Goal: Task Accomplishment & Management: Use online tool/utility

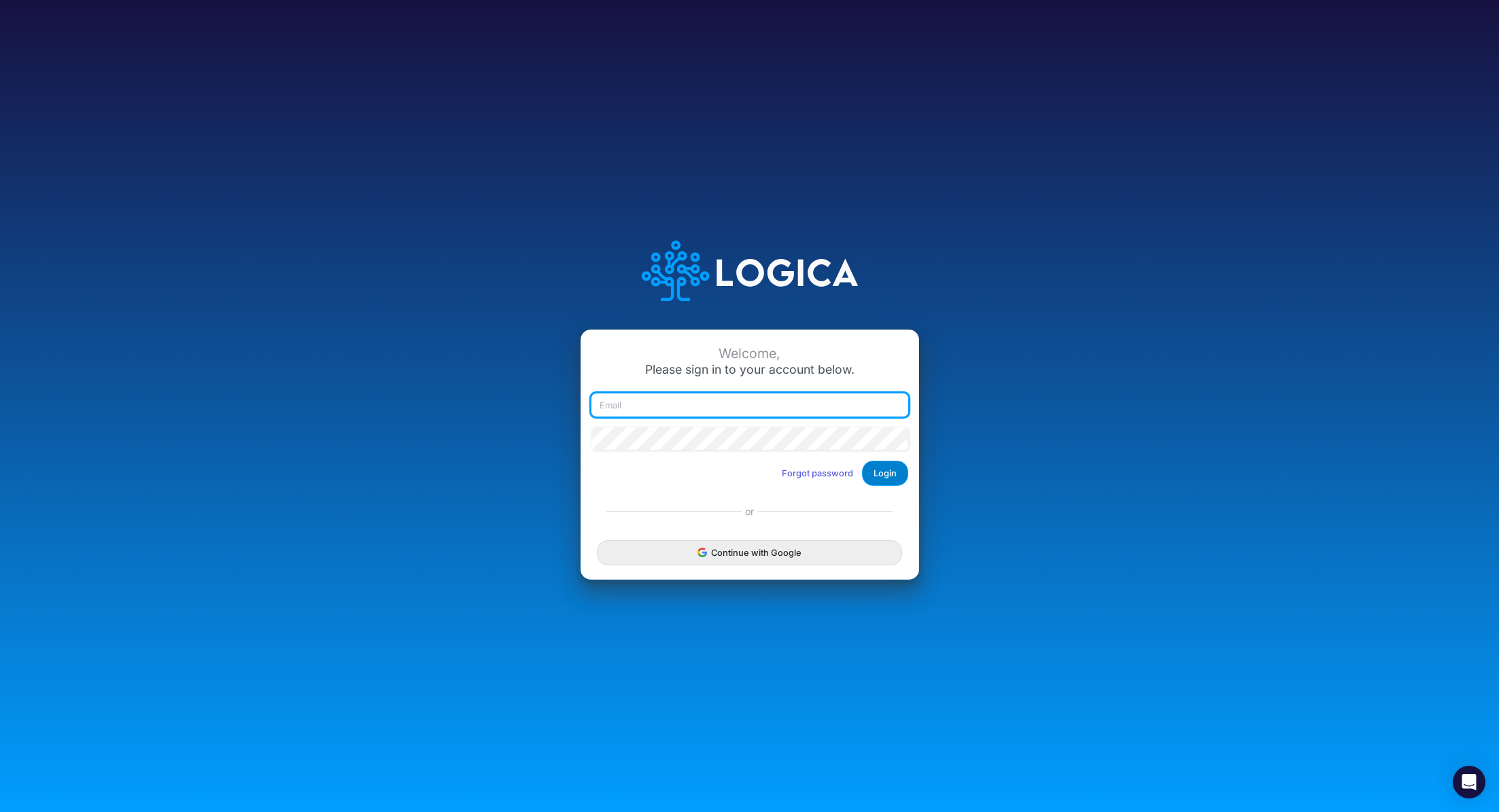
type input "[PERSON_NAME][EMAIL_ADDRESS][PERSON_NAME][DOMAIN_NAME]"
click at [892, 470] on button "Login" at bounding box center [884, 473] width 46 height 25
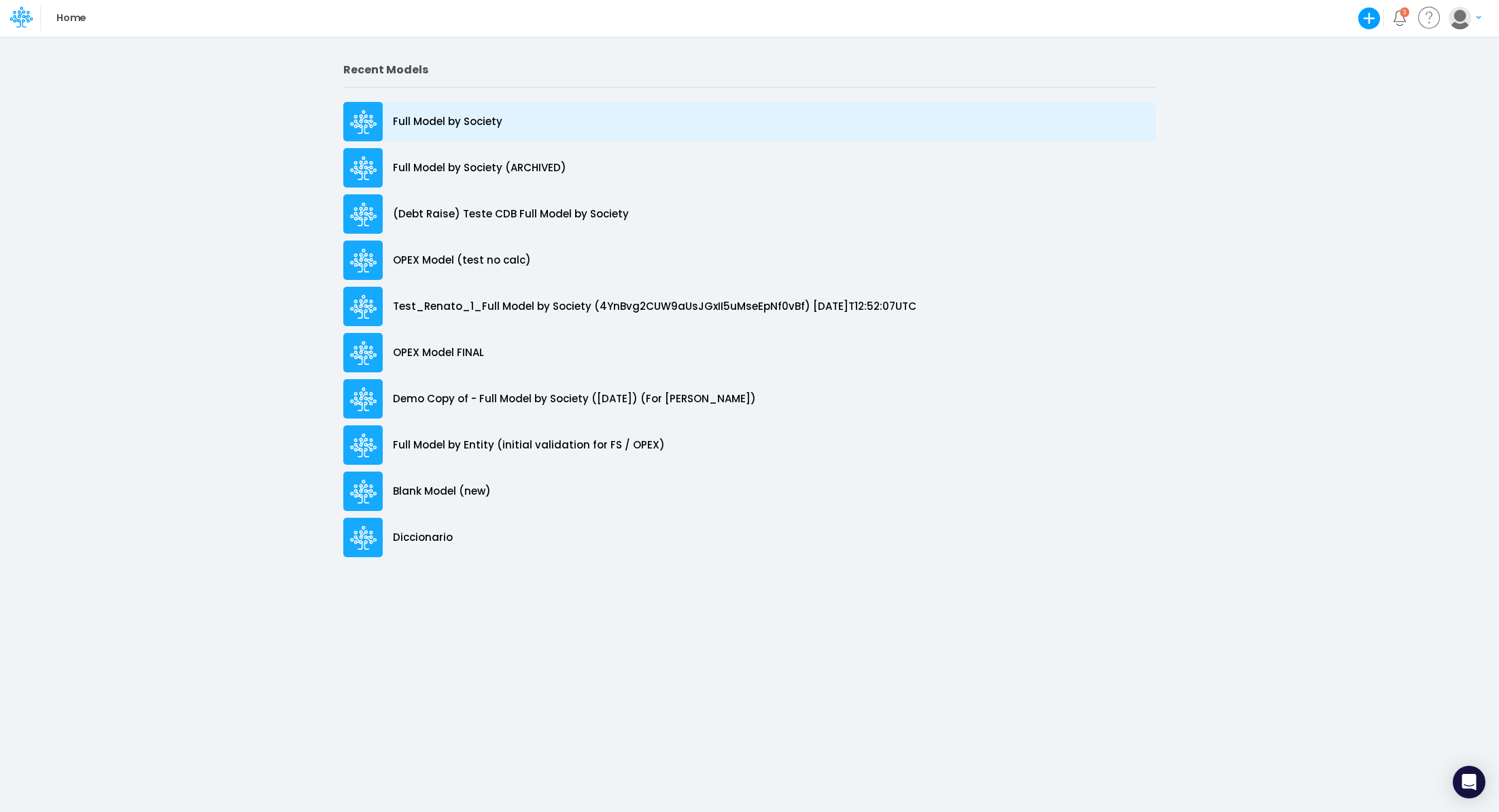
click at [493, 116] on p "Full Model by Society" at bounding box center [448, 122] width 110 height 16
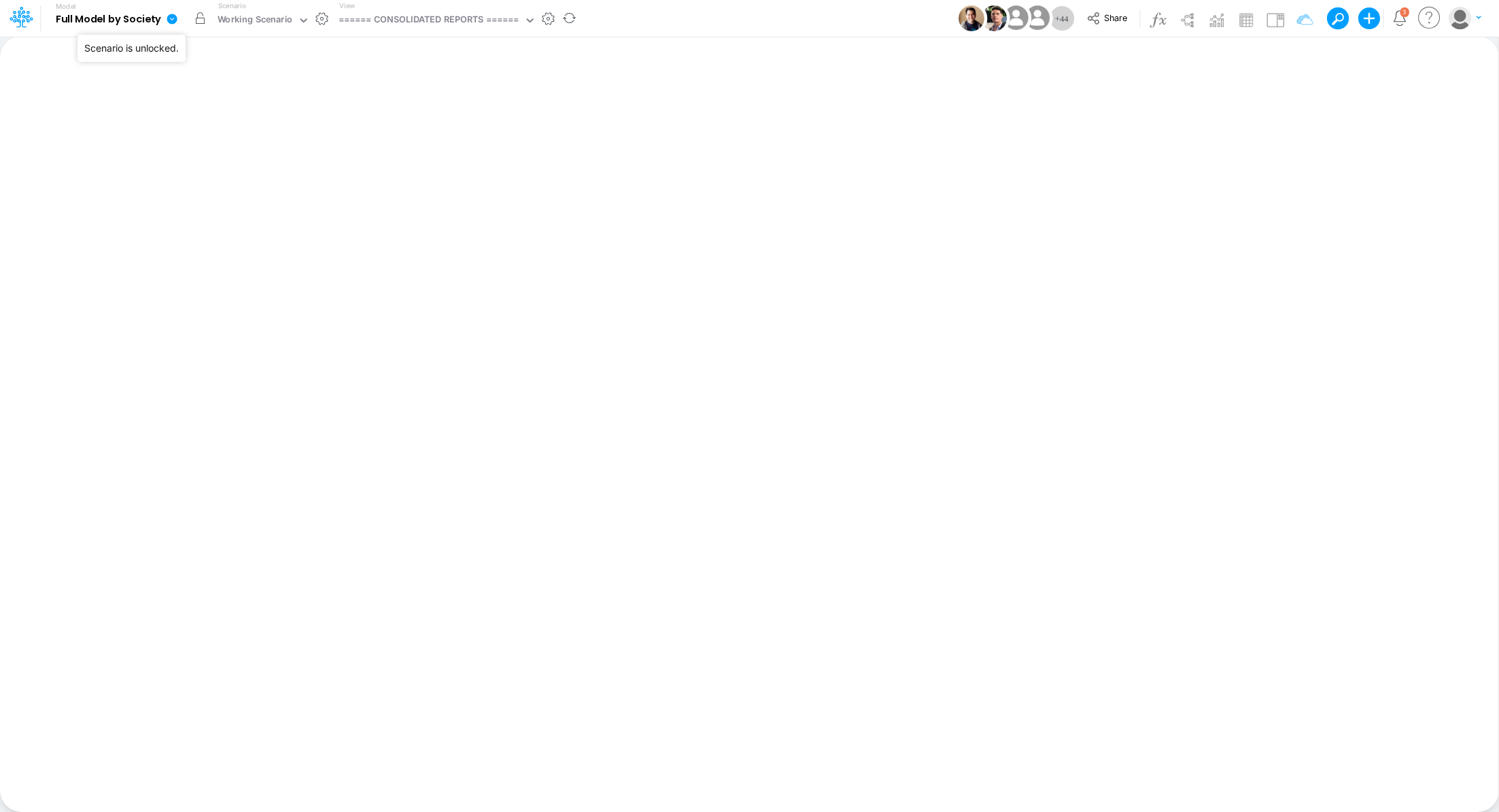
click at [199, 25] on button "button" at bounding box center [201, 19] width 25 height 25
click at [253, 21] on div "Working Scenario" at bounding box center [255, 21] width 75 height 16
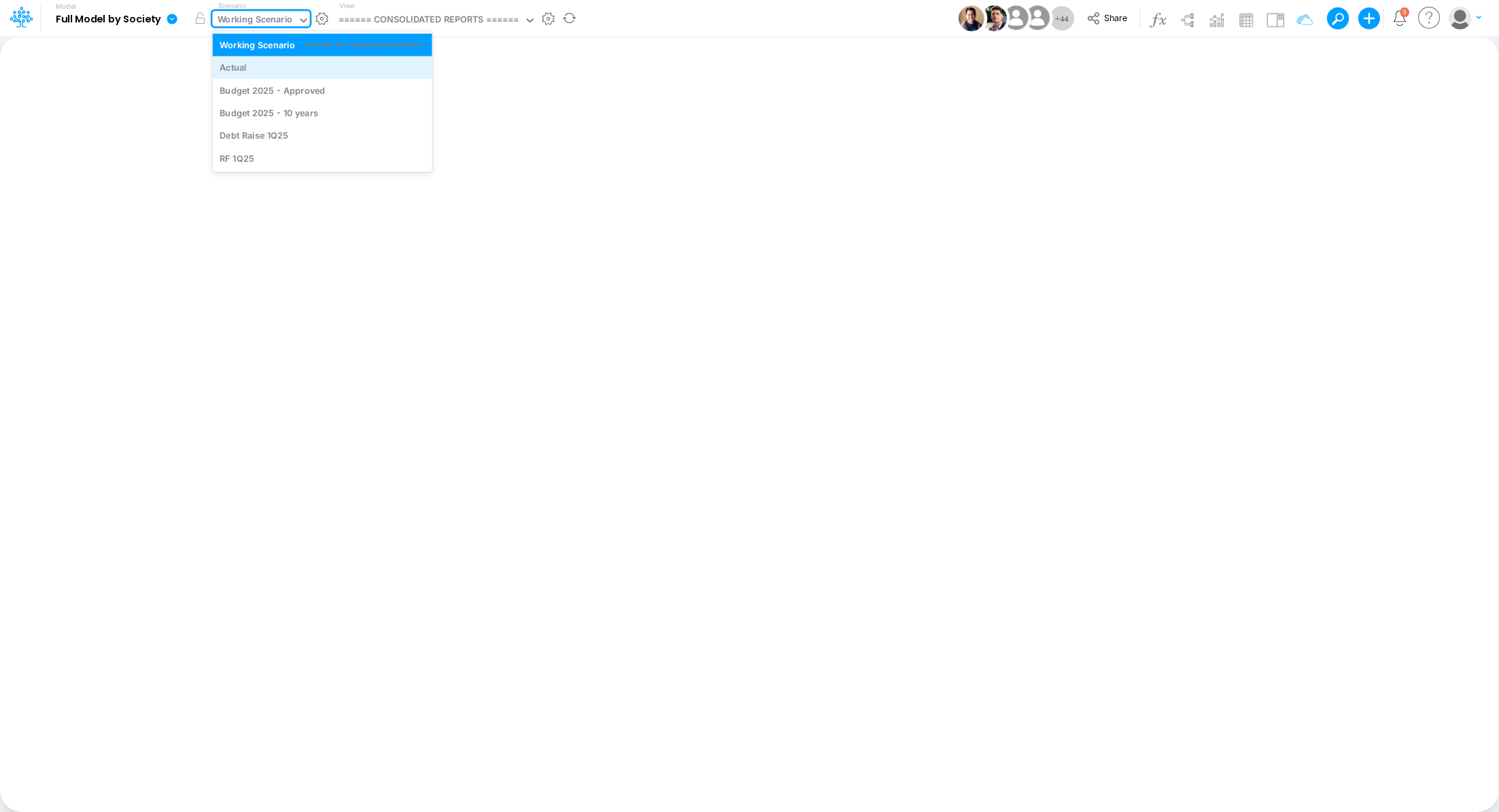
click at [252, 65] on div "Actual" at bounding box center [321, 67] width 205 height 13
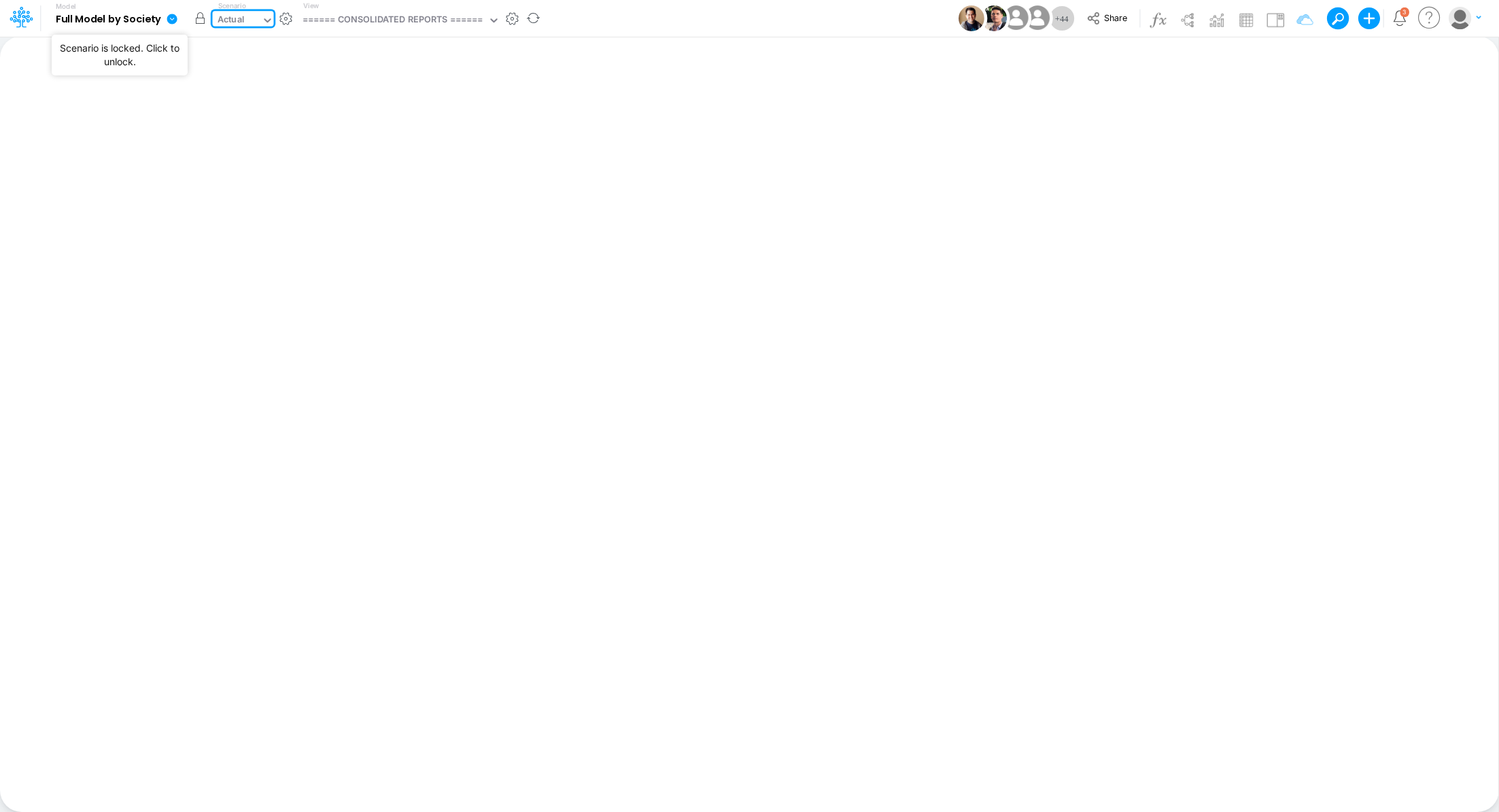
click at [203, 21] on button "button" at bounding box center [201, 19] width 25 height 25
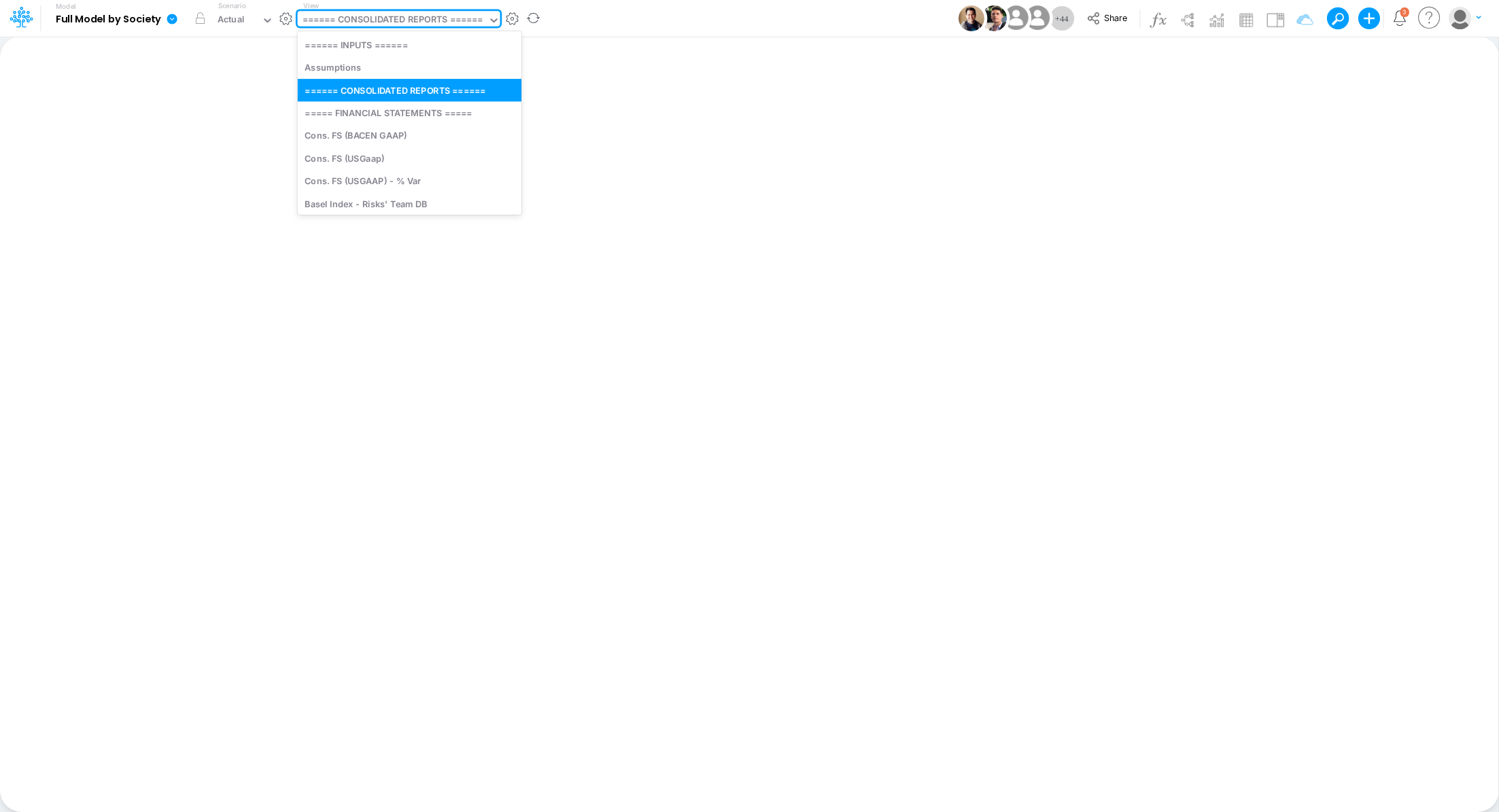
click at [382, 24] on div "====== CONSOLIDATED REPORTS ======" at bounding box center [393, 21] width 181 height 16
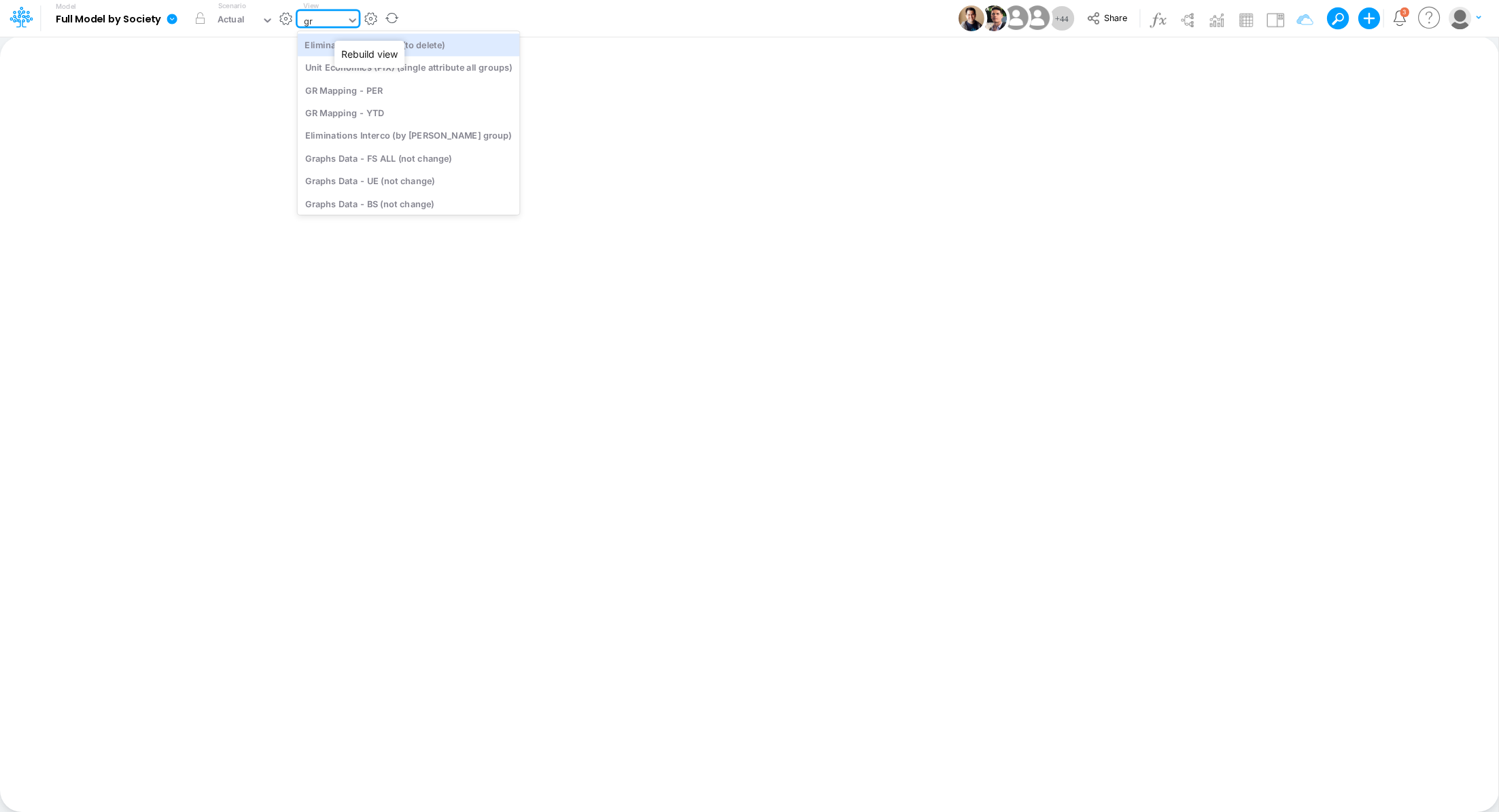
type input "gra"
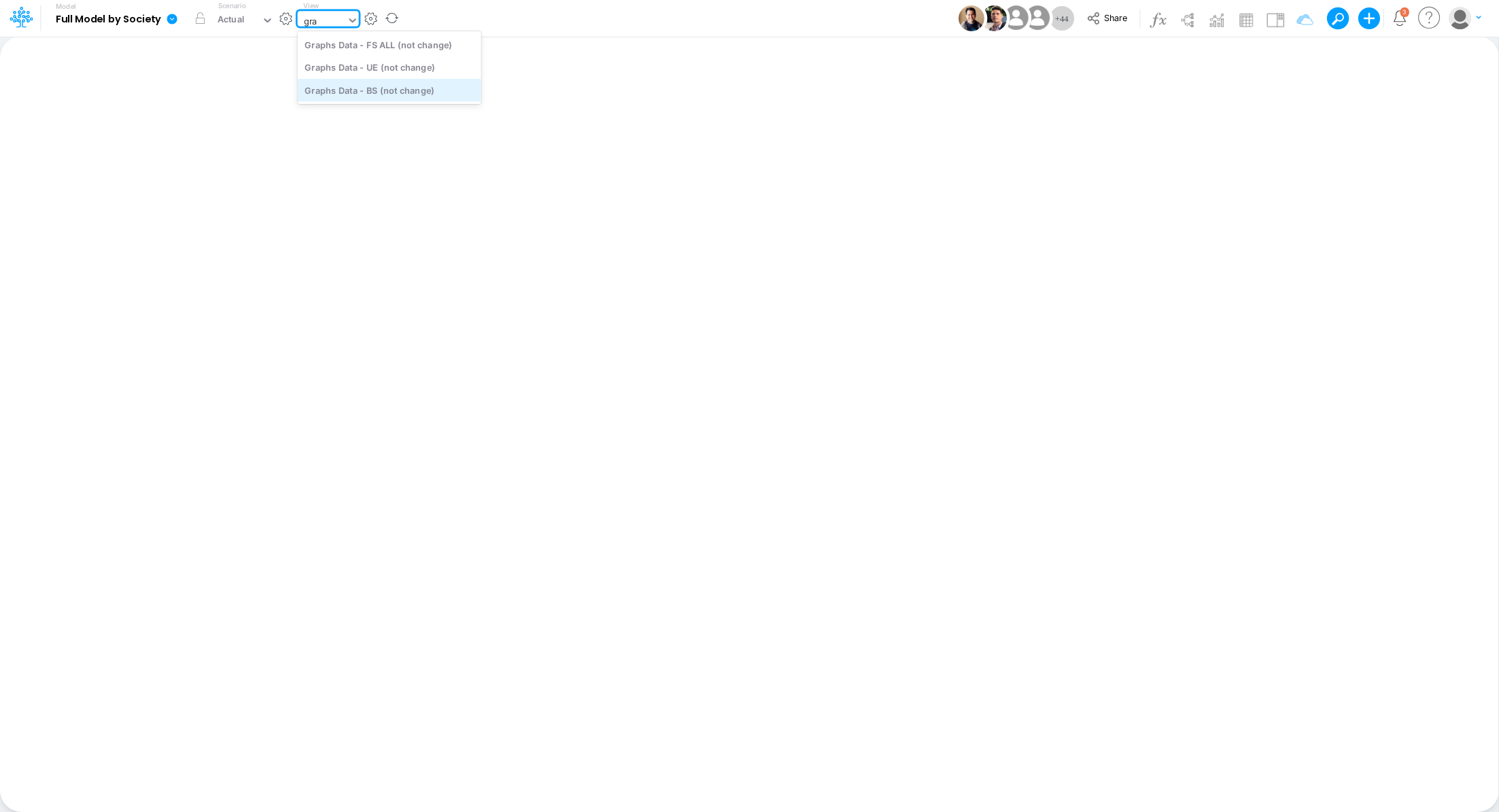
click at [402, 99] on div "Graphs Data - BS (not change)" at bounding box center [389, 90] width 184 height 23
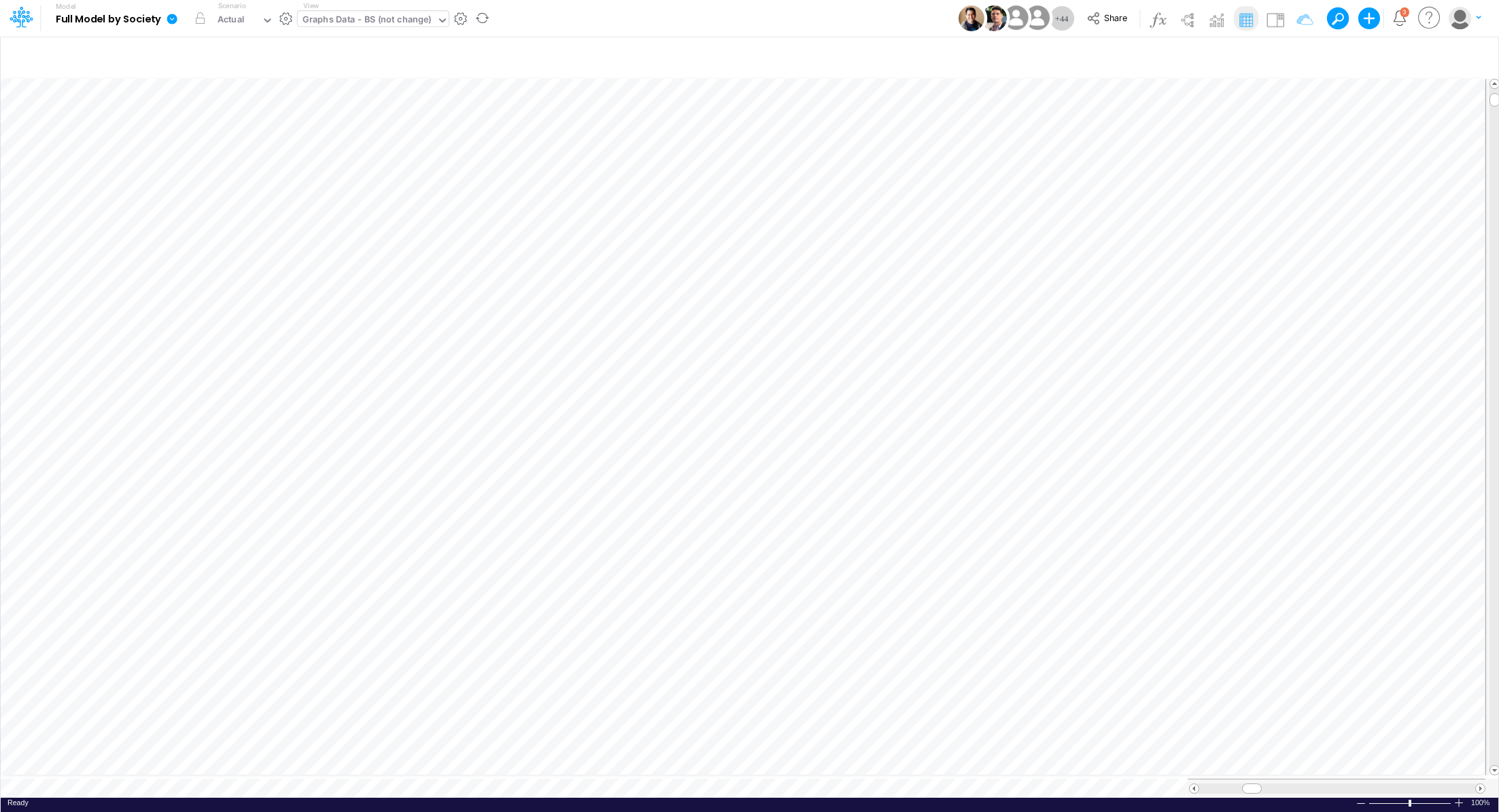
scroll to position [6, 1]
click at [1040, 361] on li "CDB ST Investiment Intercompany =" at bounding box center [1056, 358] width 47 height 36
click at [1049, 362] on icon "button" at bounding box center [1056, 358] width 21 height 14
click at [167, 18] on icon at bounding box center [172, 19] width 10 height 10
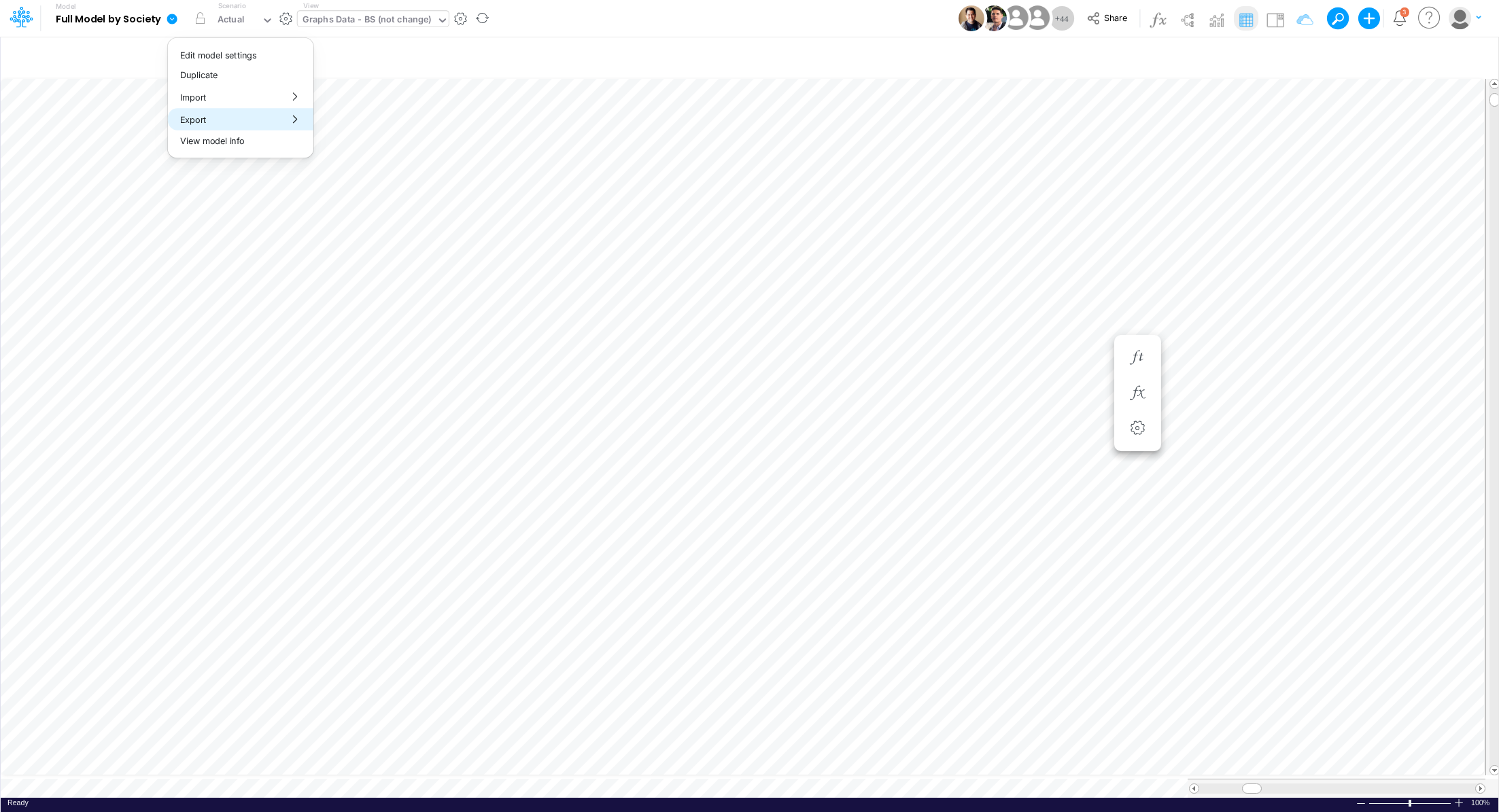
click at [219, 121] on button "Export" at bounding box center [241, 119] width 145 height 23
click at [323, 133] on button "Excel" at bounding box center [387, 127] width 145 height 21
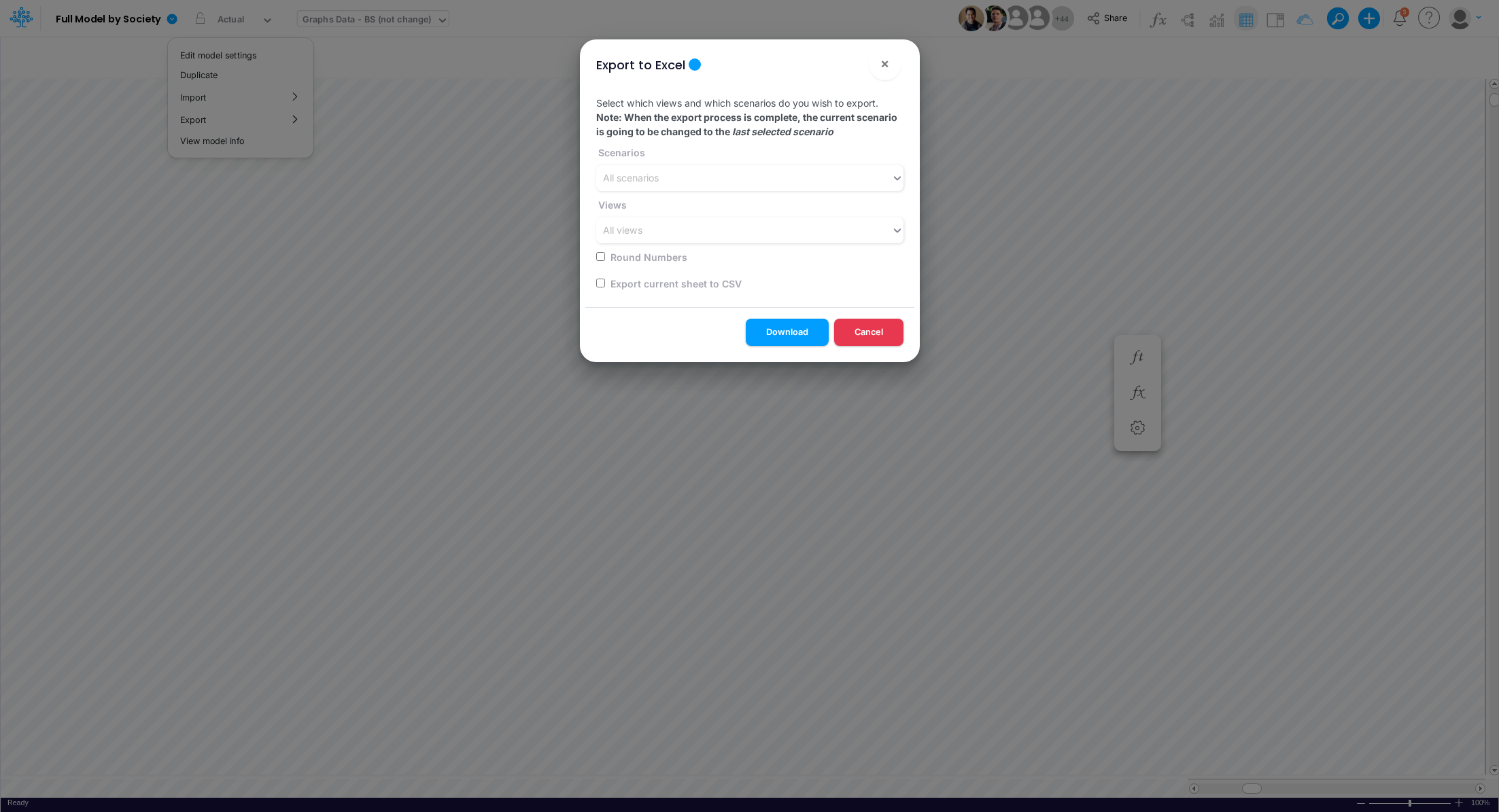
click at [598, 284] on input "checkbox" at bounding box center [600, 283] width 9 height 9
checkbox input "true"
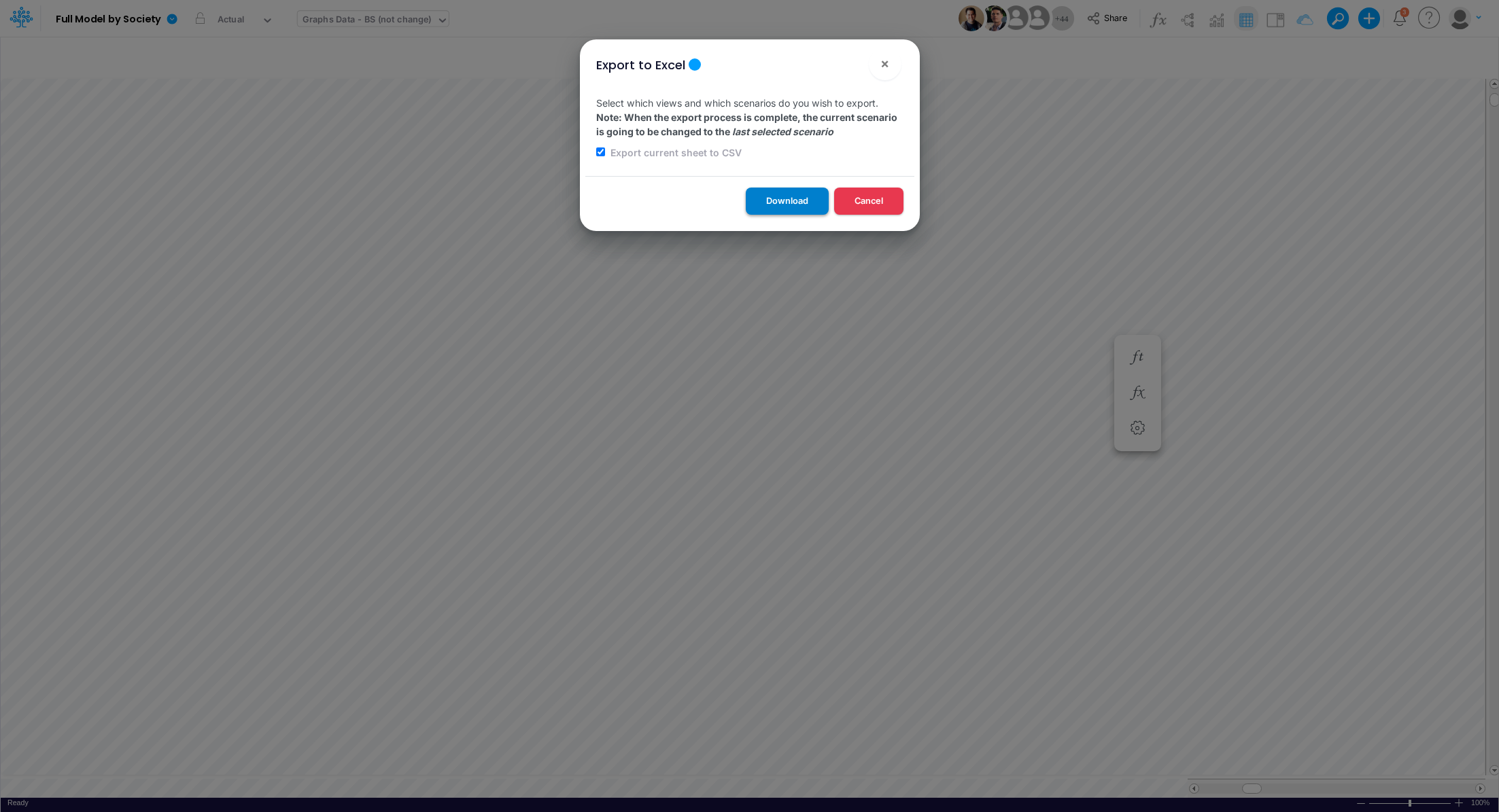
click at [765, 199] on button "Download" at bounding box center [787, 201] width 83 height 27
click at [886, 59] on span "×" at bounding box center [884, 63] width 9 height 16
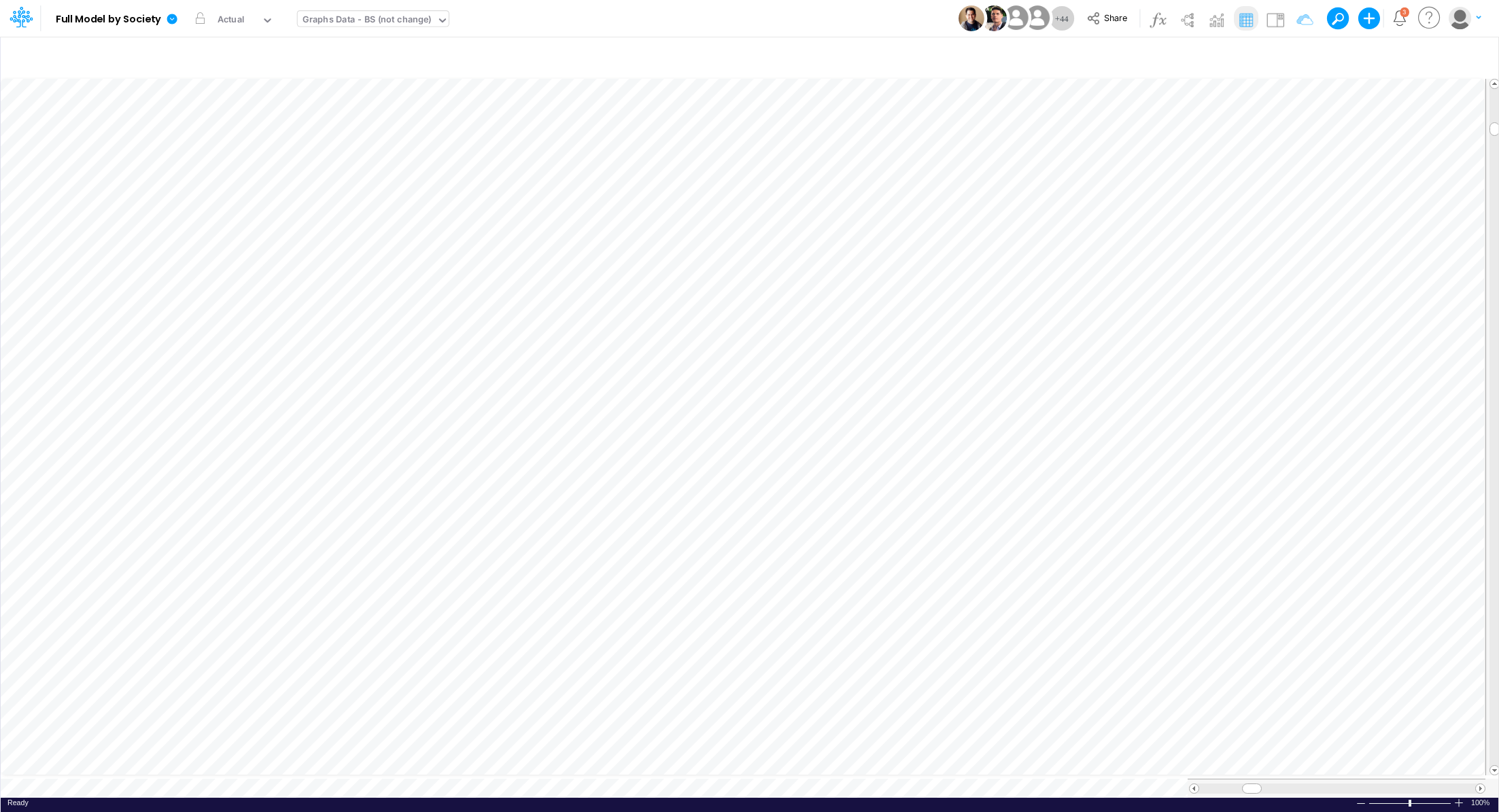
scroll to position [6, 1]
click at [903, 604] on div "Change settings Update data Delete selected Financial Statements Bold Italic Re…" at bounding box center [990, 656] width 182 height 110
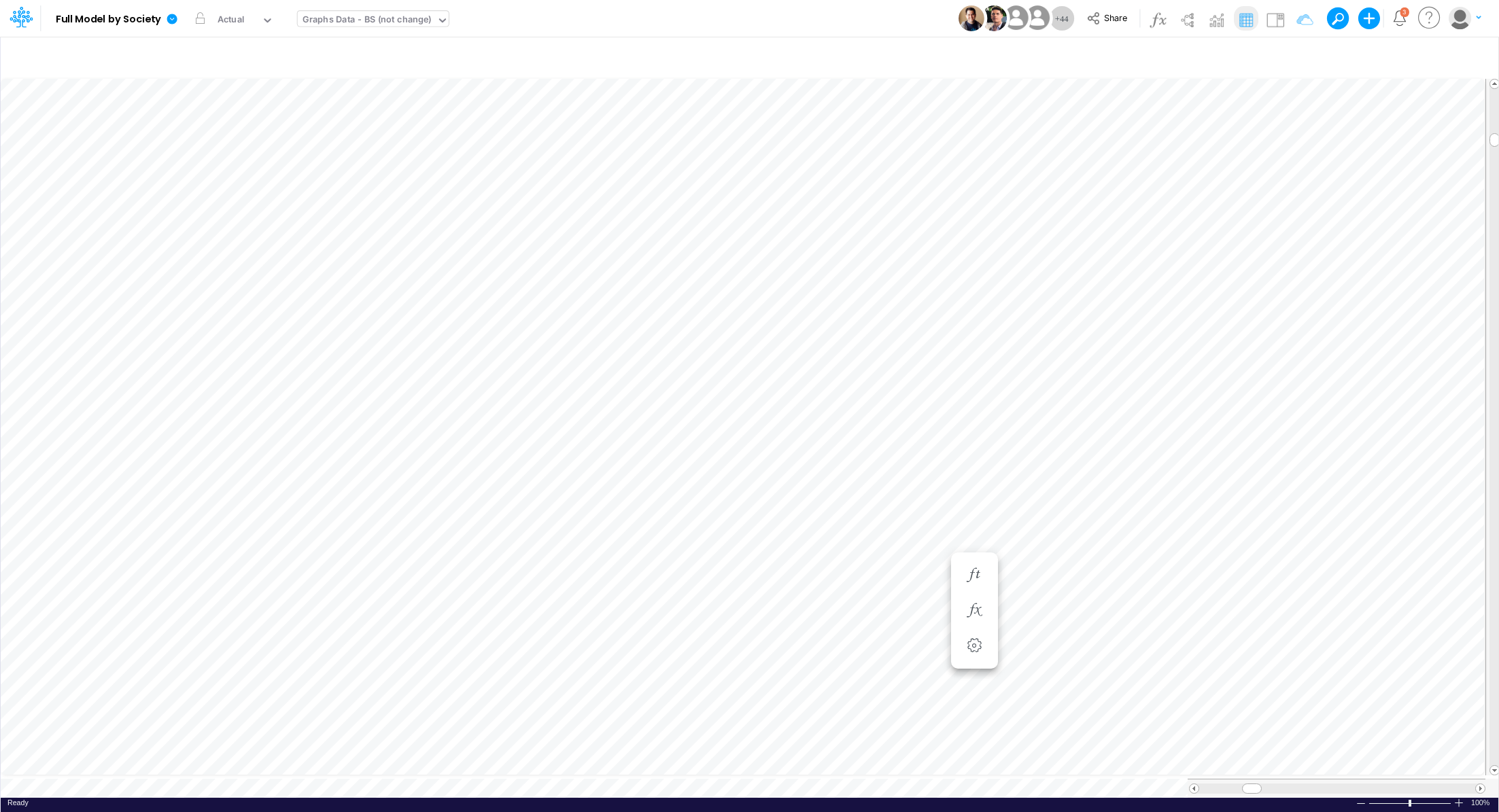
scroll to position [6, 1]
click at [987, 628] on li "CDB payable ST Intercompany =" at bounding box center [974, 630] width 47 height 36
click at [975, 629] on icon "button" at bounding box center [974, 629] width 21 height 14
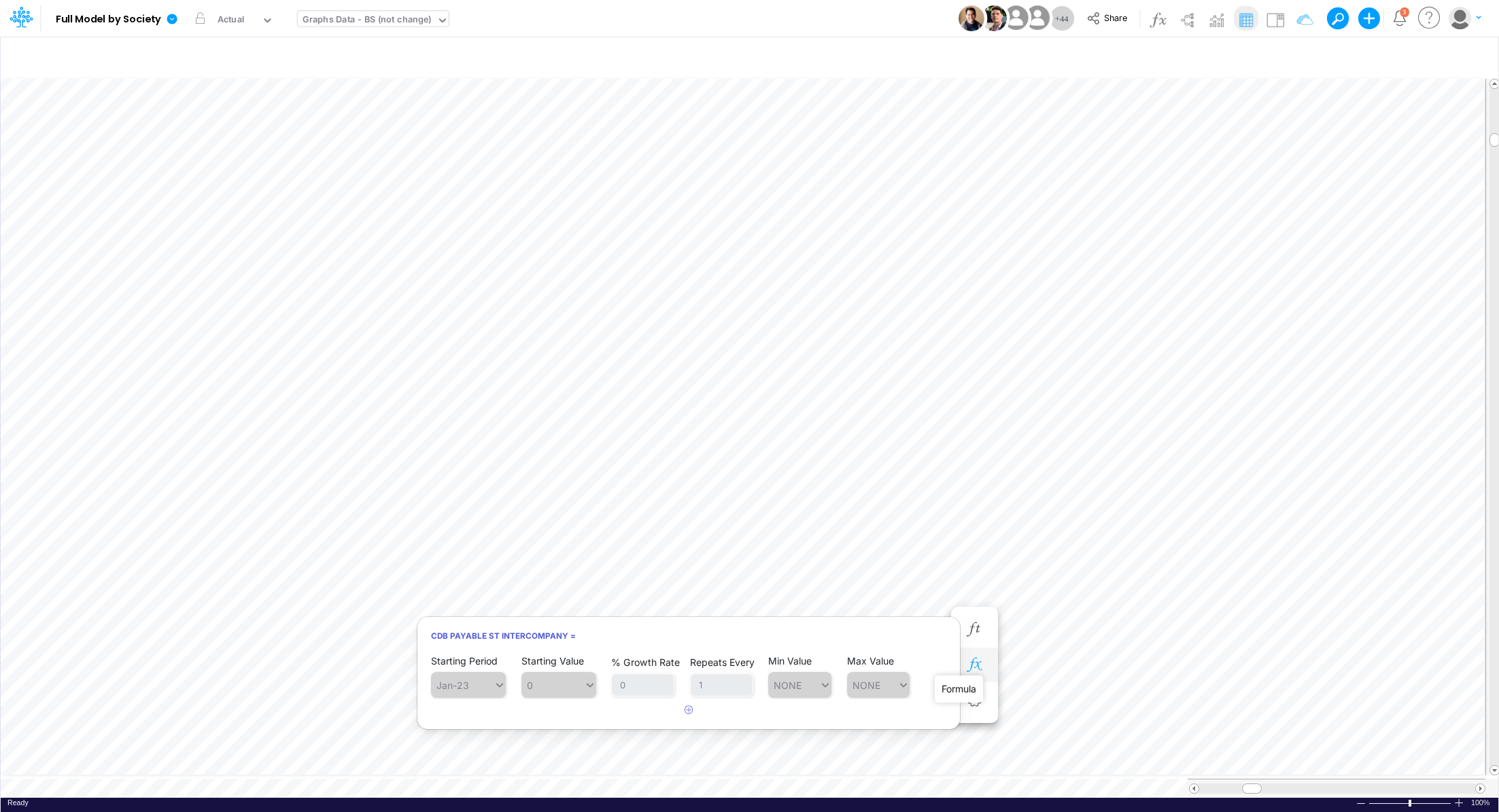
click at [976, 664] on icon "button" at bounding box center [974, 665] width 21 height 14
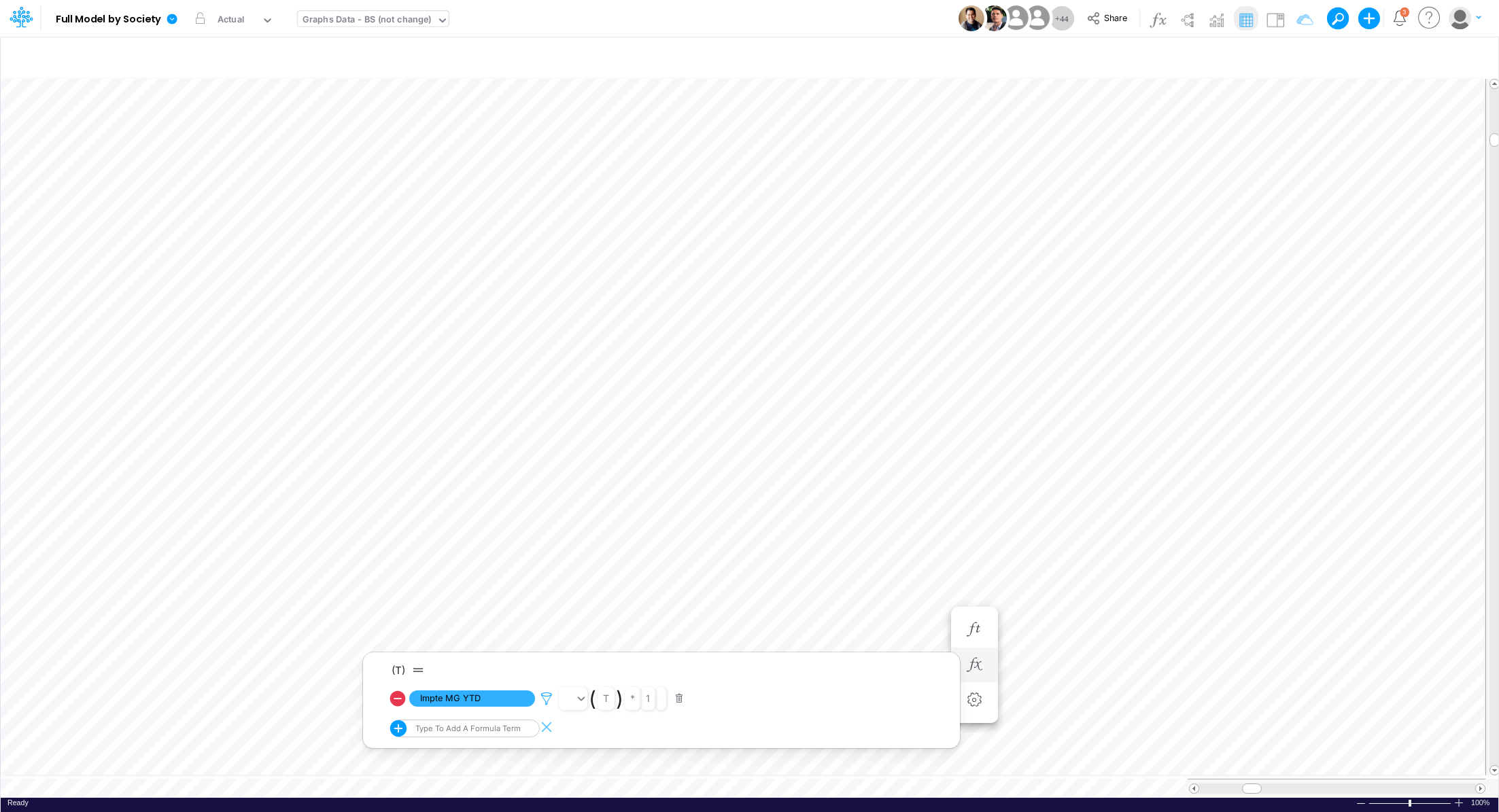
click at [546, 693] on icon at bounding box center [546, 698] width 21 height 14
click at [585, 606] on button "Save" at bounding box center [586, 604] width 33 height 20
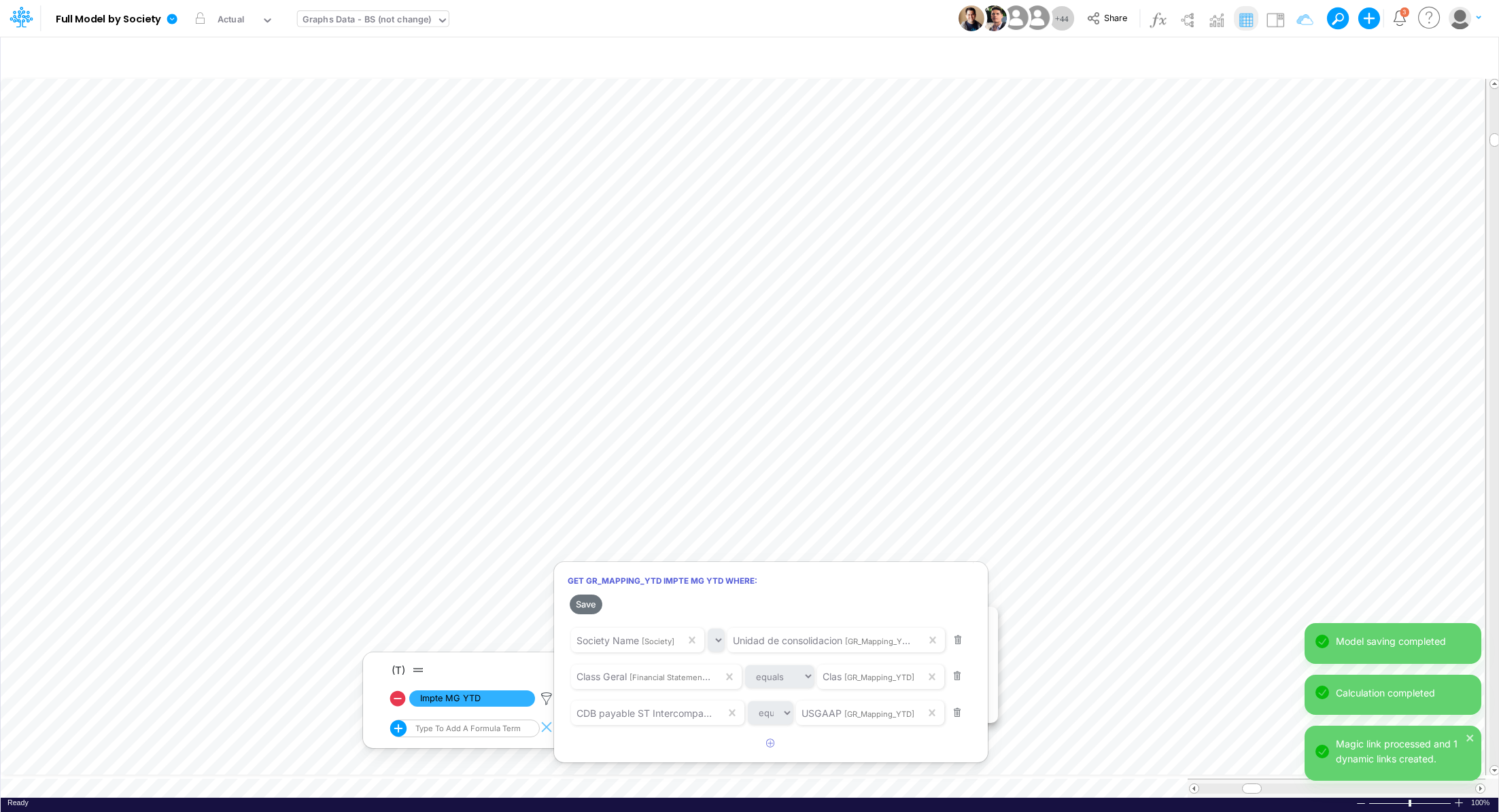
click at [923, 543] on div at bounding box center [749, 409] width 1499 height 805
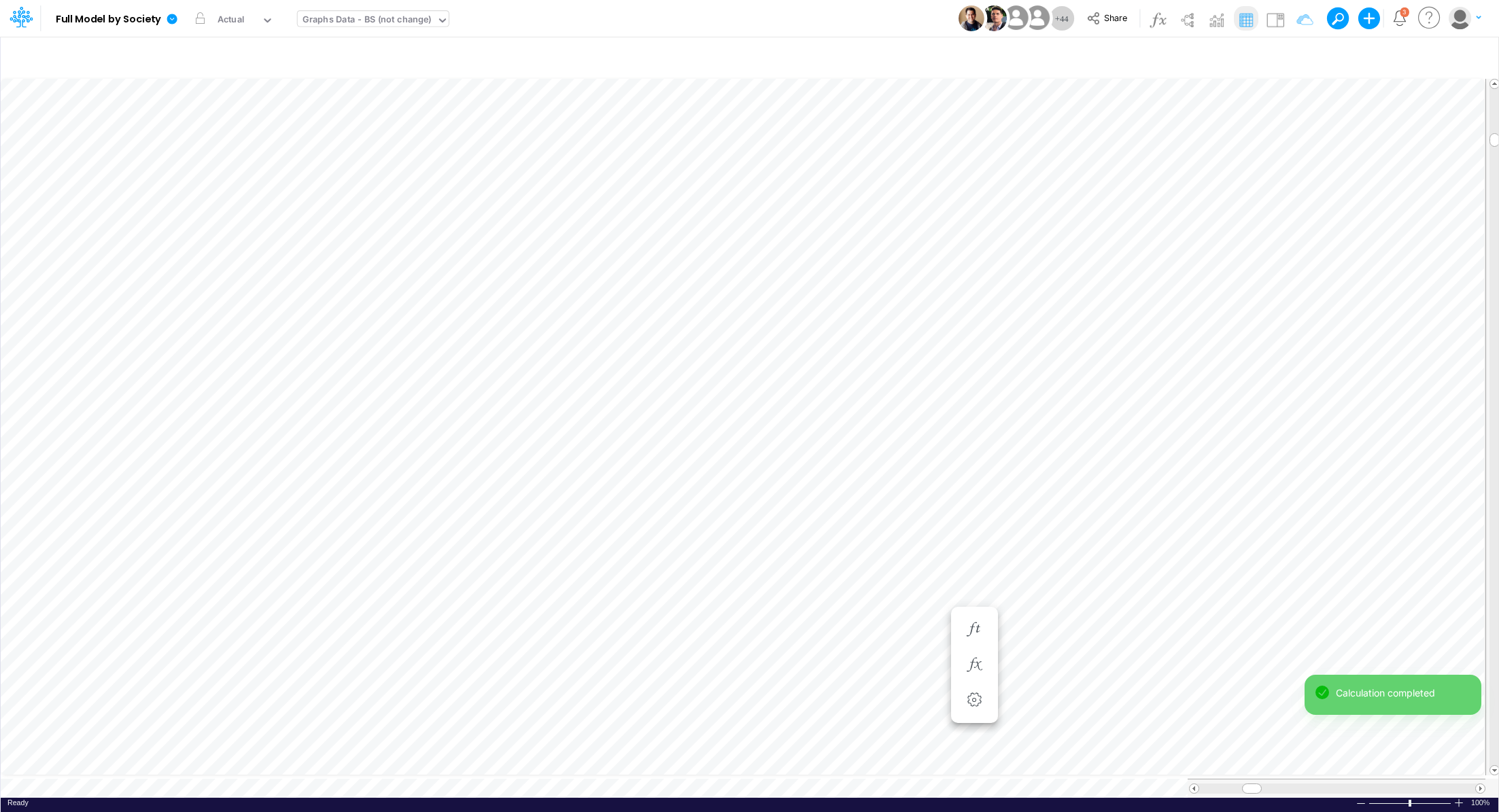
scroll to position [6, 1]
click at [970, 604] on icon "button" at bounding box center [974, 611] width 21 height 14
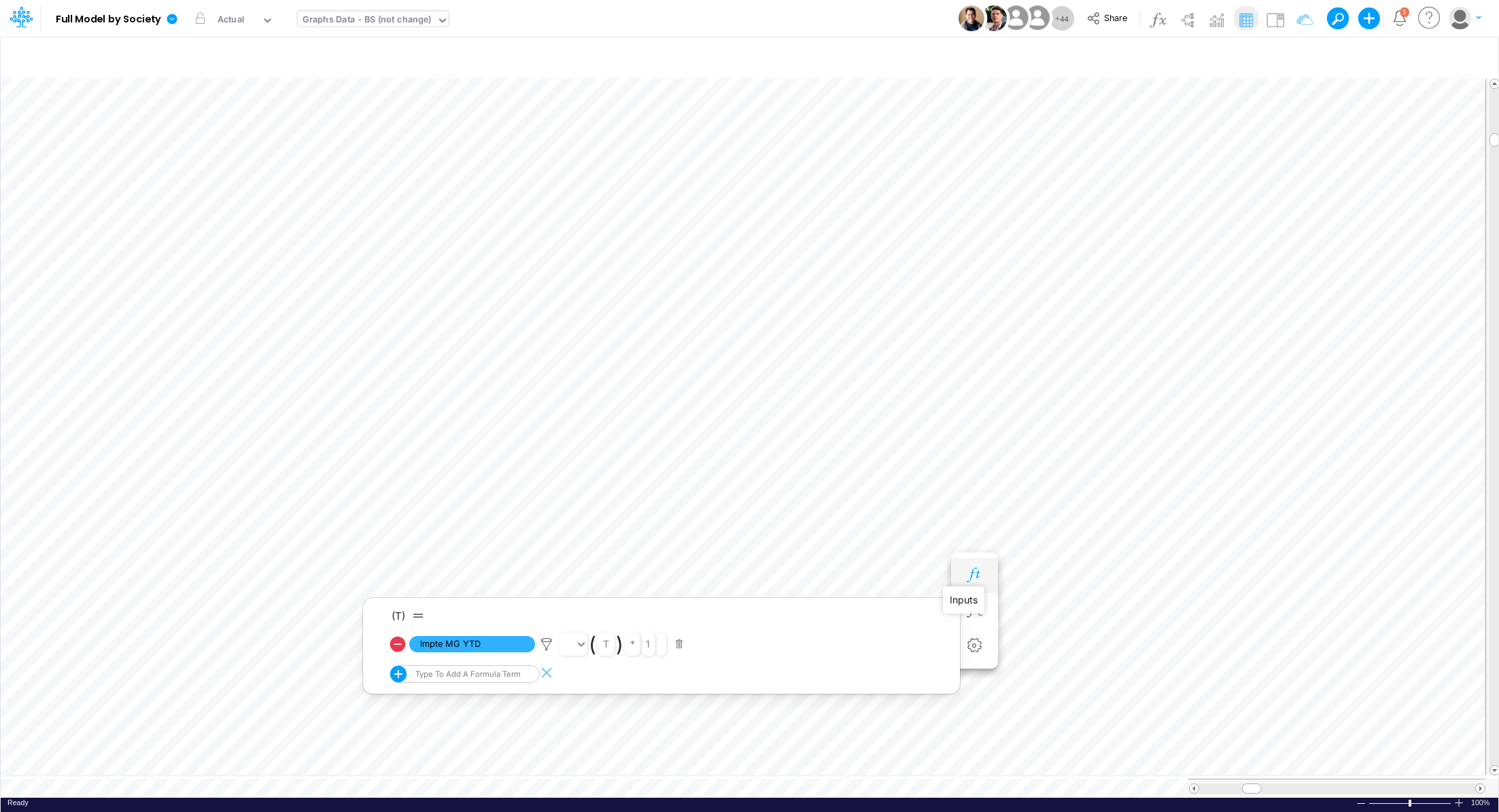
click at [976, 574] on icon "button" at bounding box center [974, 575] width 21 height 14
click at [957, 474] on li "CDB payable ST Intercompany =" at bounding box center [974, 480] width 47 height 36
click at [966, 479] on icon "button" at bounding box center [974, 480] width 21 height 14
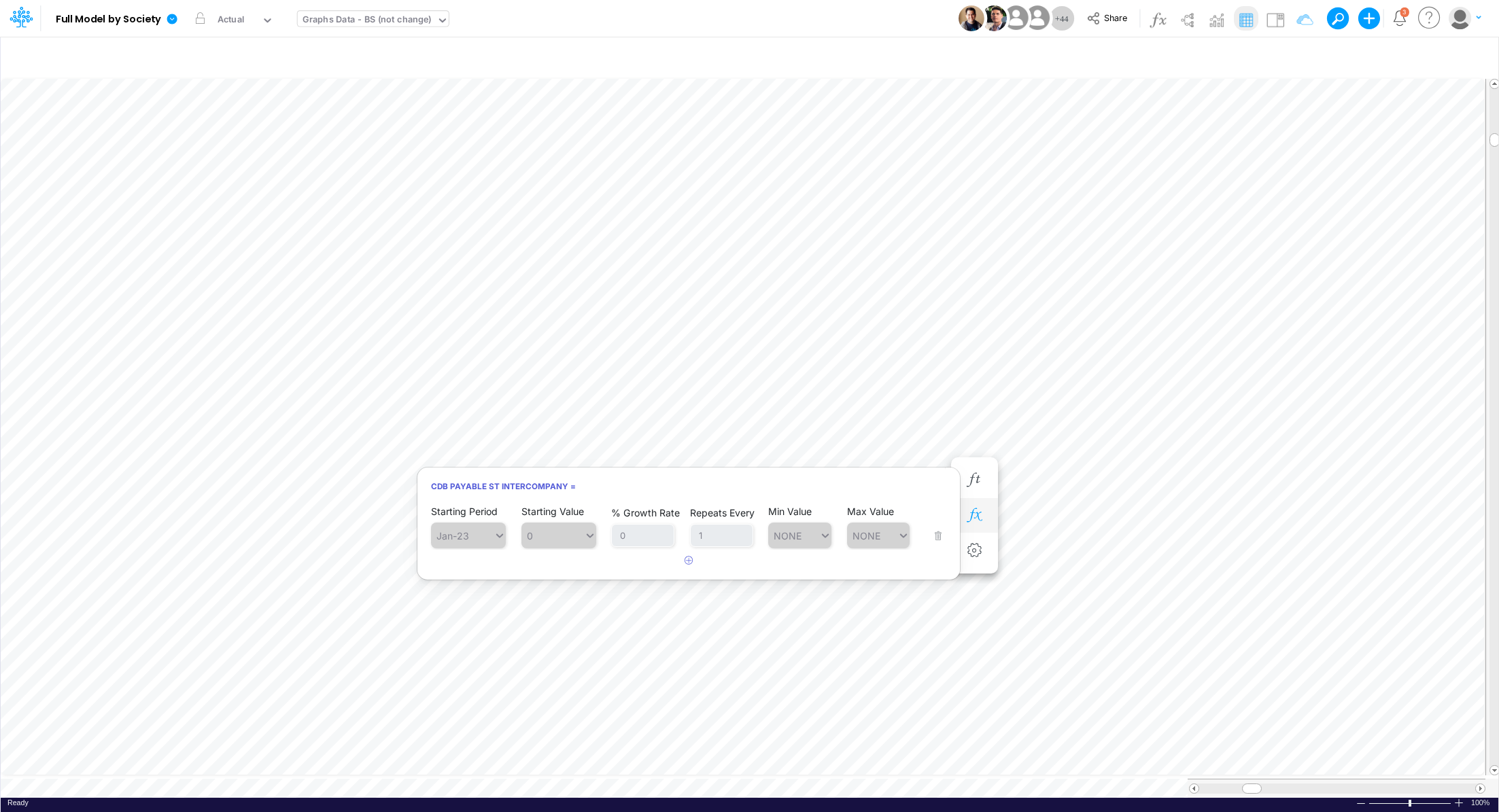
click at [968, 508] on icon "button" at bounding box center [974, 515] width 21 height 14
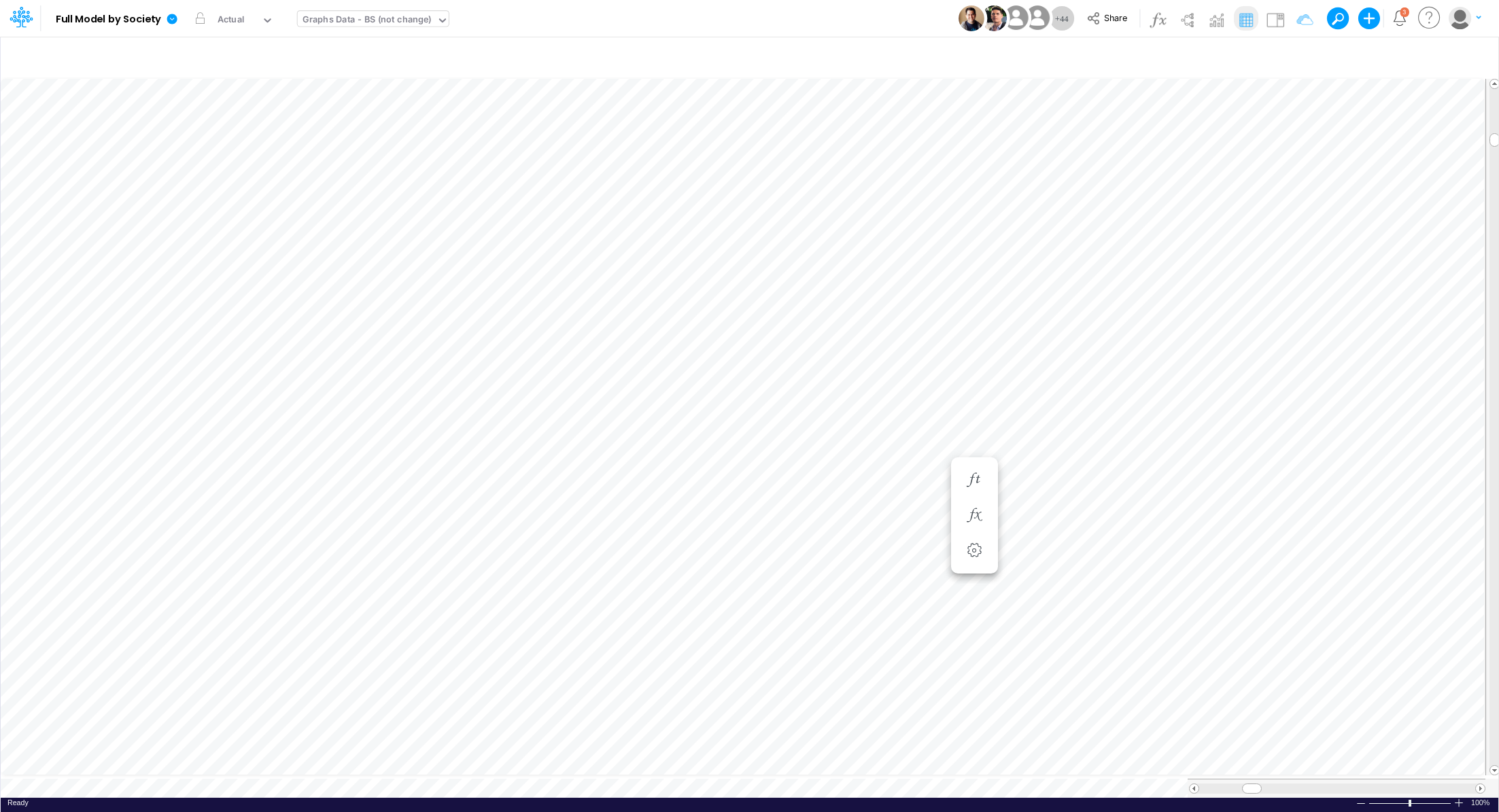
scroll to position [6, 1]
click at [962, 572] on button "button" at bounding box center [974, 576] width 25 height 27
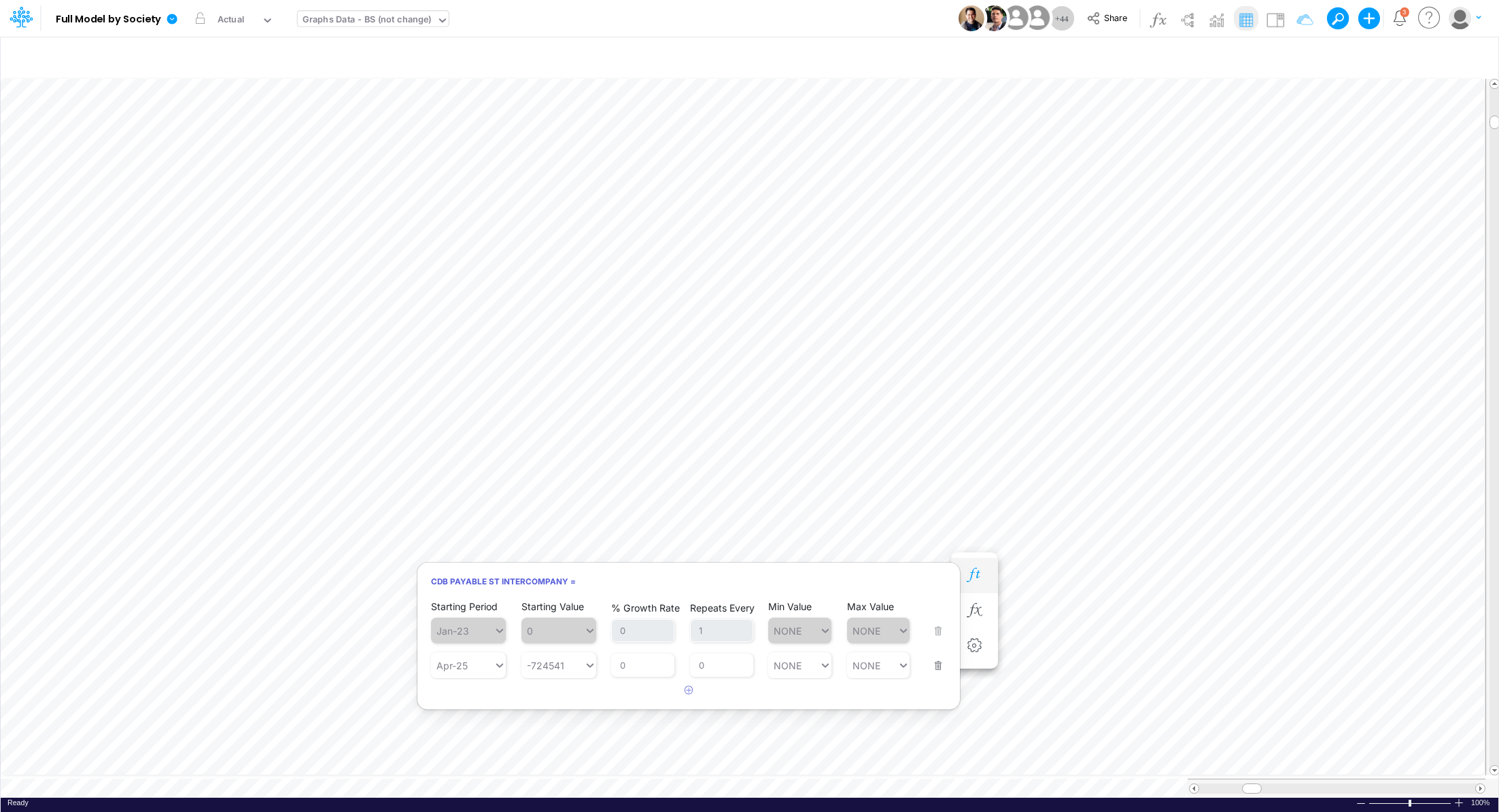
scroll to position [6, 1]
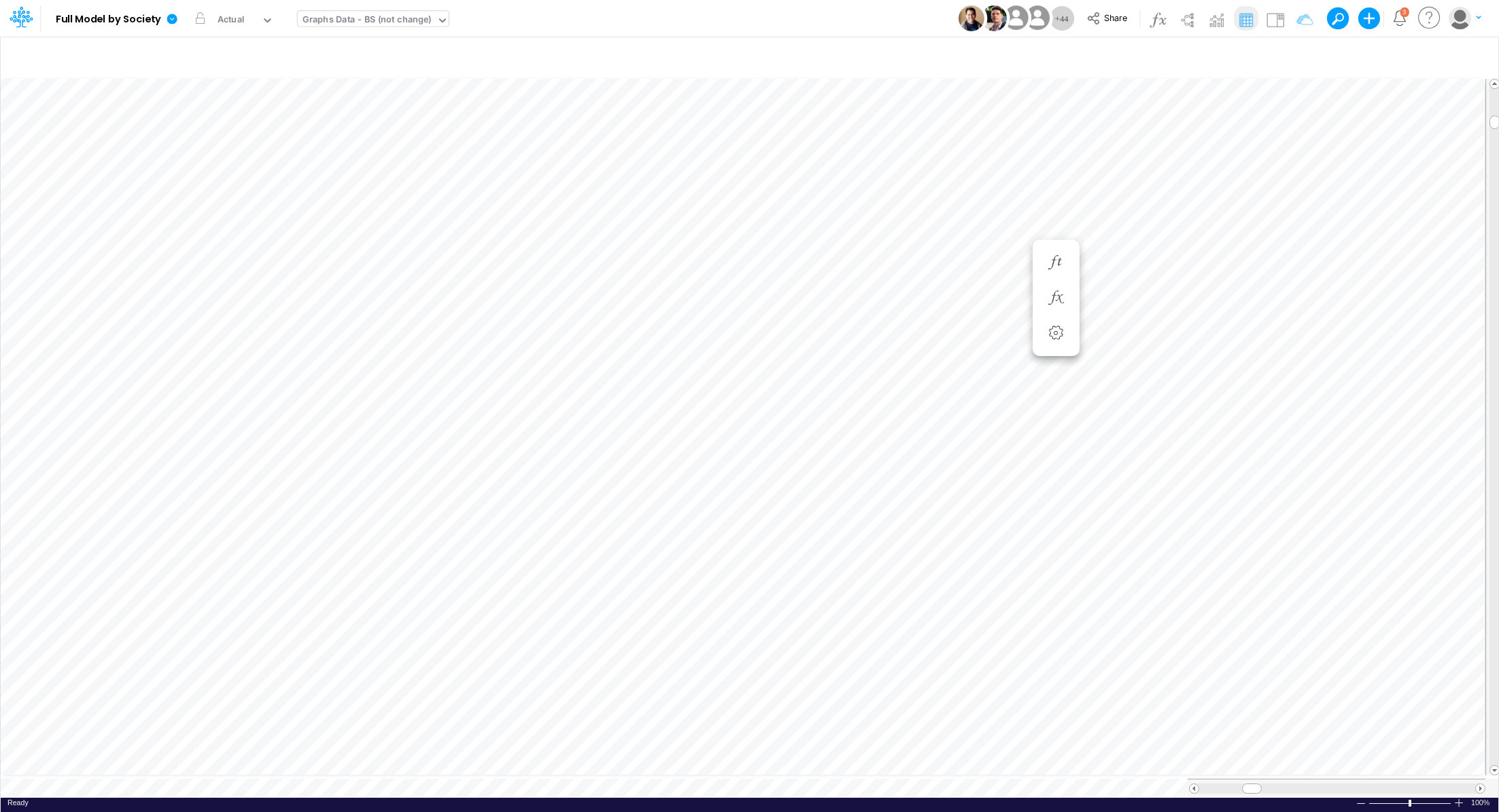
scroll to position [6, 1]
click at [1058, 328] on icon "button" at bounding box center [1056, 325] width 21 height 14
click at [1063, 286] on icon "button" at bounding box center [1056, 290] width 21 height 14
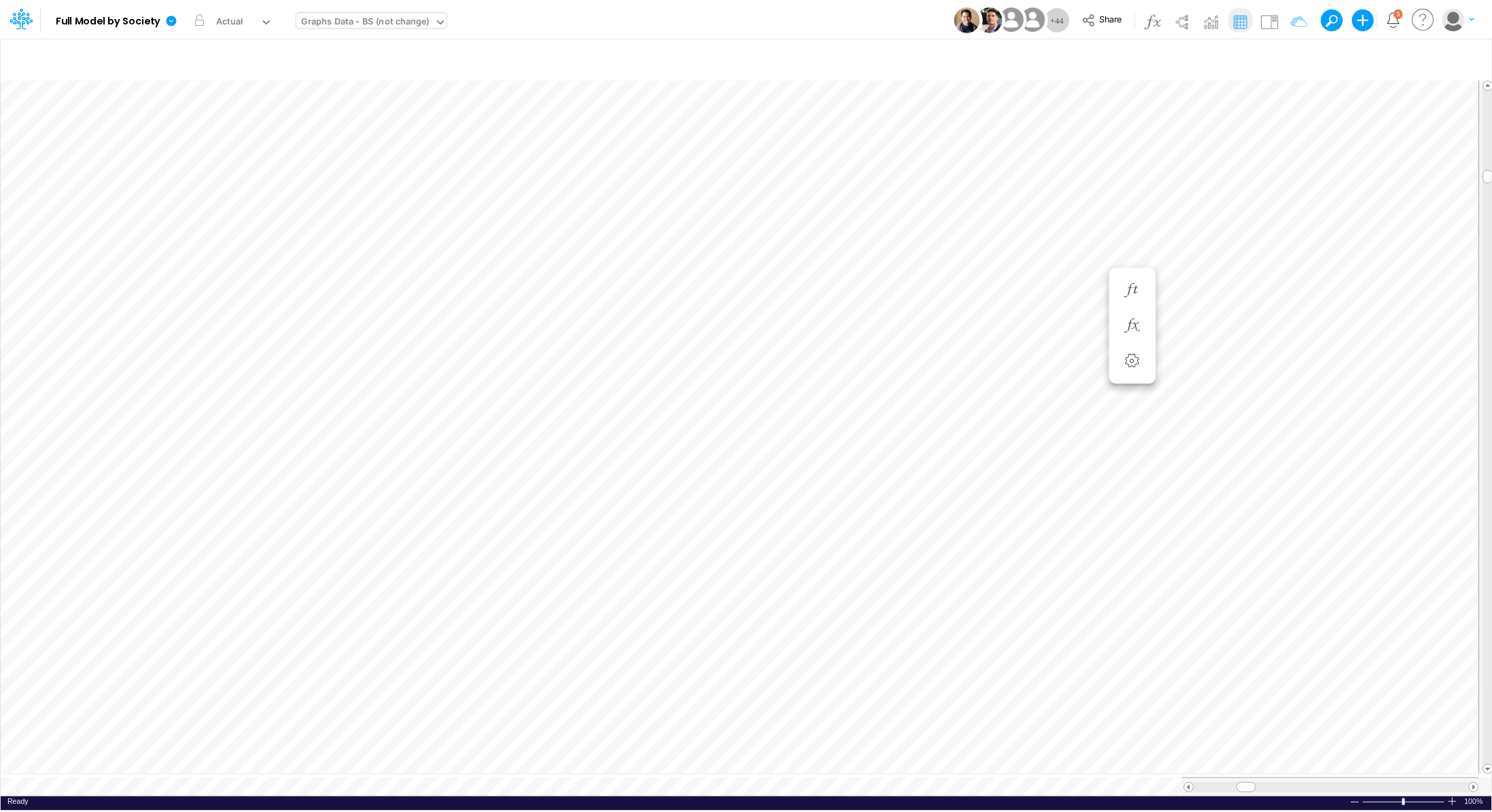
scroll to position [6, 1]
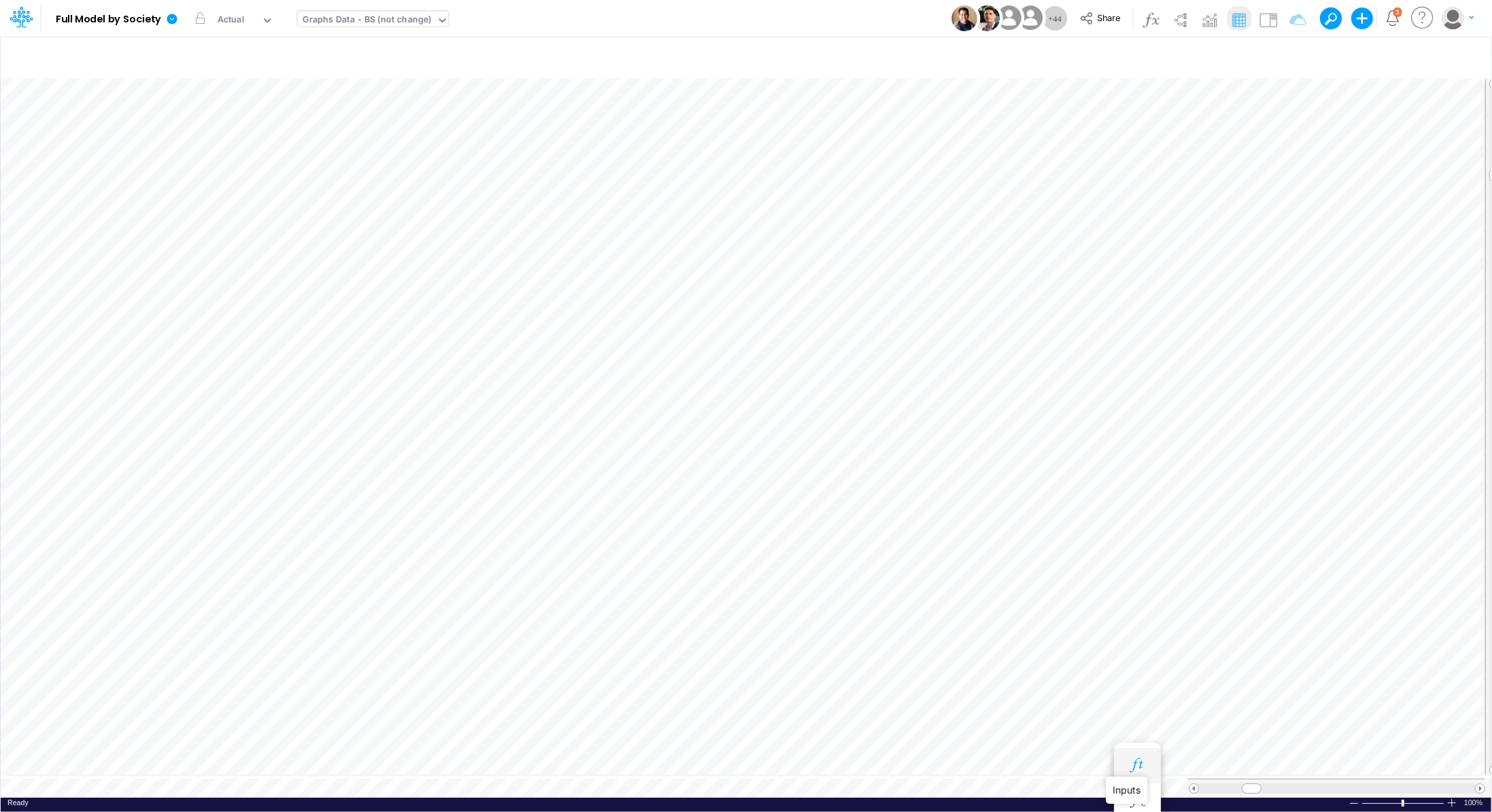
click at [1127, 761] on icon "button" at bounding box center [1137, 765] width 21 height 14
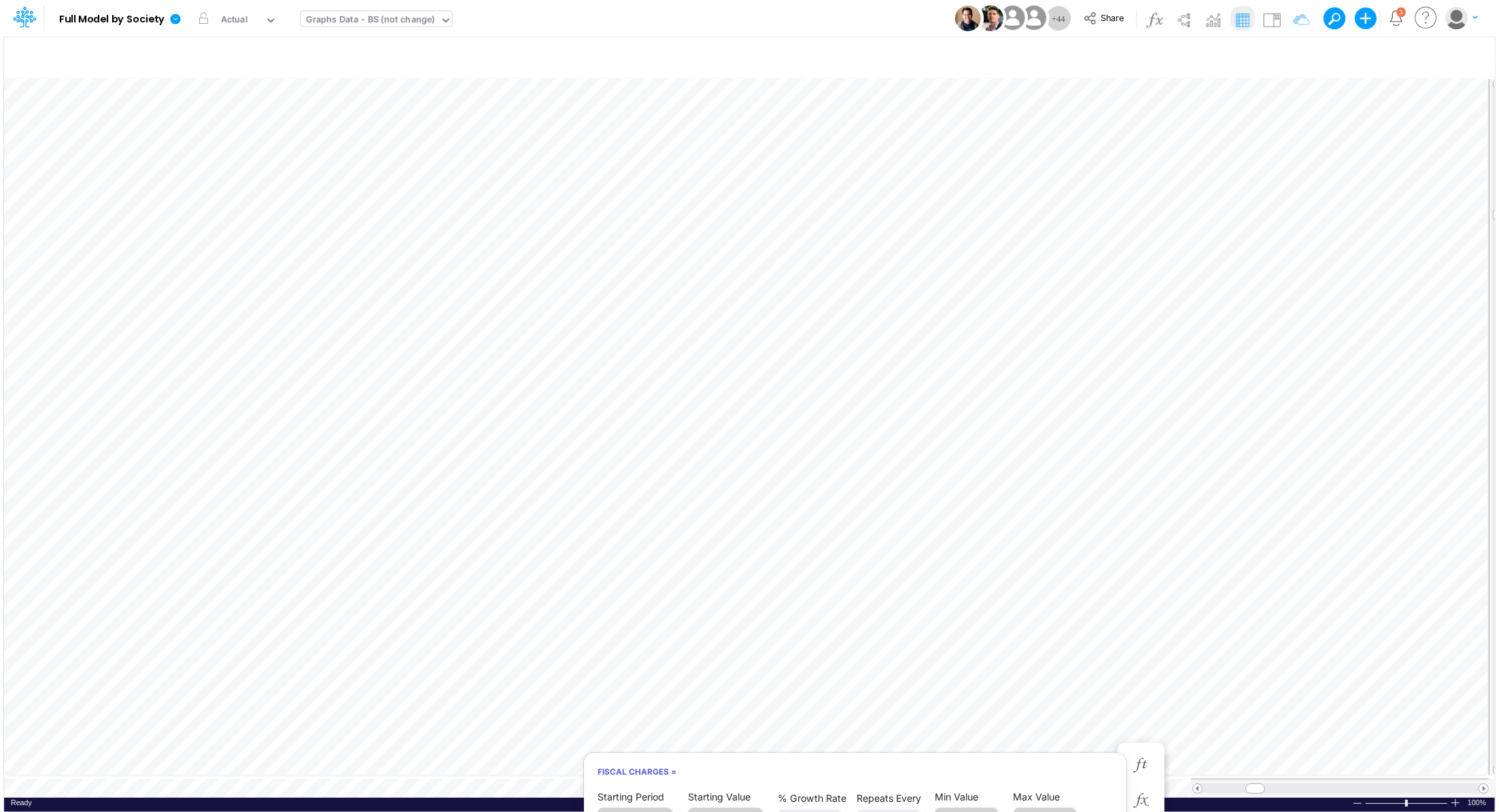
scroll to position [6, 1]
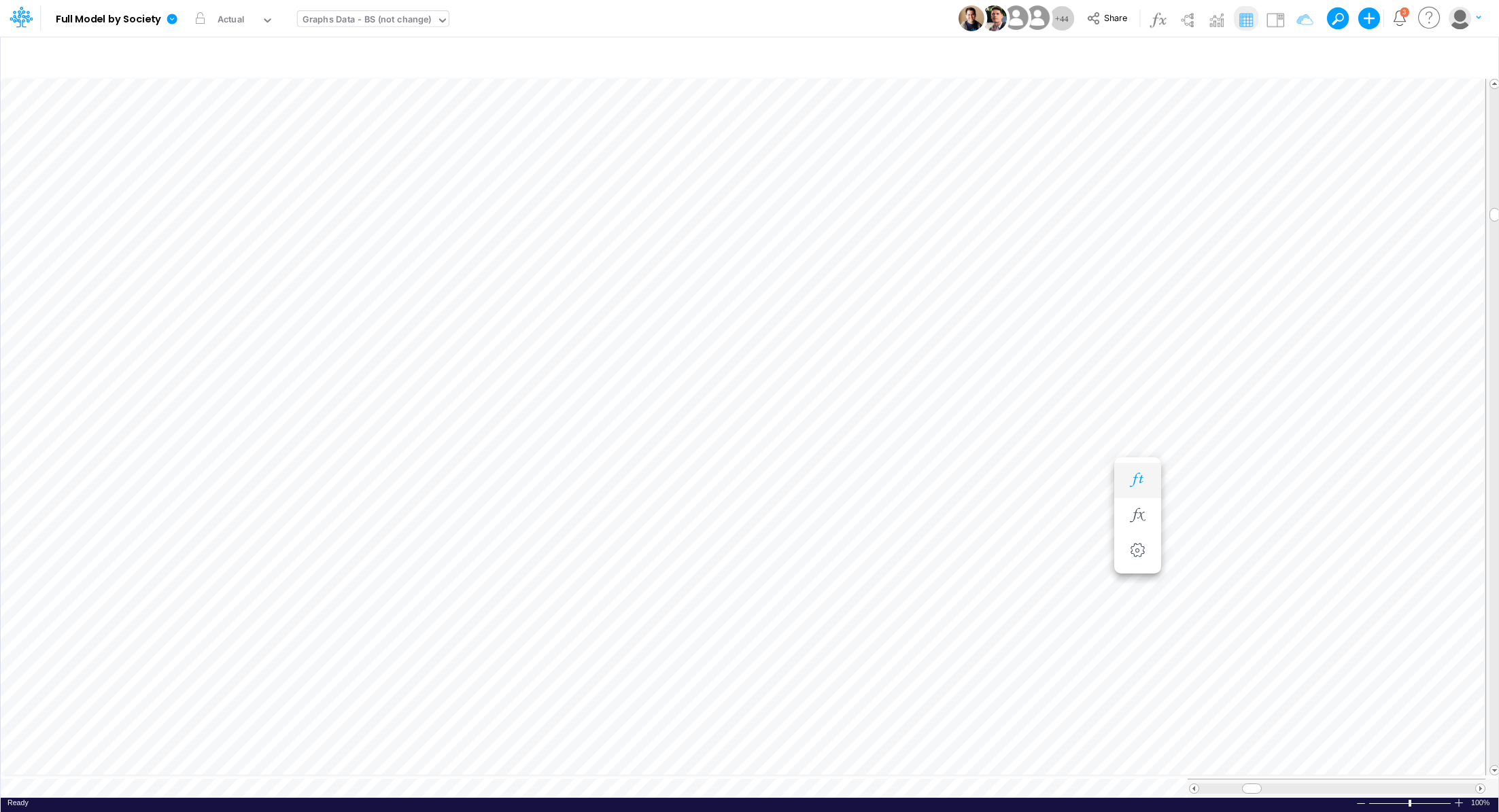
click at [1148, 481] on button "button" at bounding box center [1137, 480] width 25 height 27
click at [1139, 641] on icon "button" at bounding box center [1137, 643] width 21 height 14
click at [1128, 556] on icon "button" at bounding box center [1137, 561] width 21 height 14
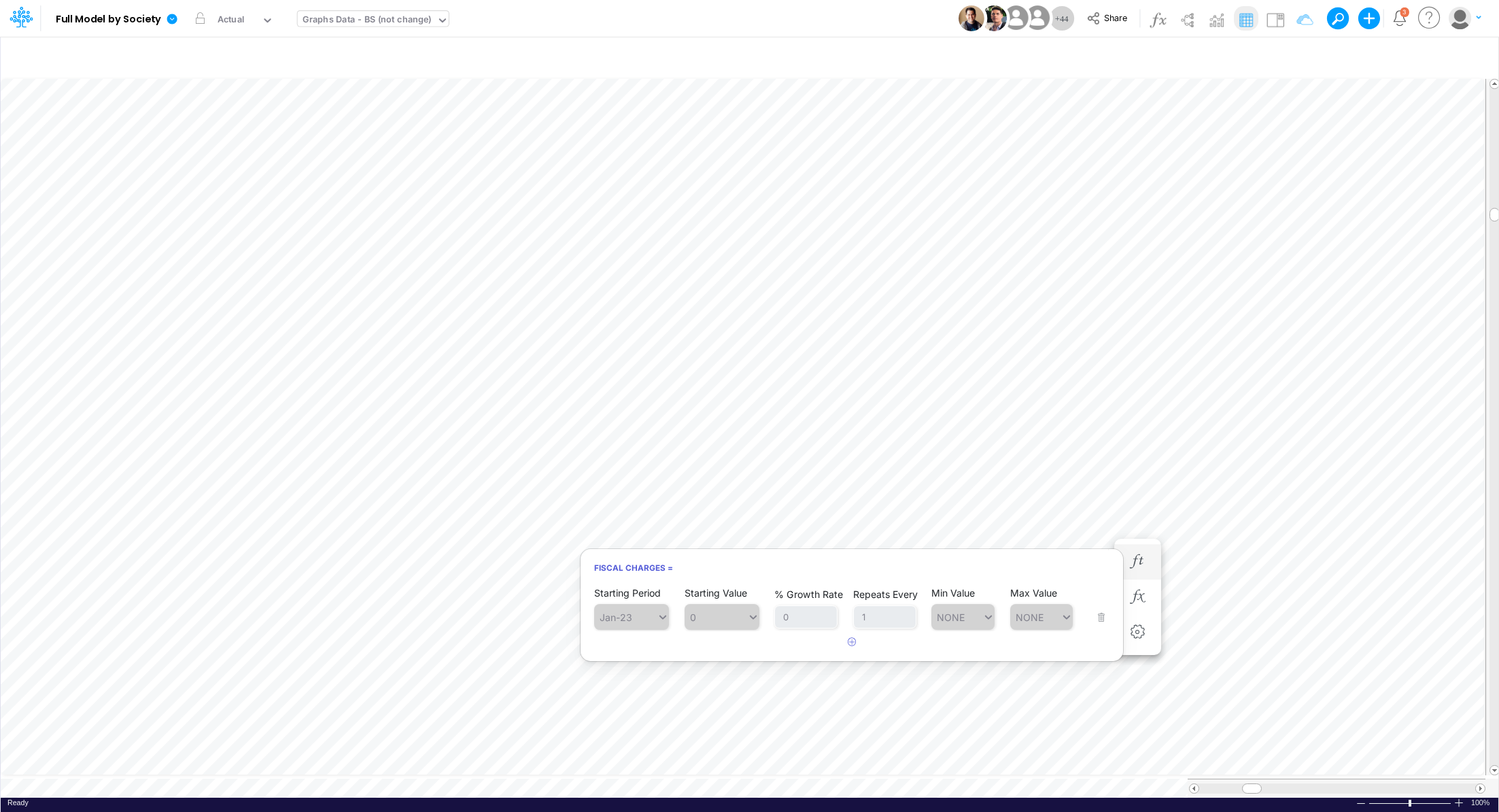
scroll to position [6, 1]
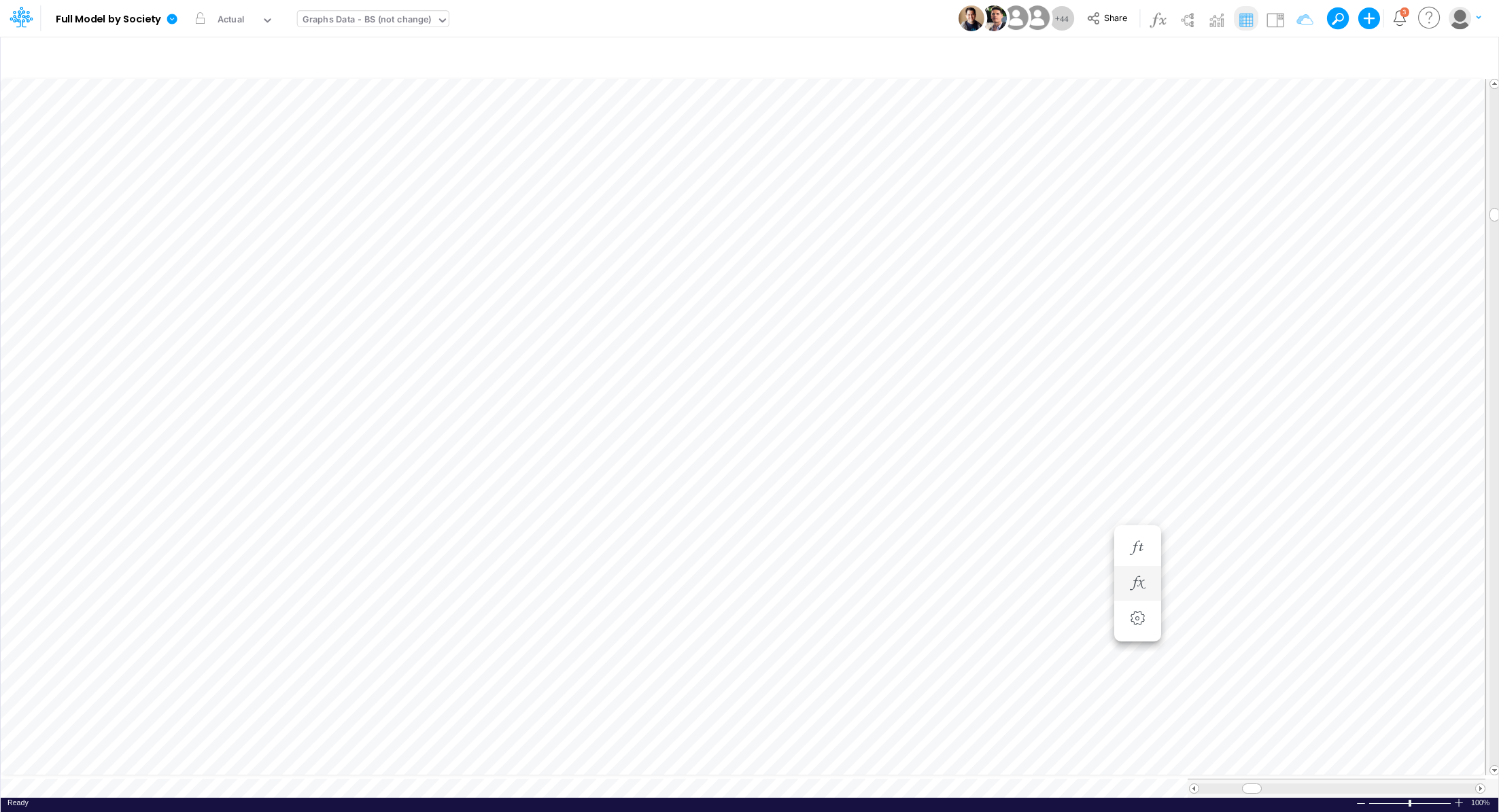
click at [1131, 566] on li at bounding box center [1137, 584] width 47 height 36
click at [1136, 541] on icon "button" at bounding box center [1137, 548] width 21 height 14
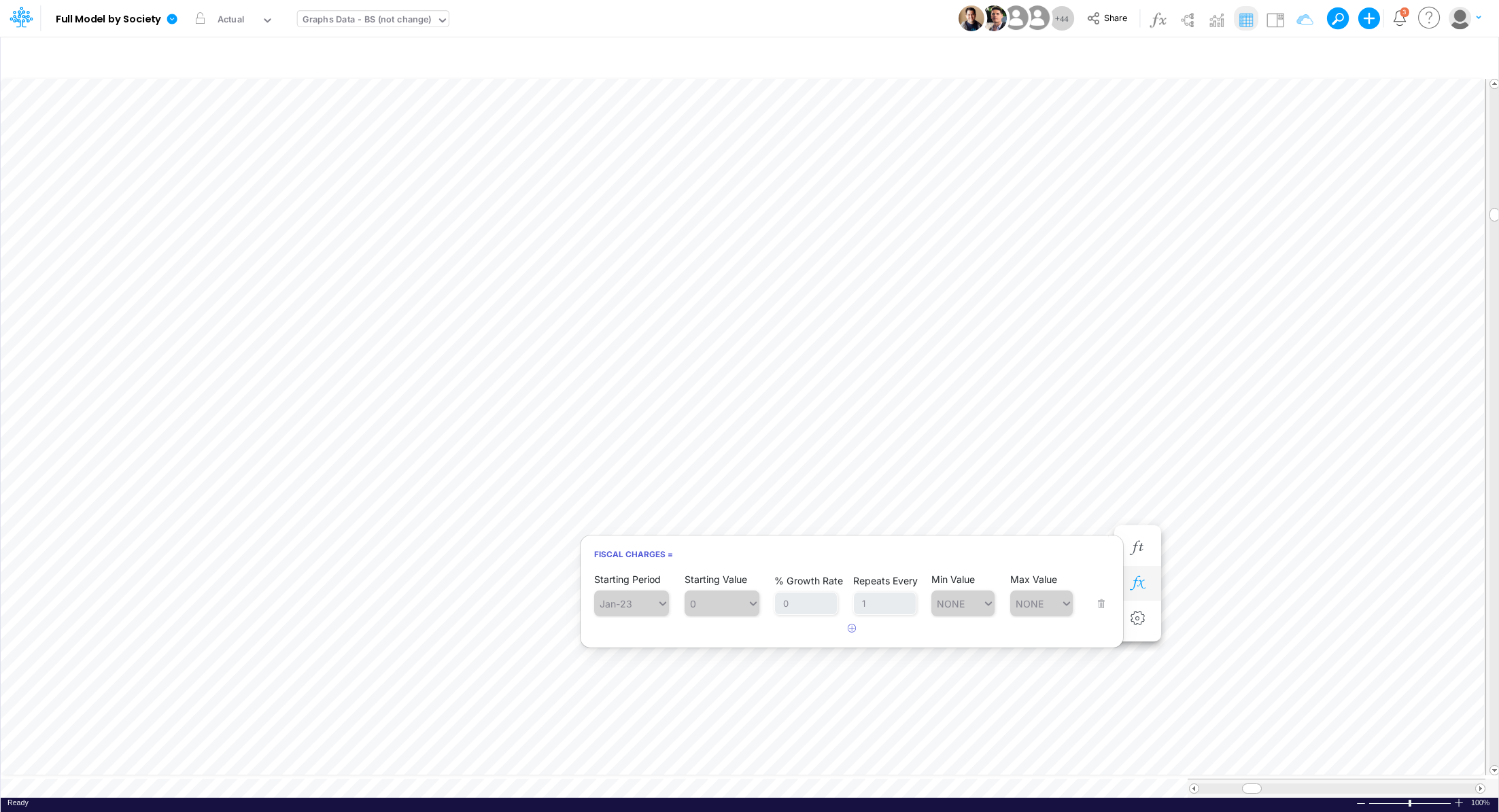
click at [1141, 582] on icon "button" at bounding box center [1137, 583] width 21 height 14
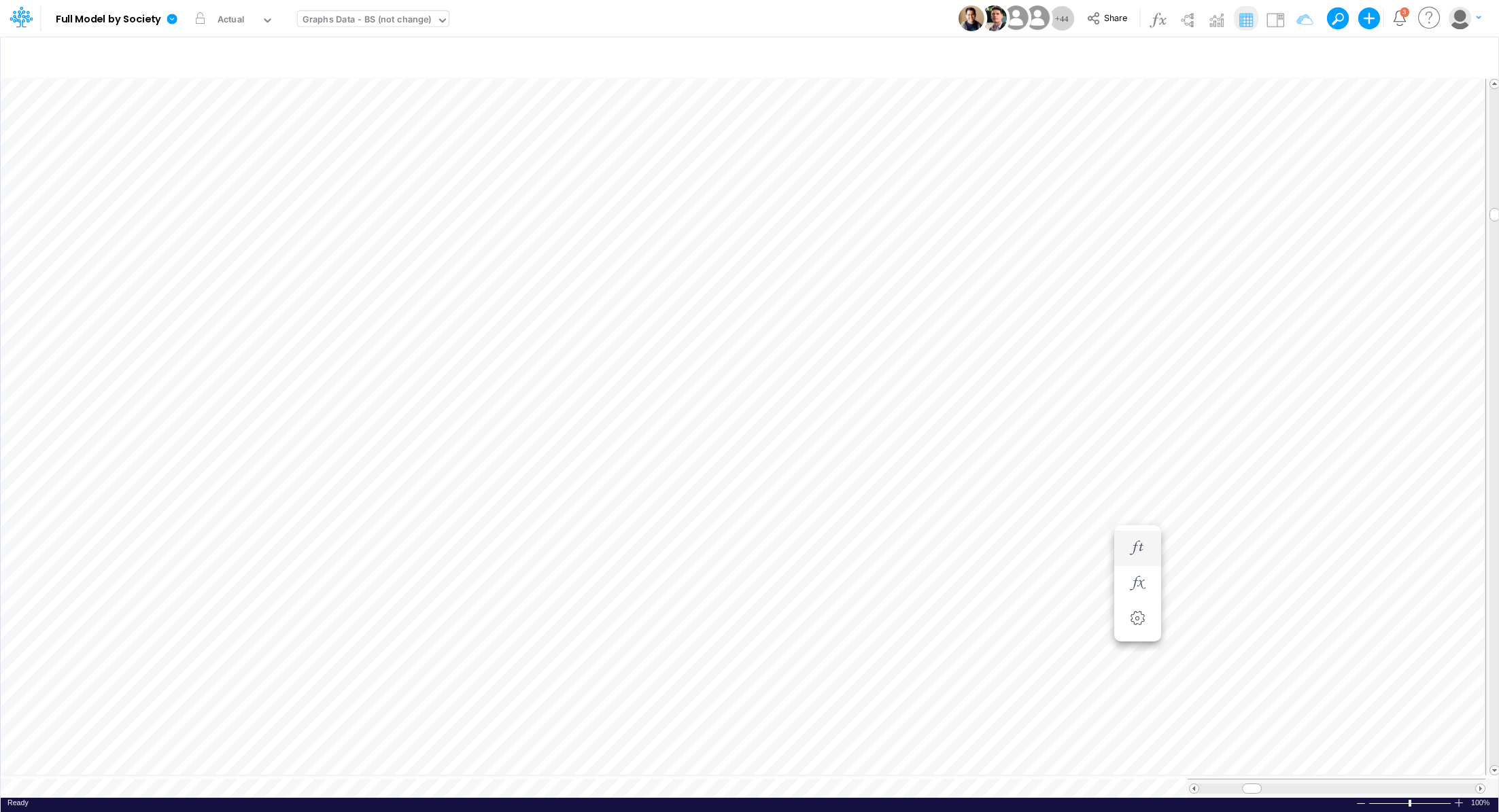
scroll to position [6, 1]
click at [1132, 639] on icon "button" at bounding box center [1137, 643] width 21 height 14
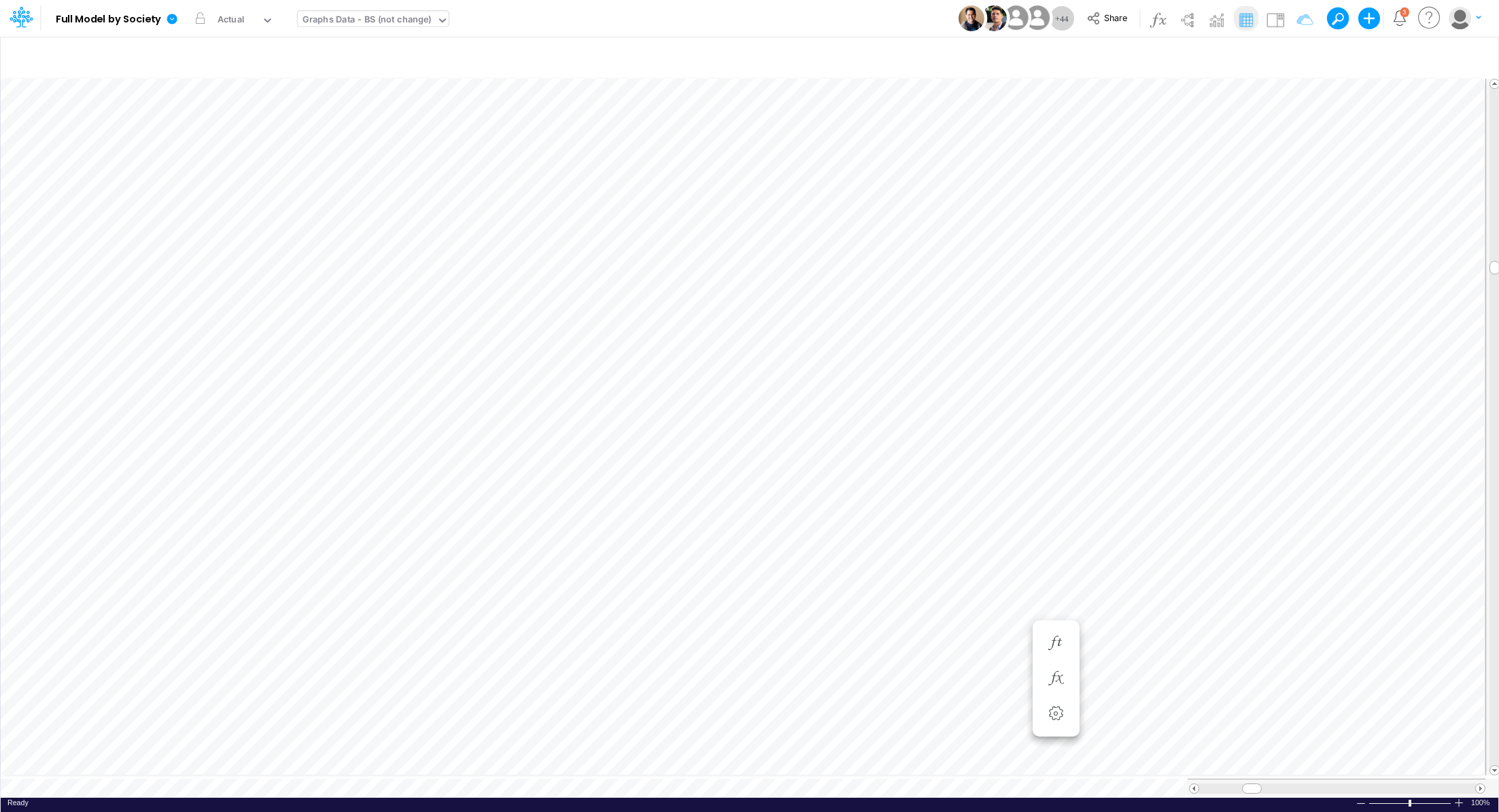
scroll to position [6, 1]
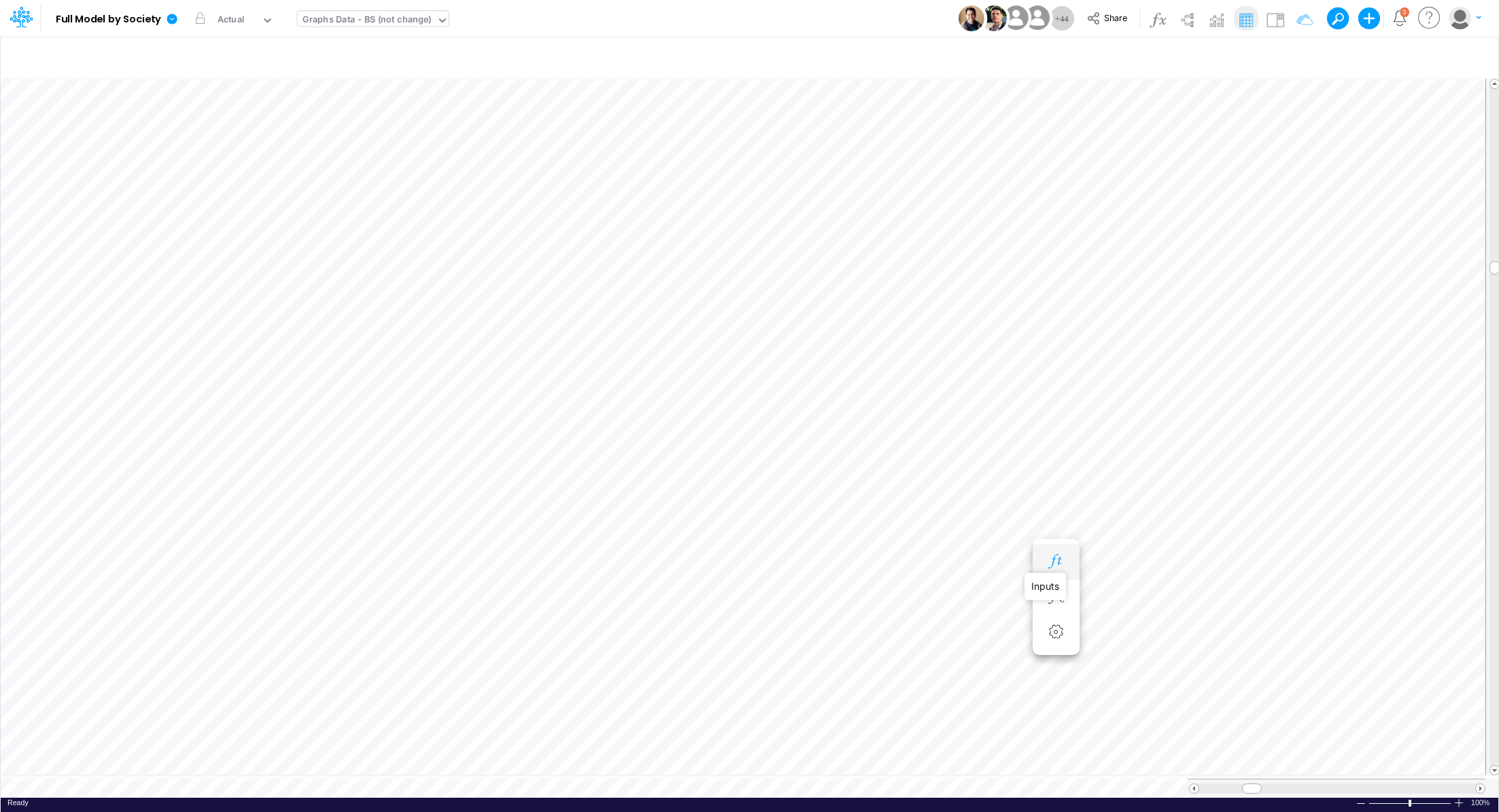
click at [1061, 565] on icon "button" at bounding box center [1056, 561] width 21 height 14
click at [1051, 481] on icon "button" at bounding box center [1056, 480] width 21 height 14
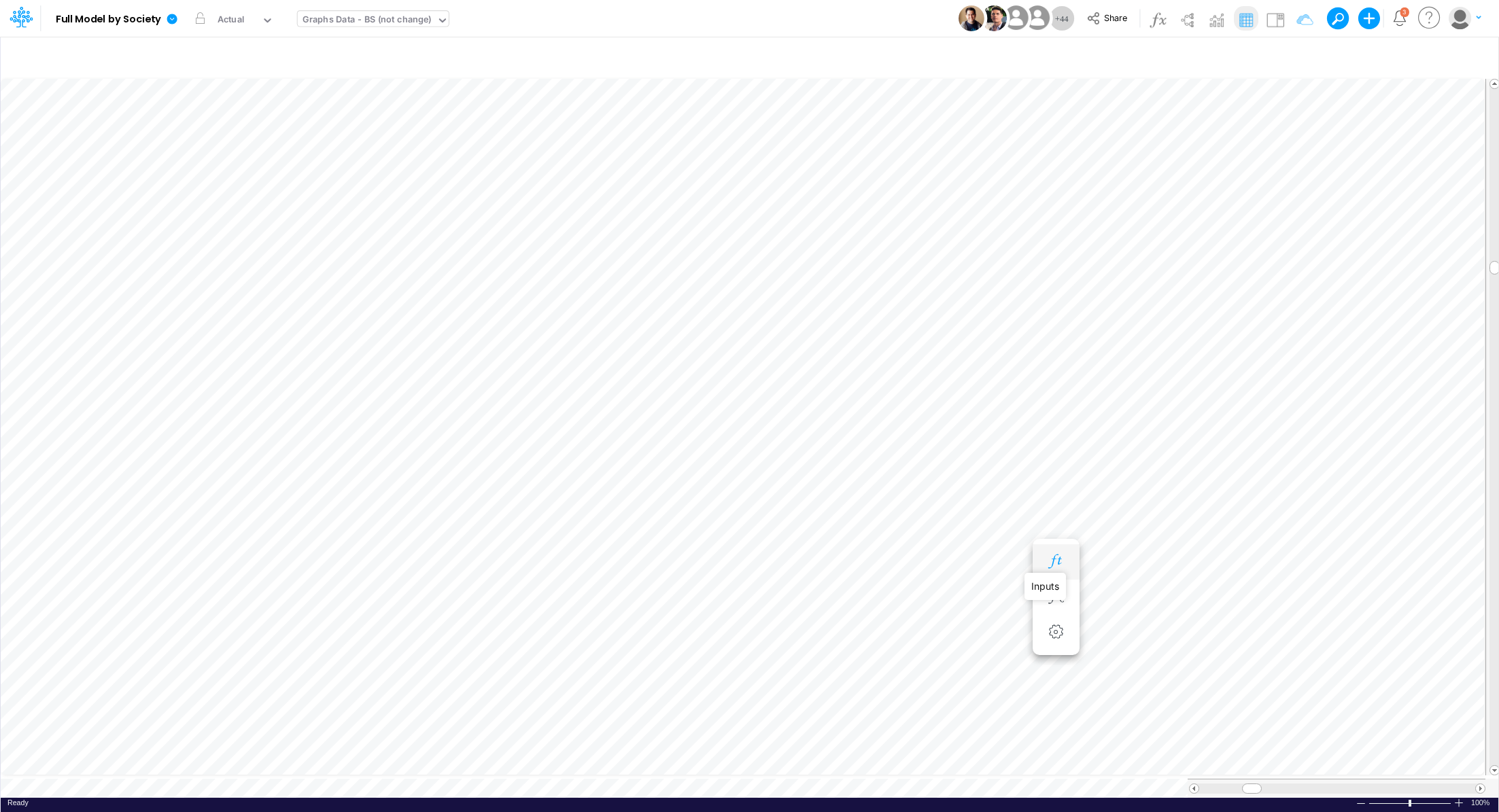
click at [1051, 561] on icon "button" at bounding box center [1056, 561] width 21 height 14
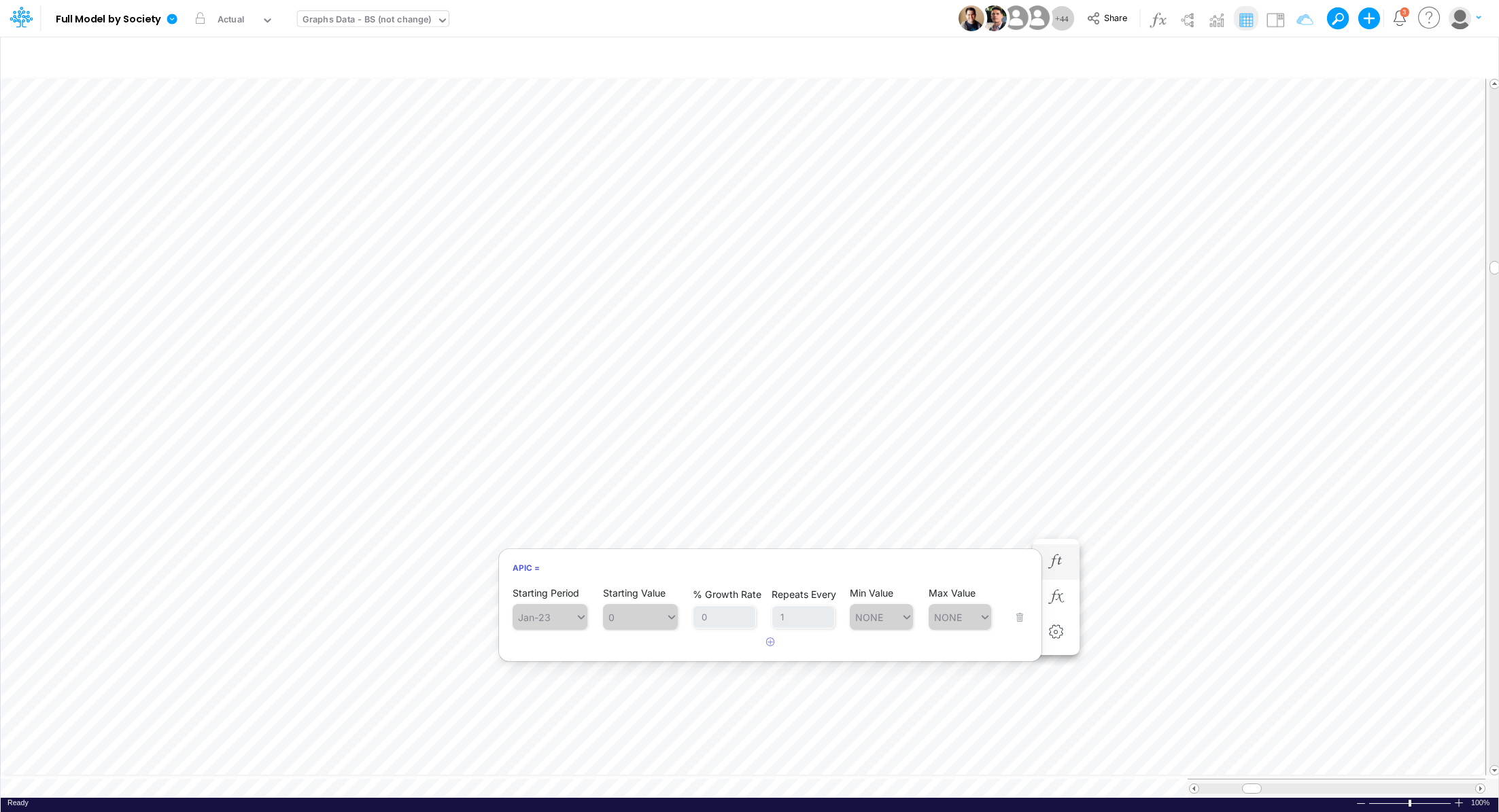
scroll to position [6, 1]
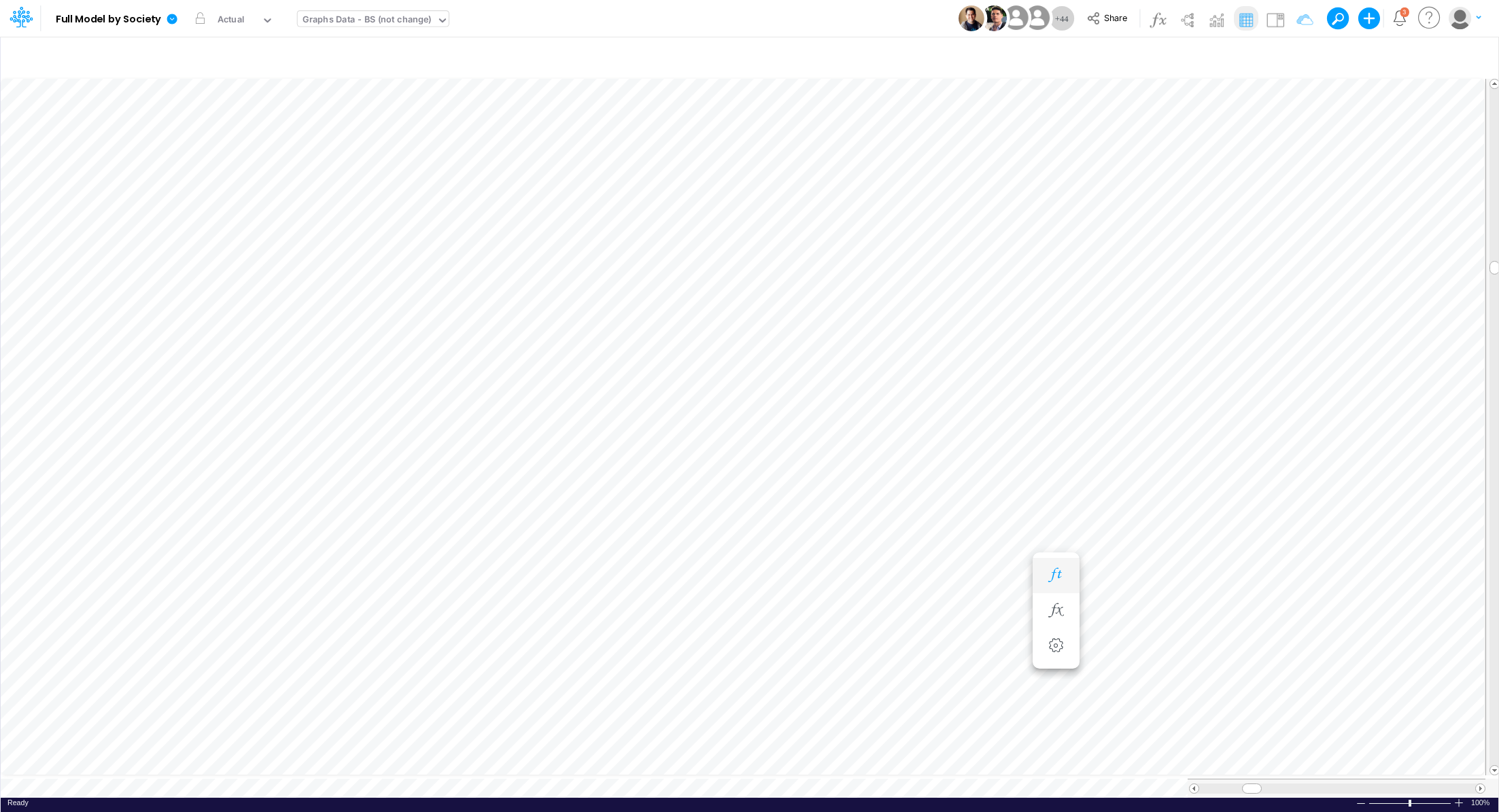
click at [1065, 580] on icon "button" at bounding box center [1056, 575] width 21 height 14
click at [1064, 611] on icon "button" at bounding box center [1056, 616] width 21 height 14
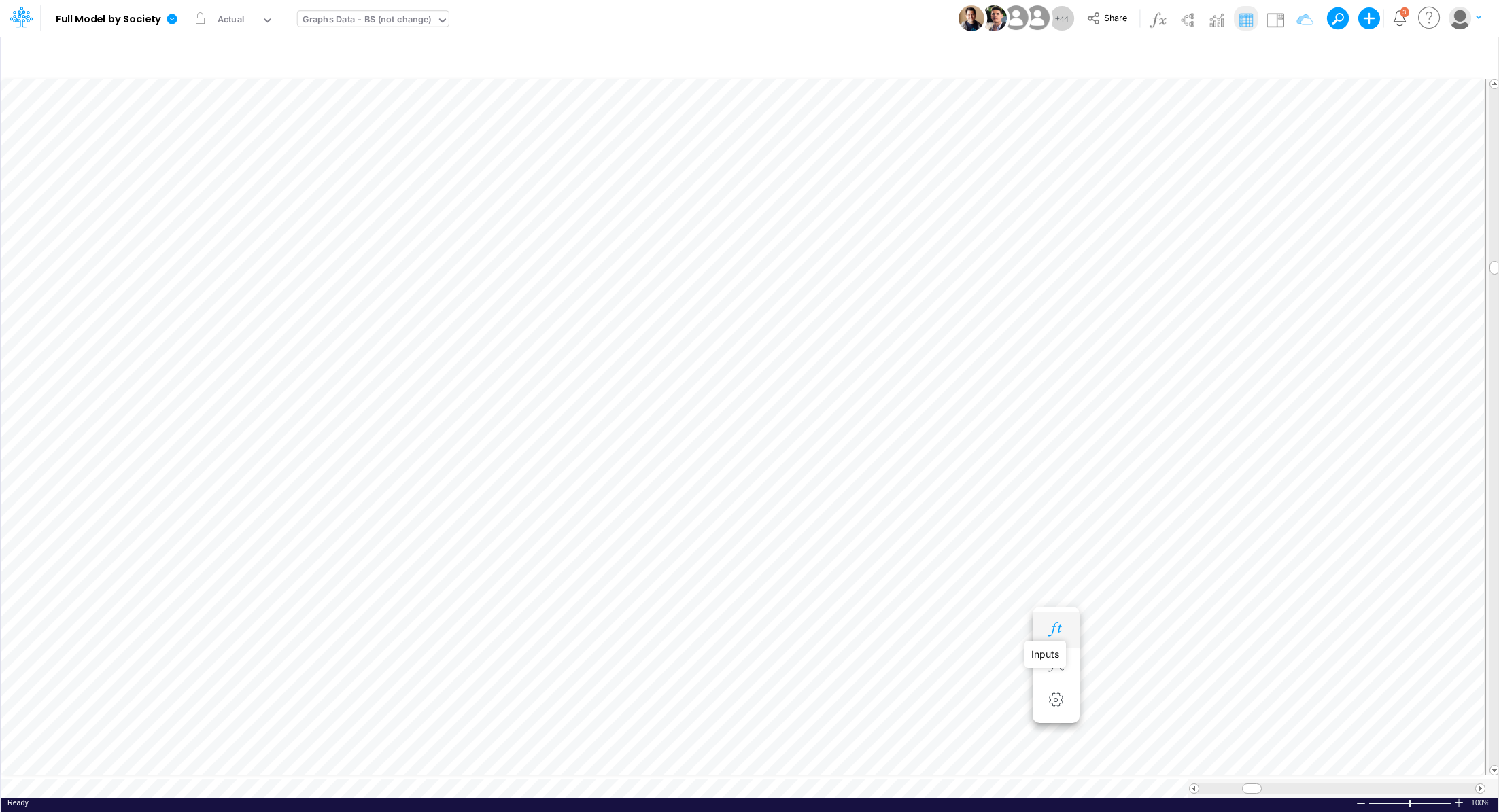
click at [1064, 632] on icon "button" at bounding box center [1056, 629] width 21 height 14
click at [1053, 639] on icon "button" at bounding box center [1056, 643] width 21 height 14
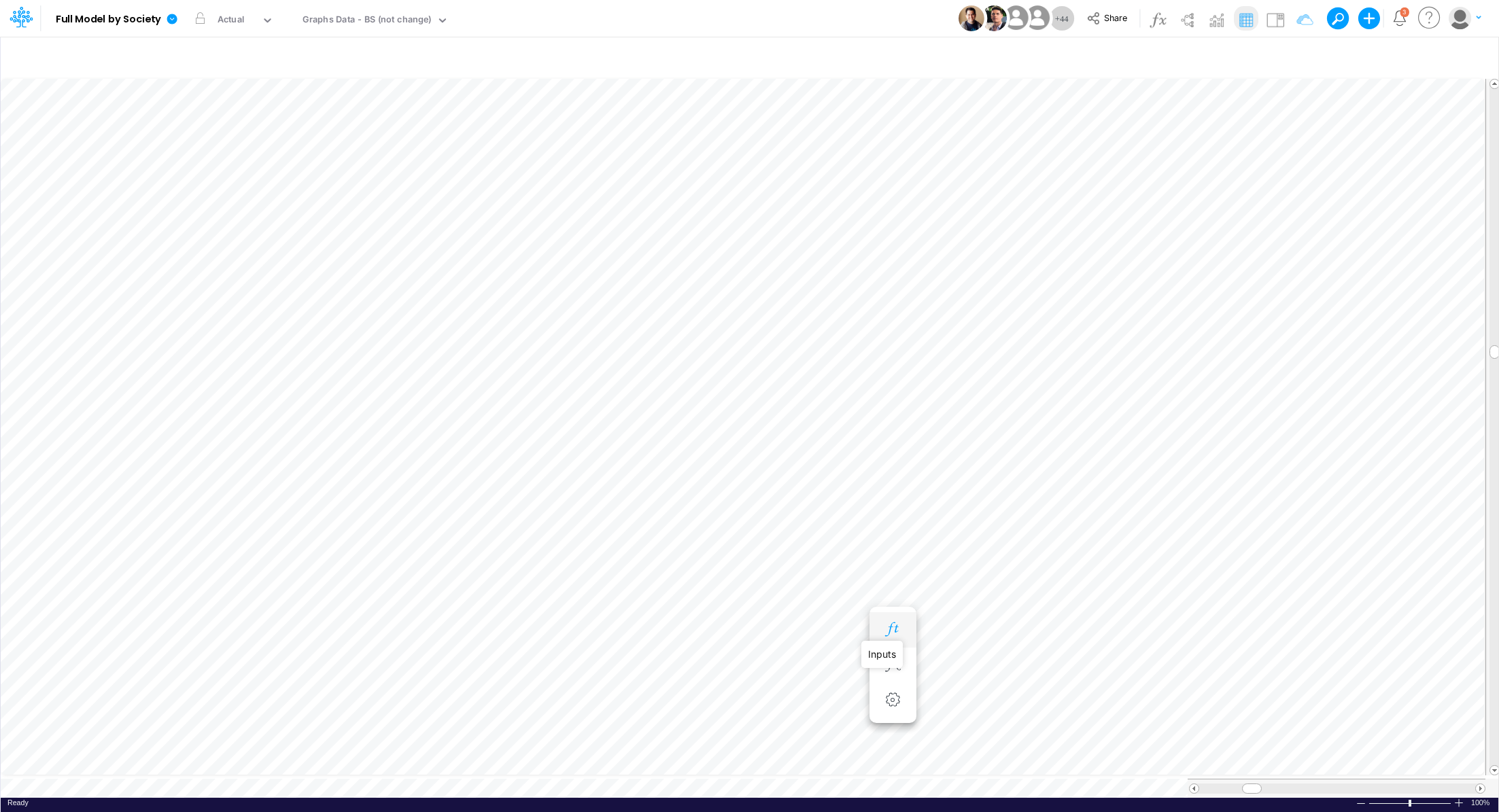
click at [891, 624] on icon "button" at bounding box center [892, 629] width 21 height 14
click at [905, 609] on div "Accumulated Deficit =" at bounding box center [892, 603] width 25 height 27
click at [899, 604] on icon "button" at bounding box center [892, 602] width 21 height 14
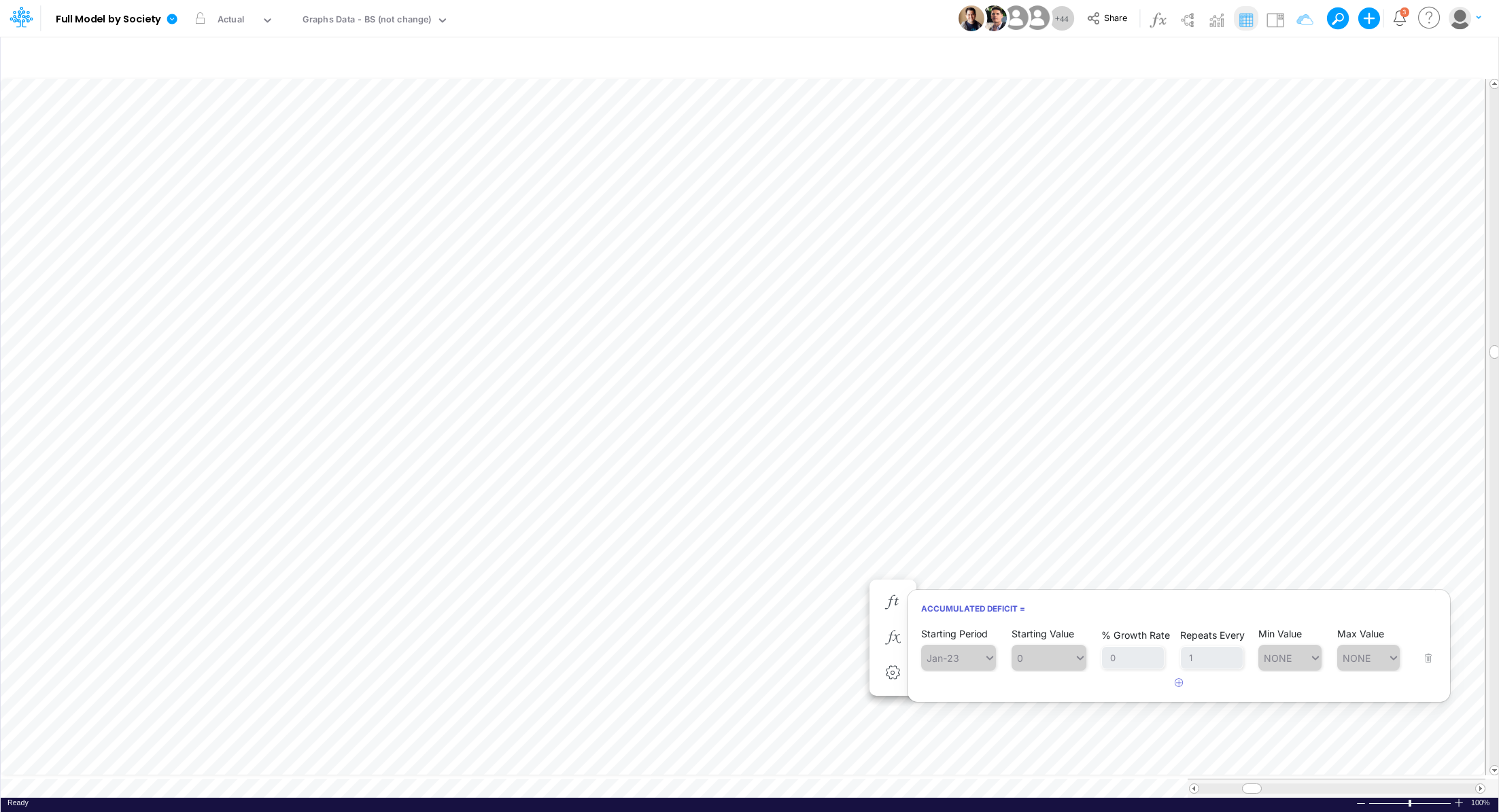
scroll to position [6, 1]
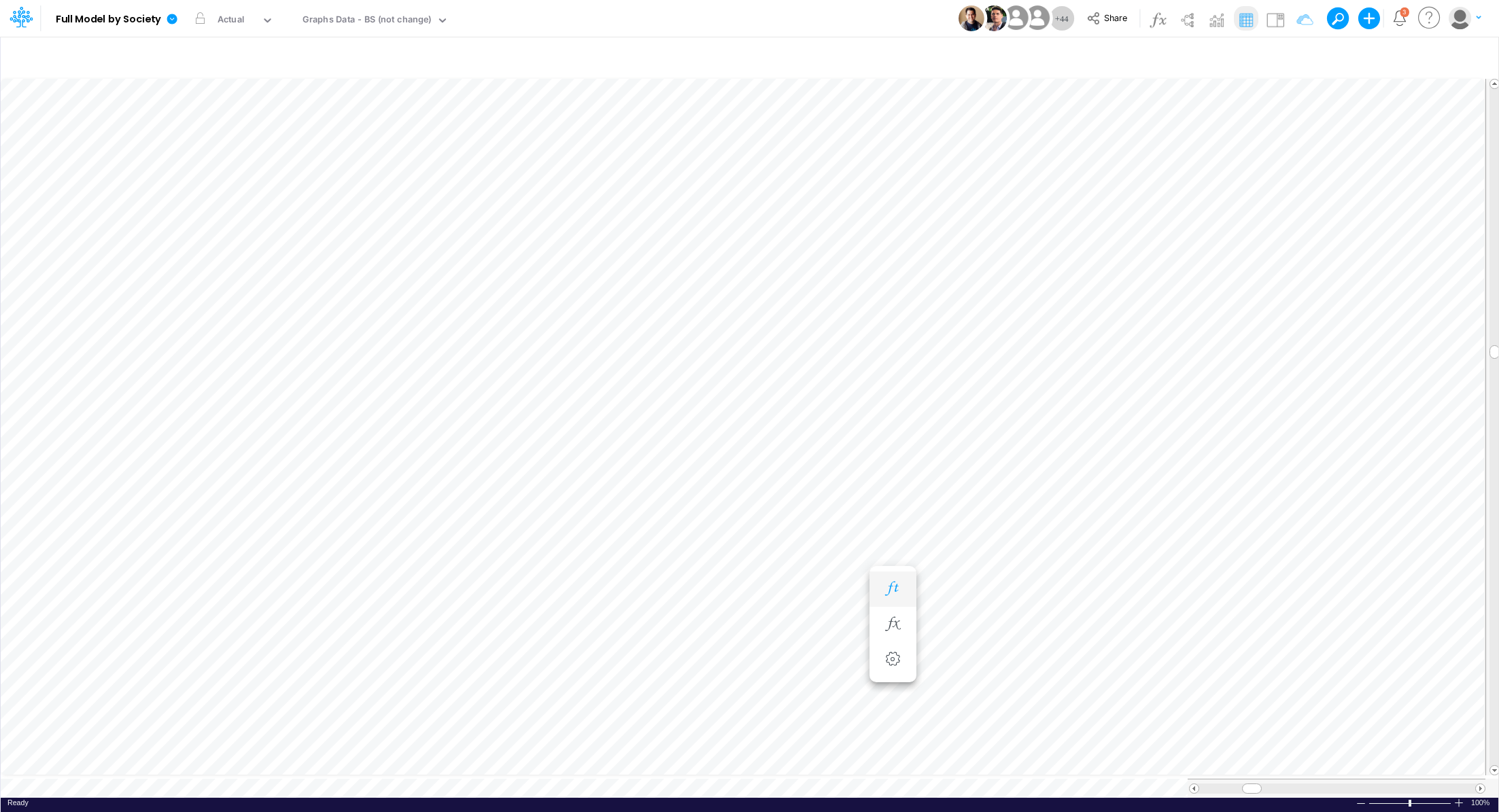
click at [892, 590] on icon "button" at bounding box center [892, 589] width 21 height 14
click at [892, 576] on icon "button" at bounding box center [892, 575] width 21 height 14
click at [890, 561] on icon "button" at bounding box center [892, 561] width 21 height 14
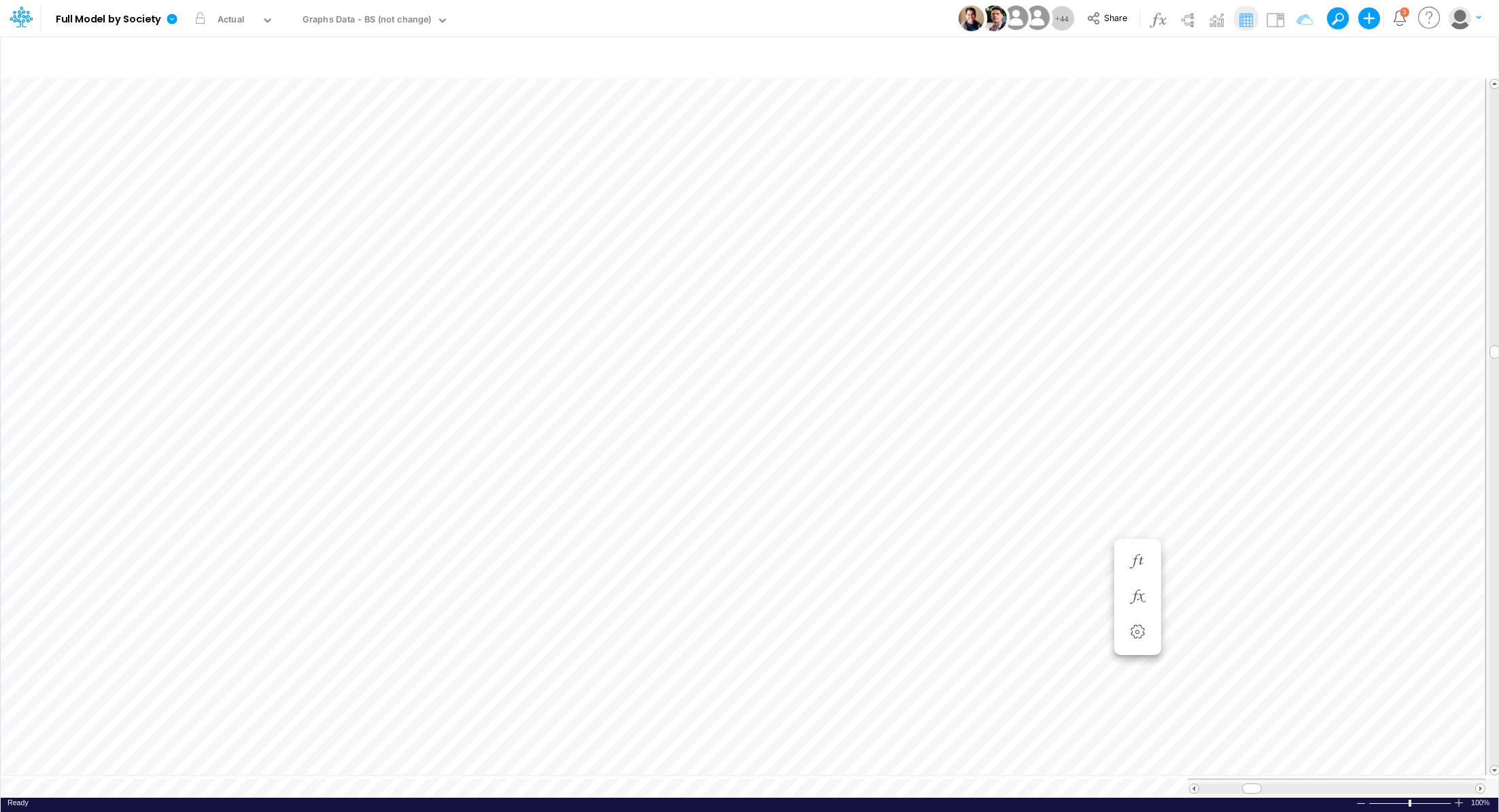
scroll to position [6, 1]
click at [1145, 484] on icon "button" at bounding box center [1137, 488] width 21 height 14
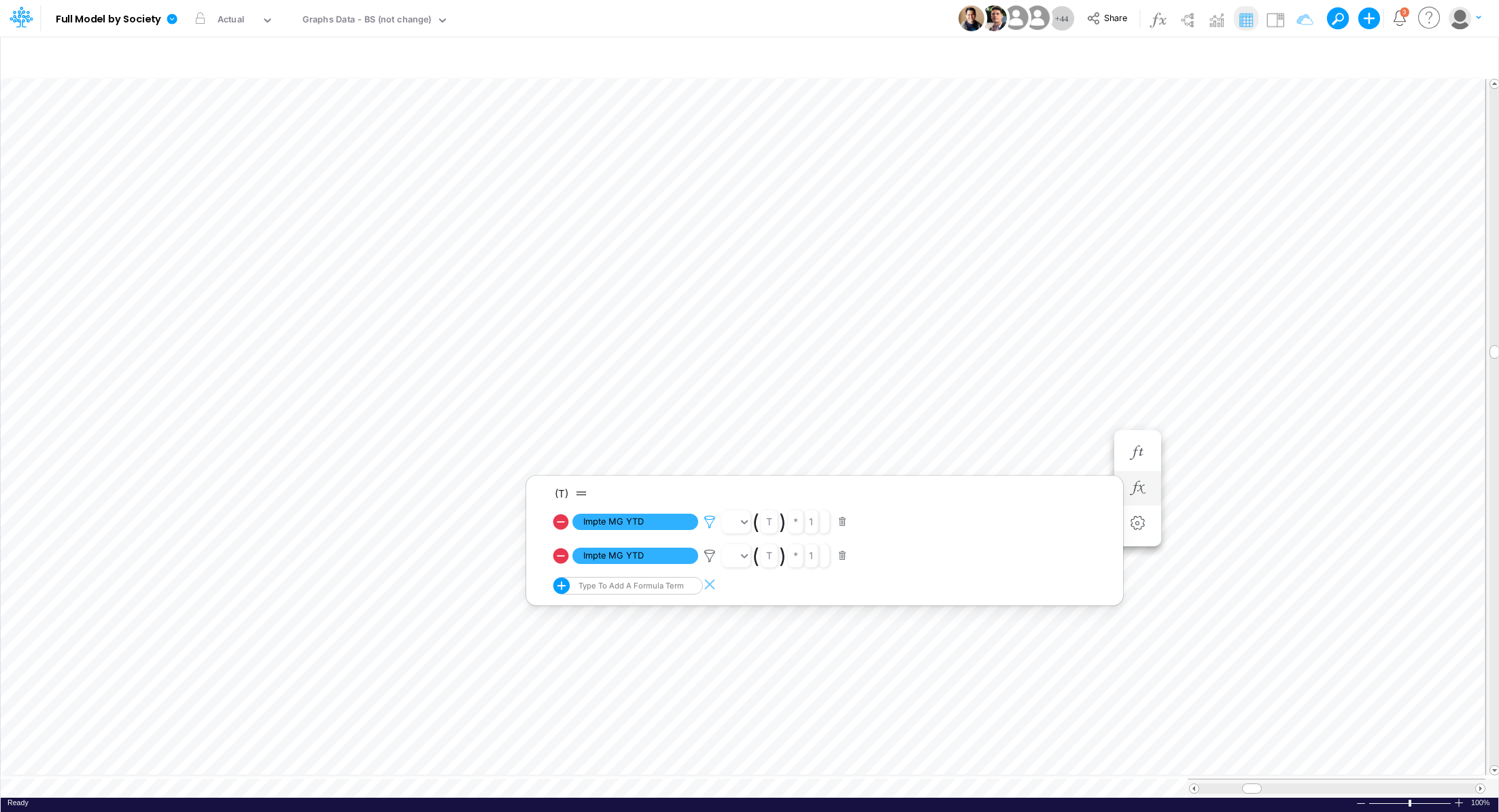
click at [710, 521] on icon at bounding box center [709, 522] width 21 height 14
click at [755, 425] on button "Save" at bounding box center [749, 428] width 33 height 20
click at [1113, 345] on div at bounding box center [749, 409] width 1499 height 805
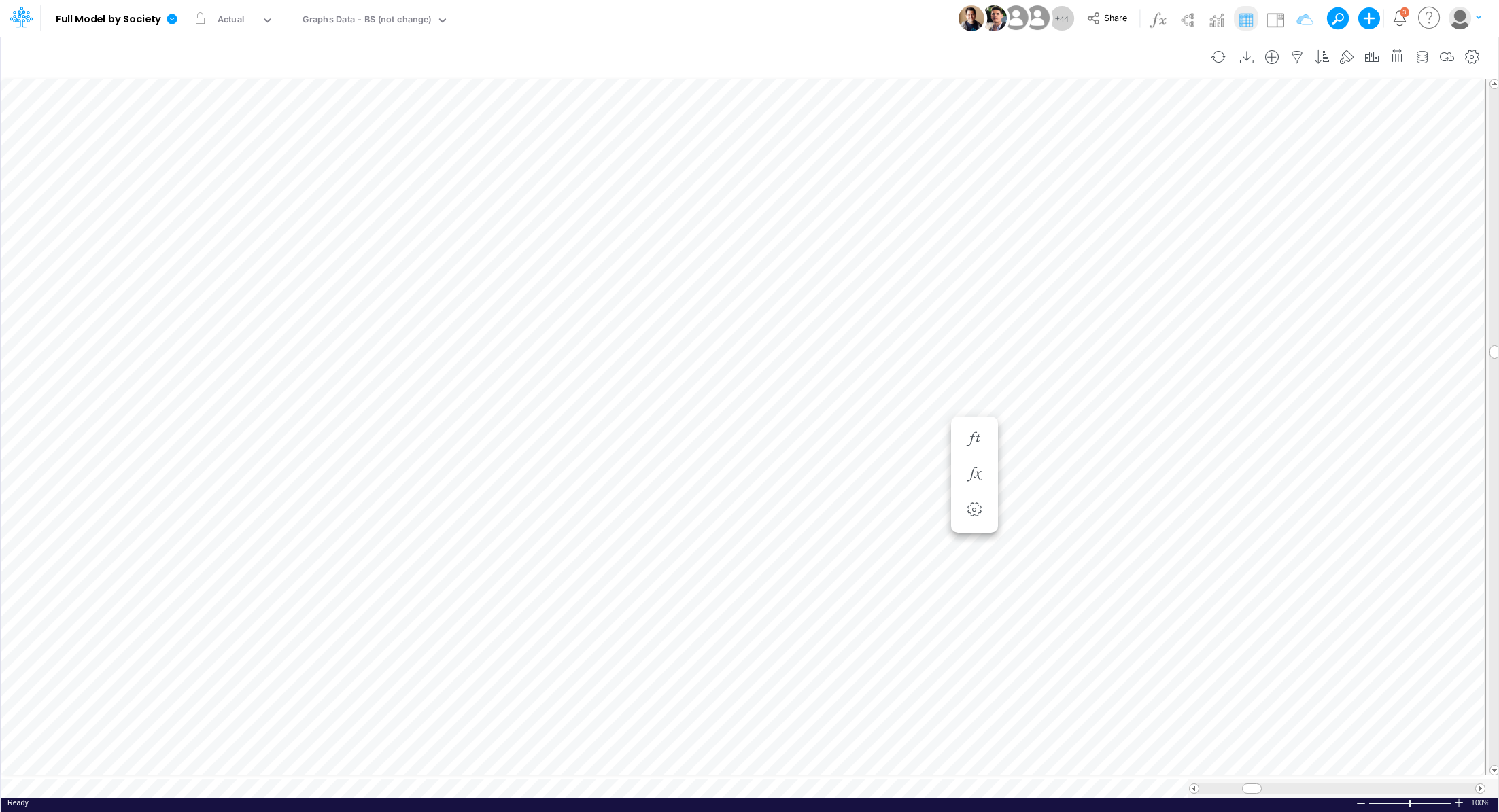
scroll to position [6, 1]
click at [723, 646] on icon "button" at bounding box center [729, 651] width 21 height 14
click at [734, 621] on icon "button" at bounding box center [729, 616] width 21 height 14
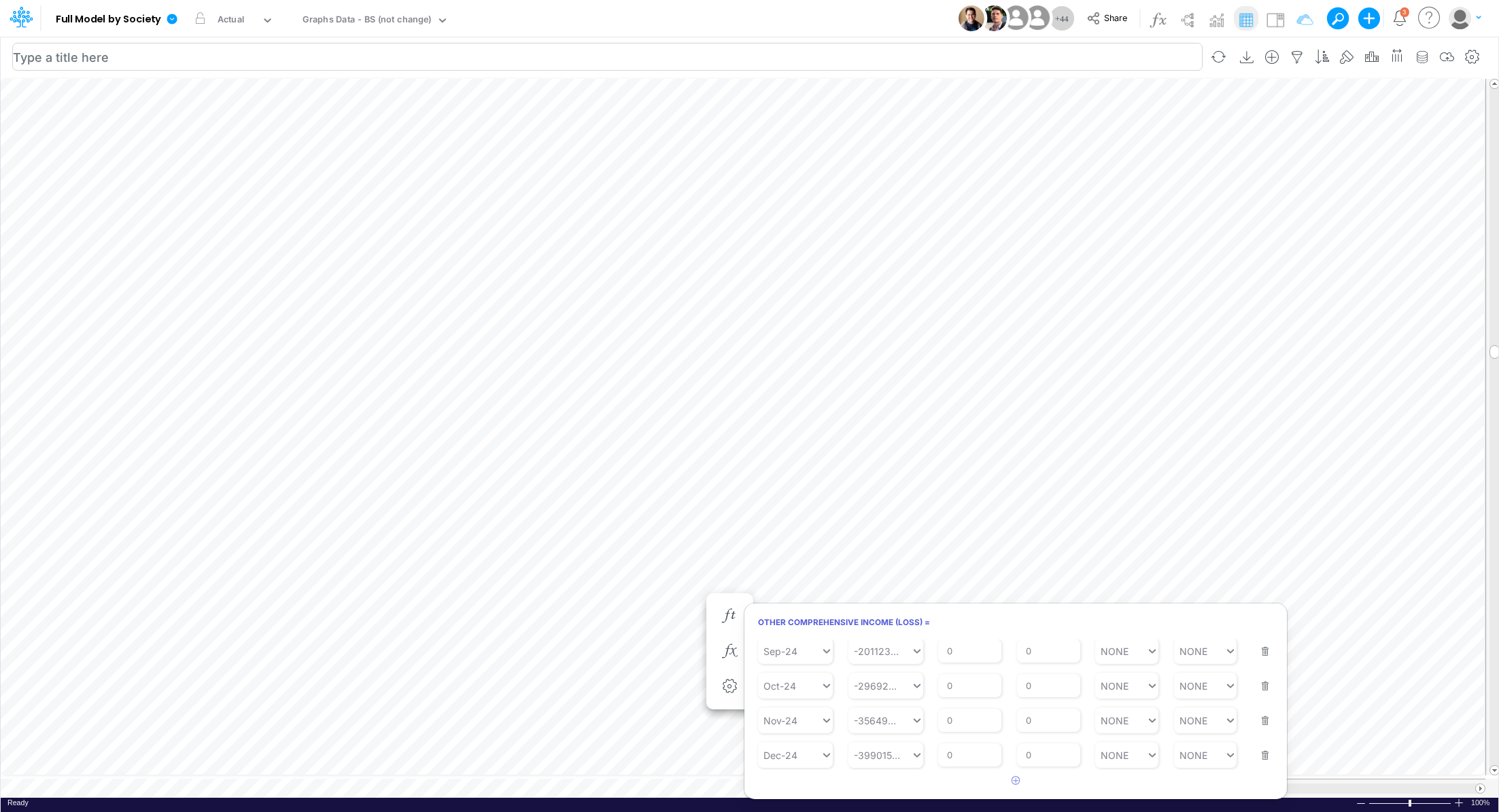
scroll to position [6, 1]
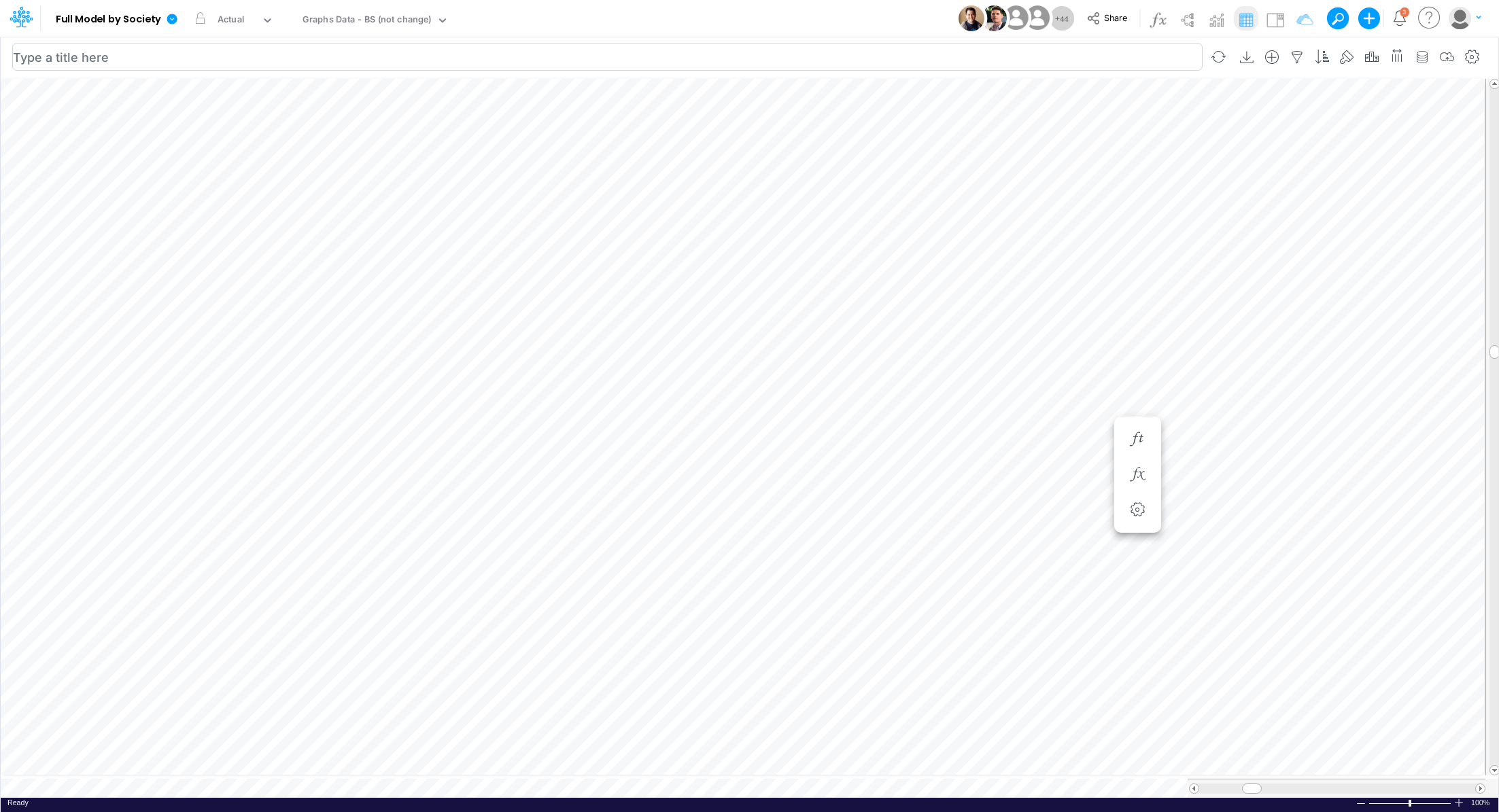
scroll to position [6, 1]
click at [973, 480] on icon "button" at bounding box center [974, 474] width 21 height 14
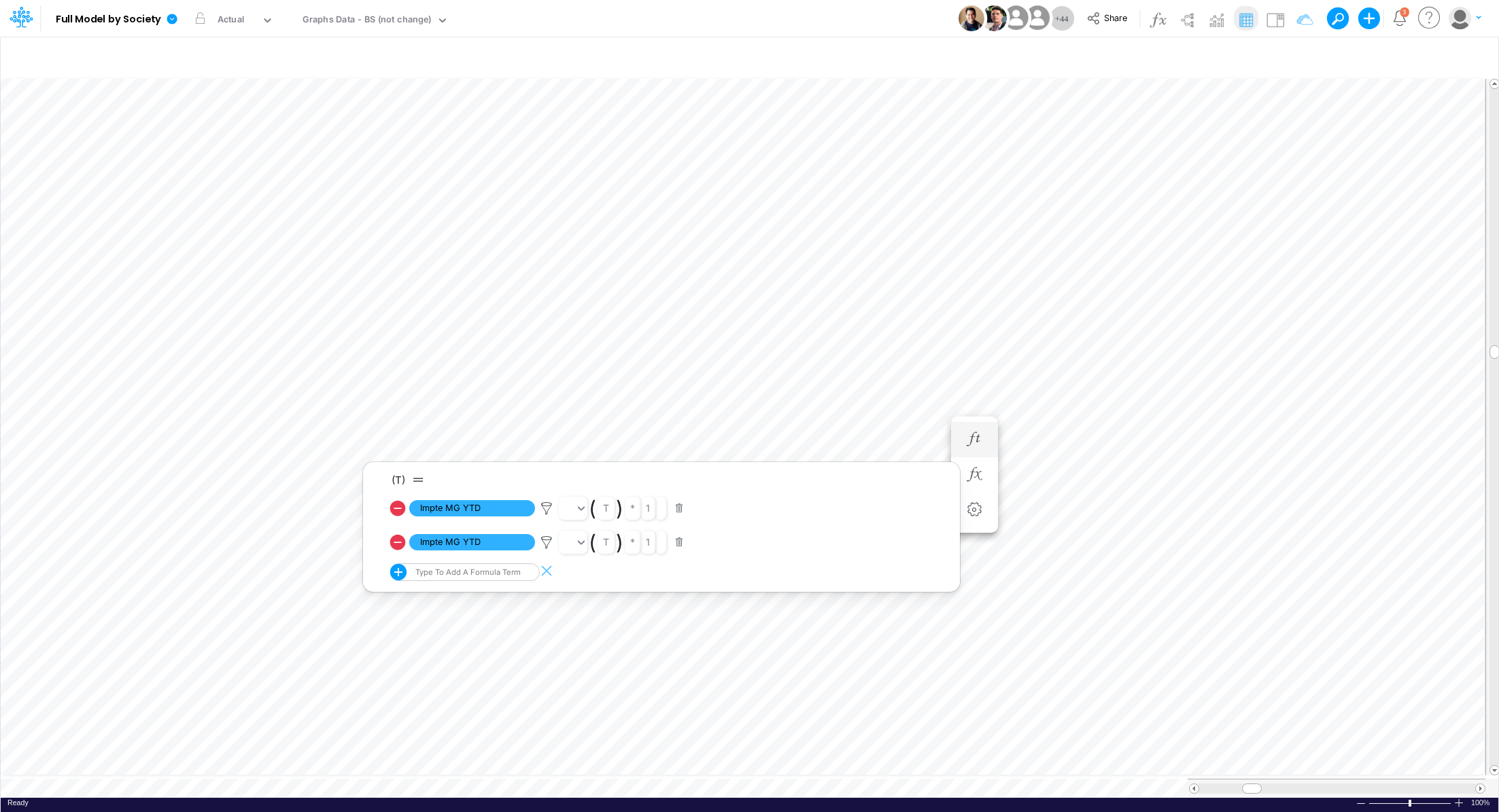
click at [977, 452] on li "Other comprehensive Income (loss) =" at bounding box center [974, 440] width 47 height 36
click at [979, 443] on icon "button" at bounding box center [974, 439] width 21 height 14
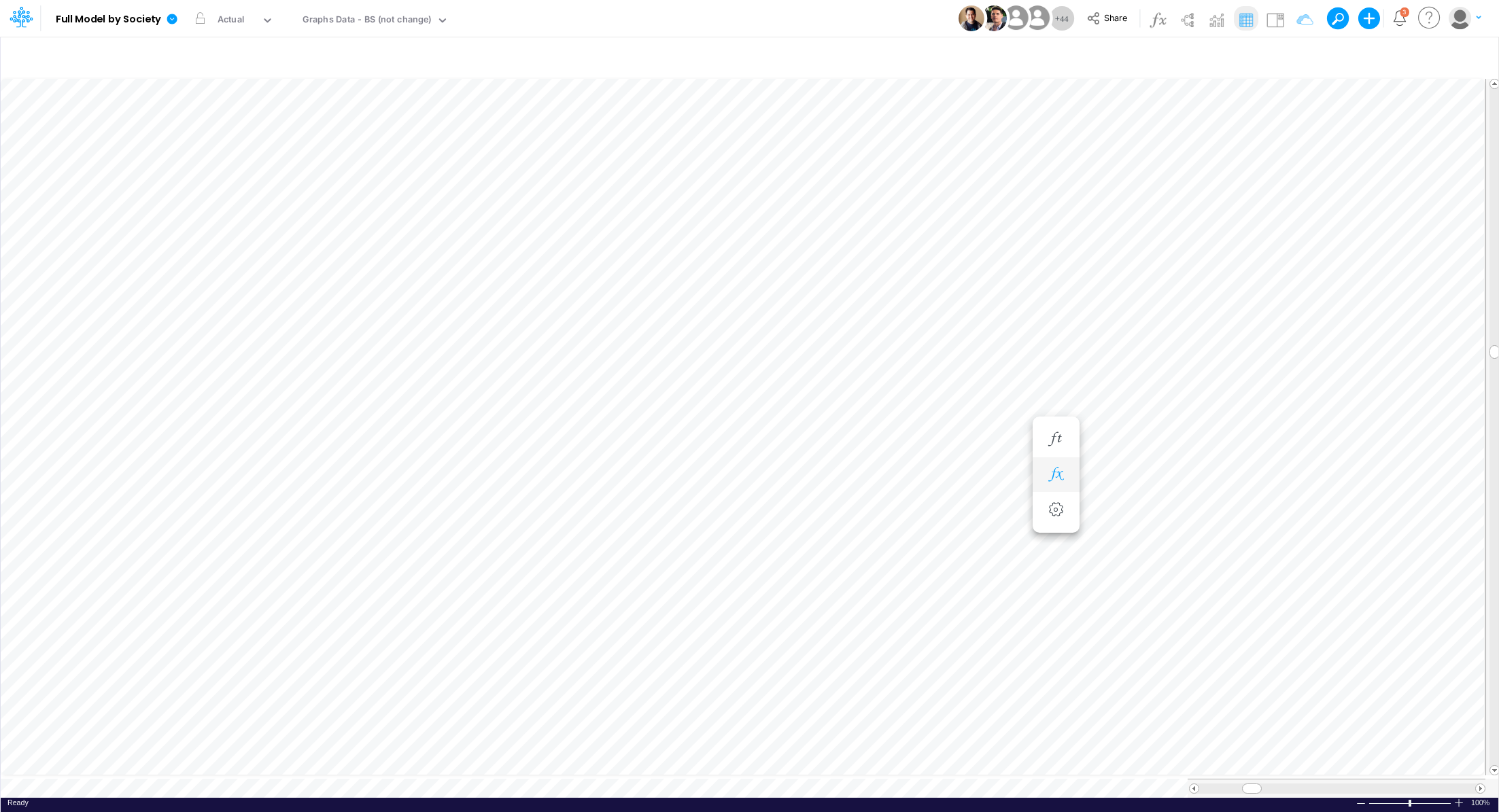
click at [1067, 480] on button "button" at bounding box center [1056, 475] width 25 height 27
click at [1062, 439] on icon "button" at bounding box center [1056, 439] width 21 height 14
click at [1126, 434] on button "button" at bounding box center [1137, 440] width 25 height 27
click at [970, 580] on icon "button" at bounding box center [974, 575] width 21 height 14
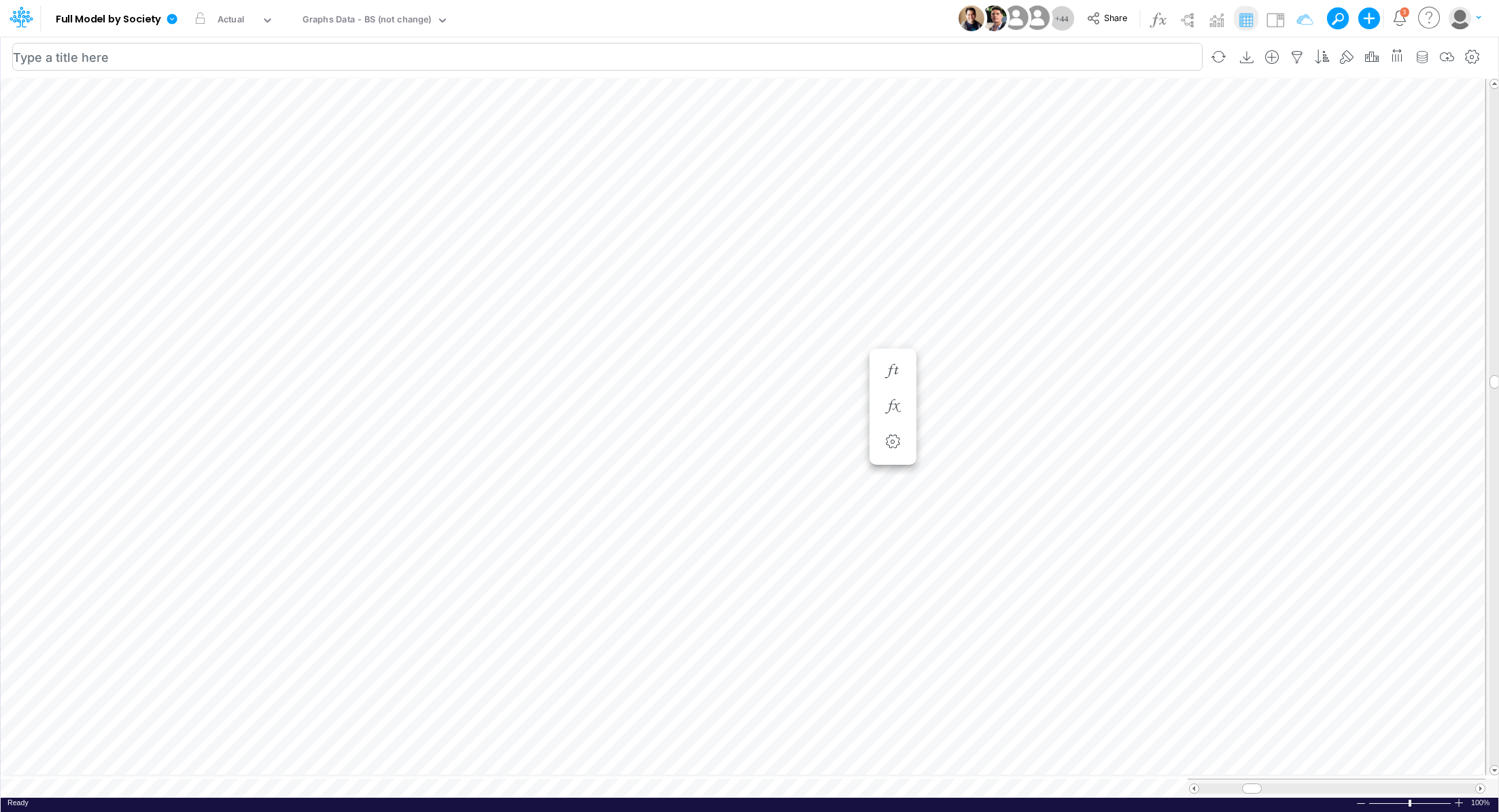
scroll to position [6, 1]
click at [1132, 365] on icon "button" at bounding box center [1137, 371] width 21 height 14
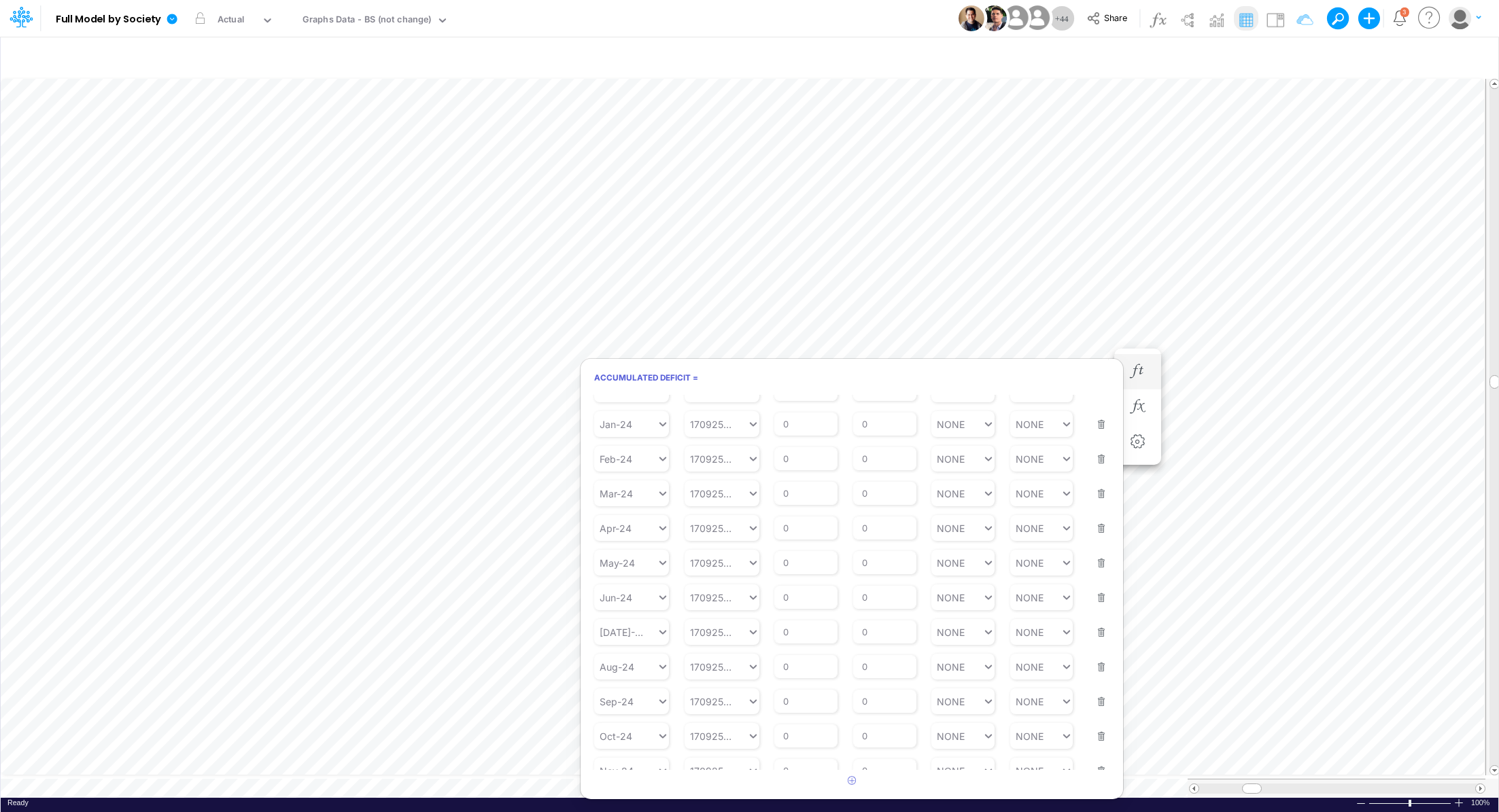
scroll to position [124, 0]
click at [1156, 406] on li at bounding box center [1137, 407] width 47 height 36
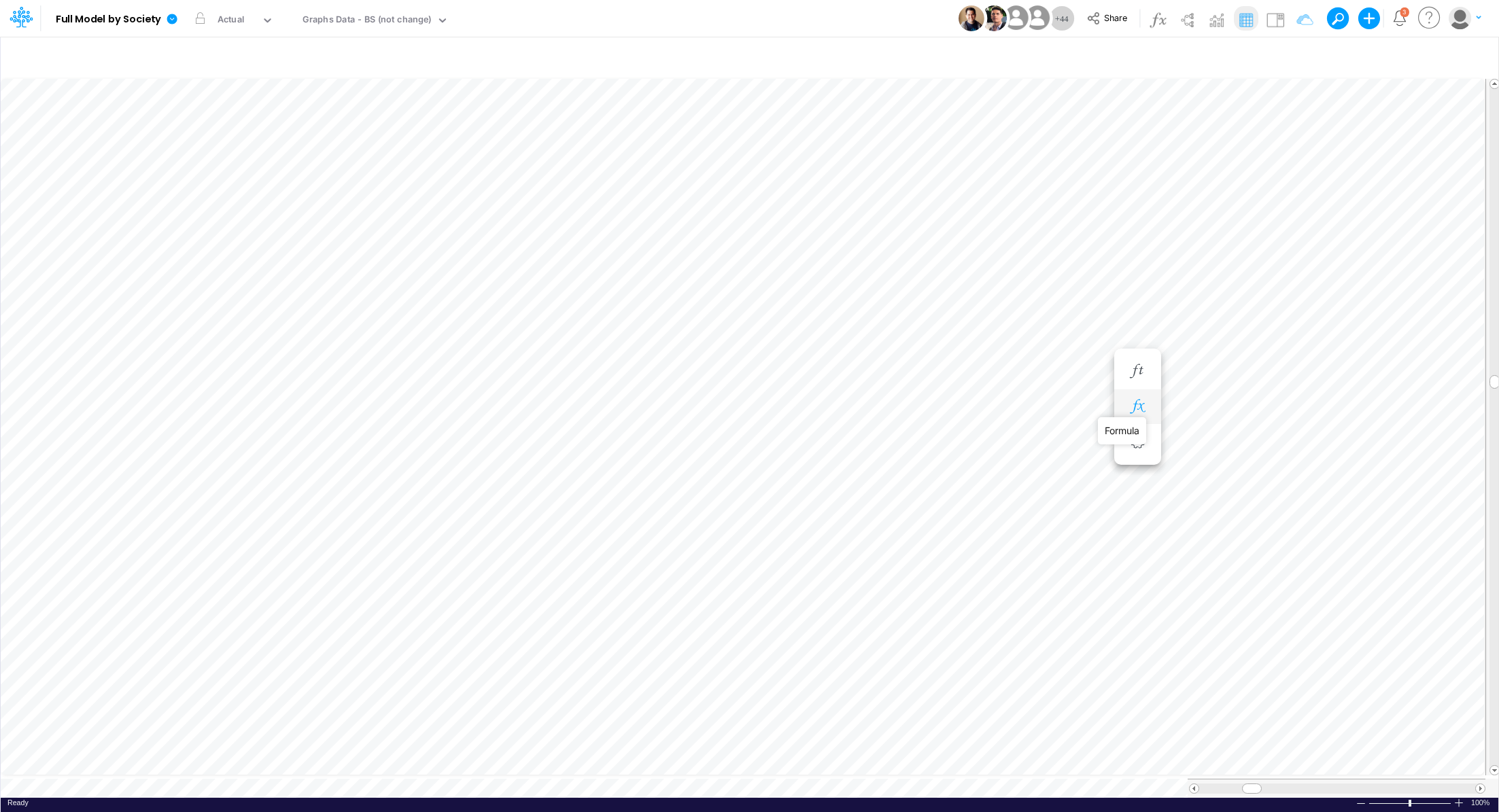
click at [1147, 409] on icon "button" at bounding box center [1137, 406] width 21 height 14
click at [1136, 403] on icon "button" at bounding box center [1137, 406] width 21 height 14
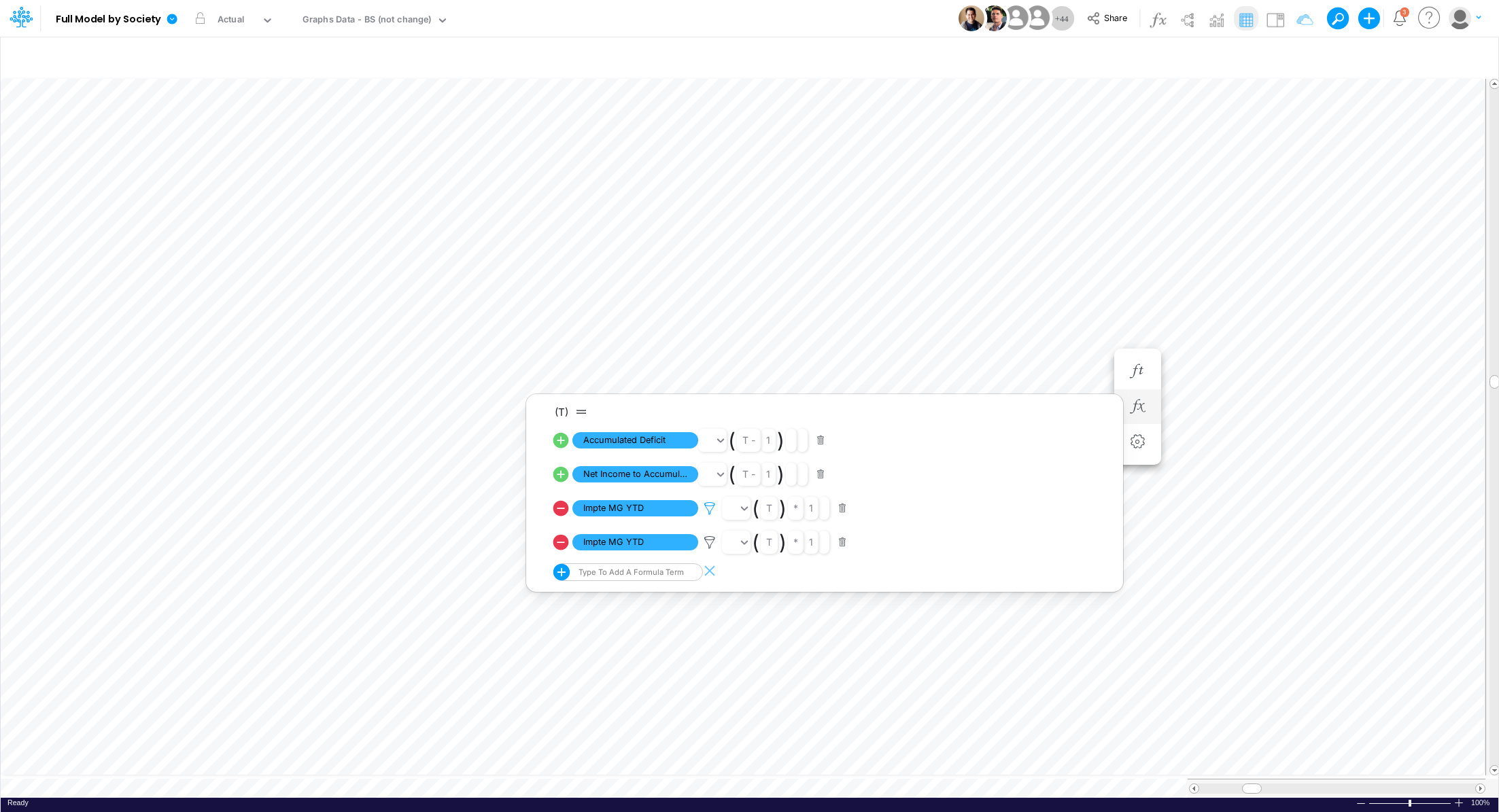
click at [705, 512] on icon at bounding box center [709, 508] width 21 height 14
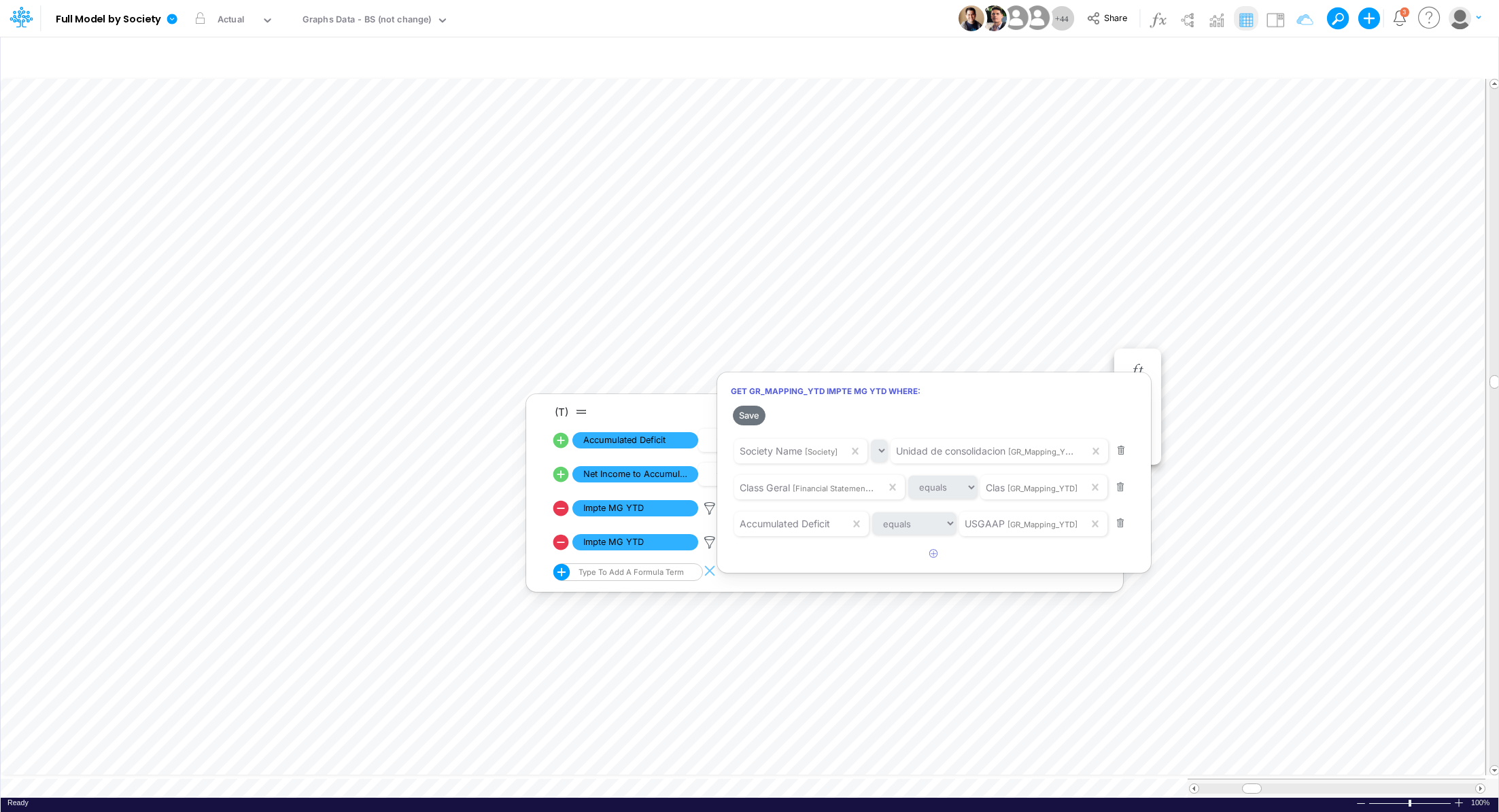
click at [711, 534] on div at bounding box center [749, 409] width 1499 height 805
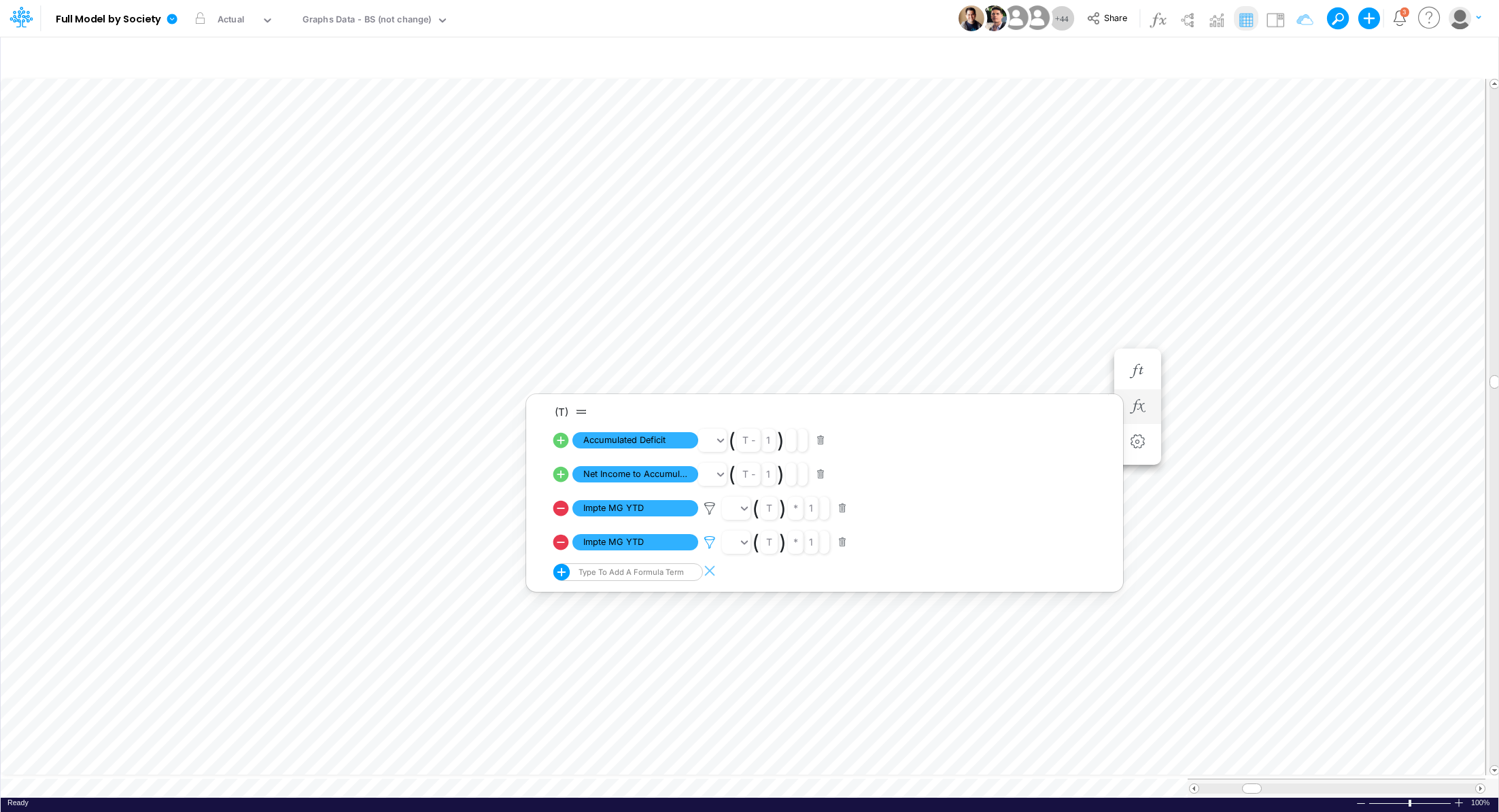
click at [707, 516] on icon at bounding box center [709, 508] width 21 height 14
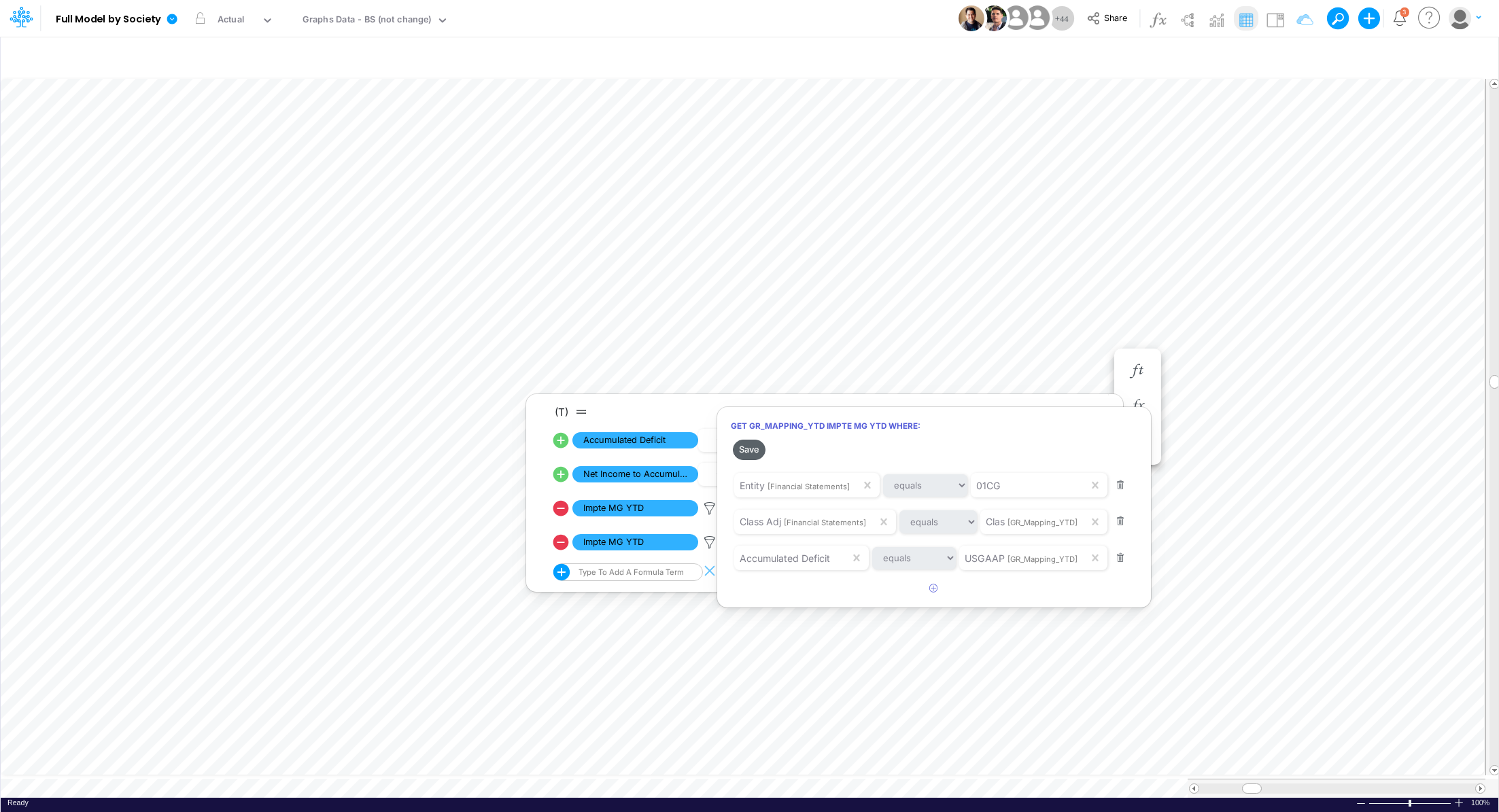
click at [752, 447] on button "Save" at bounding box center [749, 450] width 33 height 20
click at [1072, 327] on div at bounding box center [749, 409] width 1499 height 805
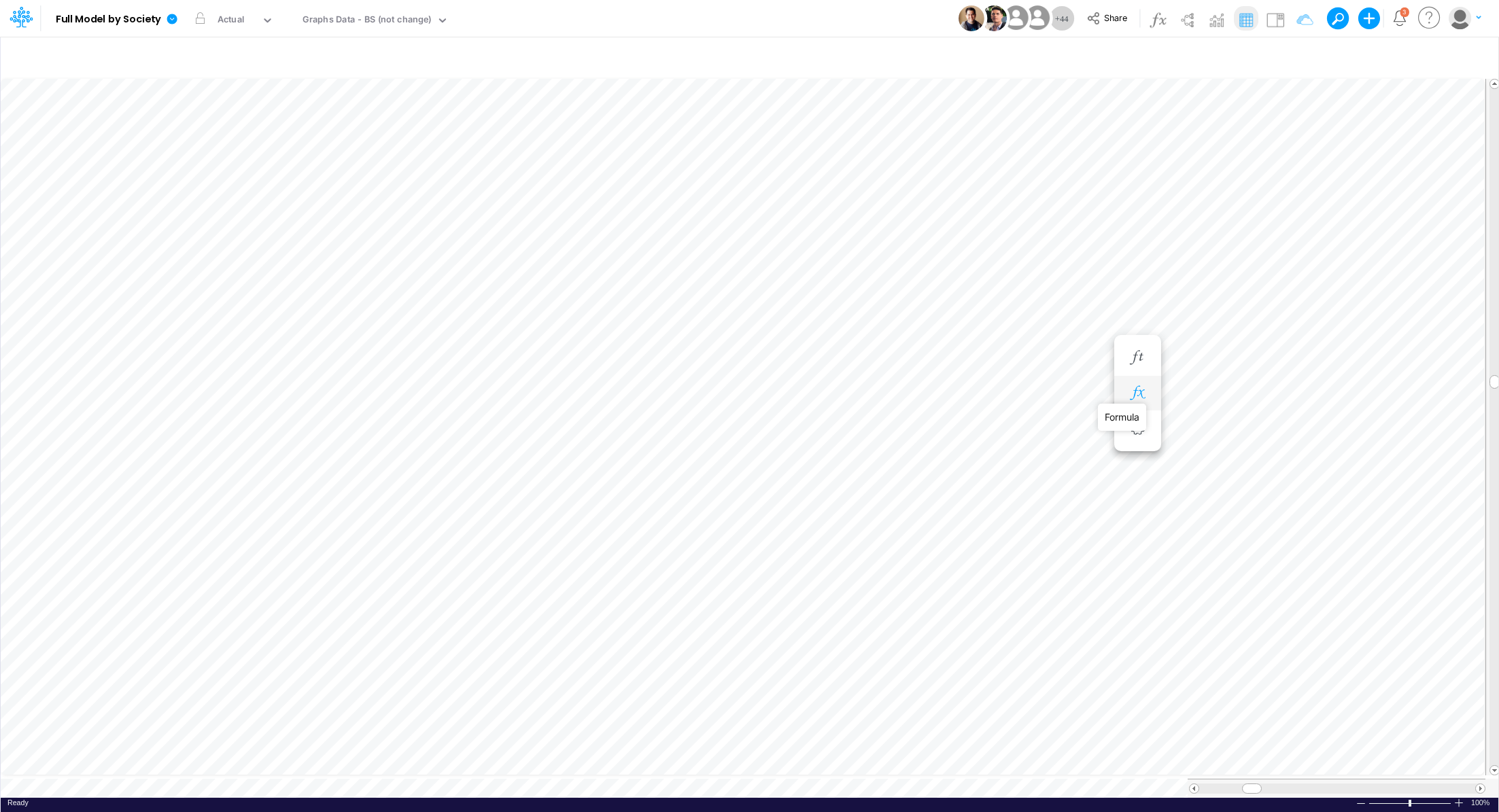
click at [1140, 386] on icon "button" at bounding box center [1137, 393] width 21 height 14
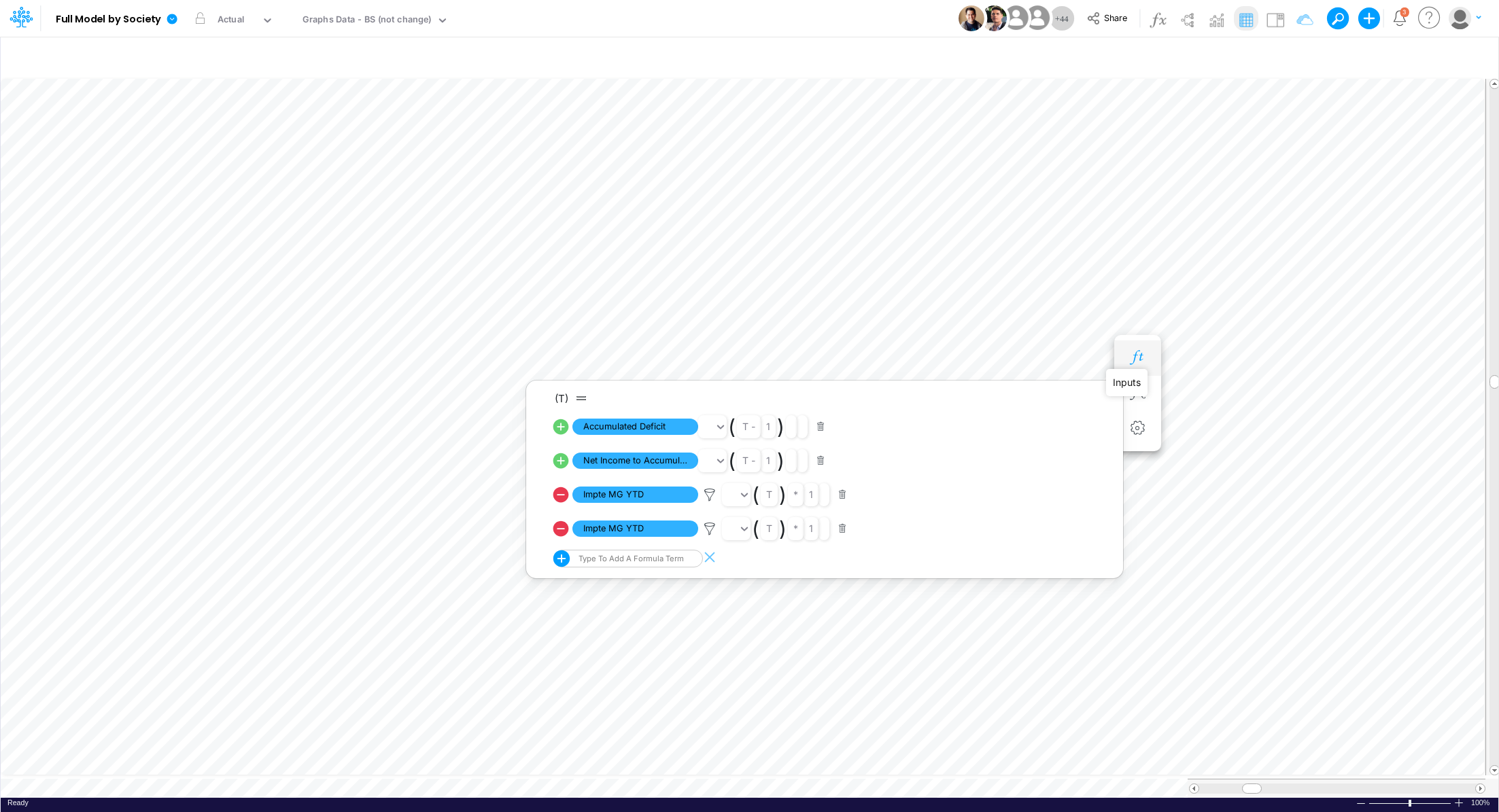
click at [1138, 362] on icon "button" at bounding box center [1137, 358] width 21 height 14
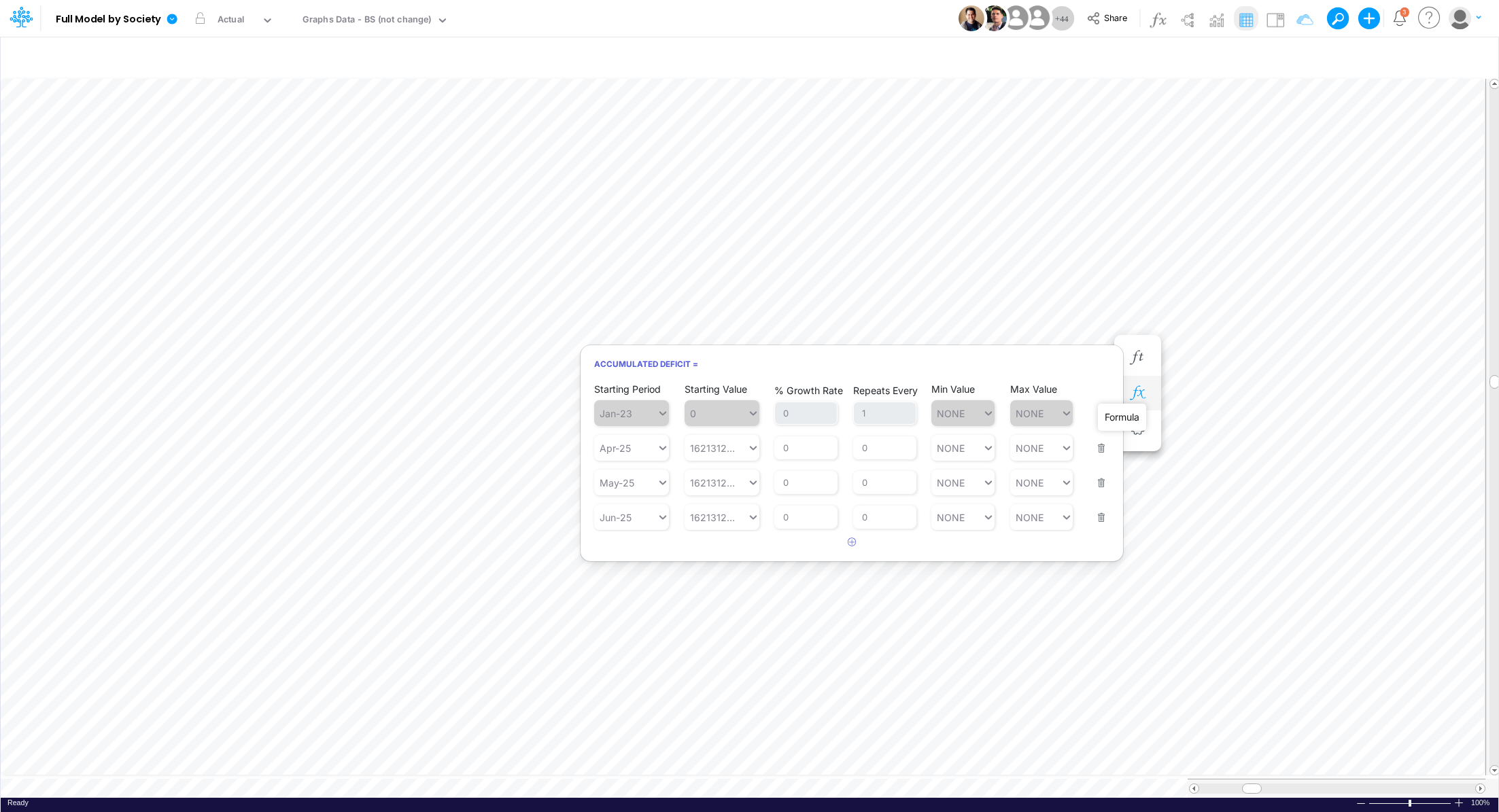
click at [1140, 387] on icon "button" at bounding box center [1137, 393] width 21 height 14
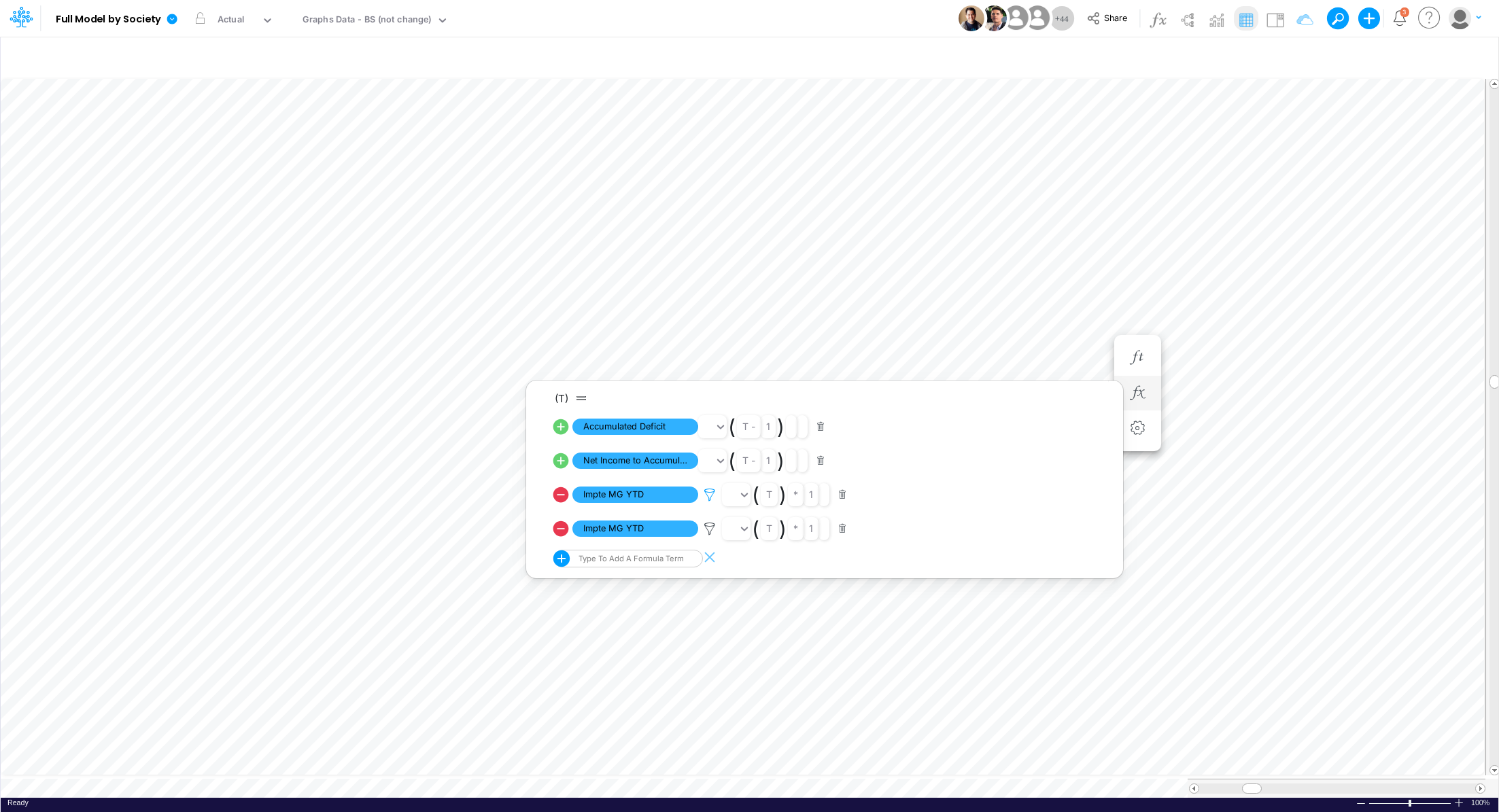
click at [707, 494] on icon at bounding box center [709, 495] width 21 height 14
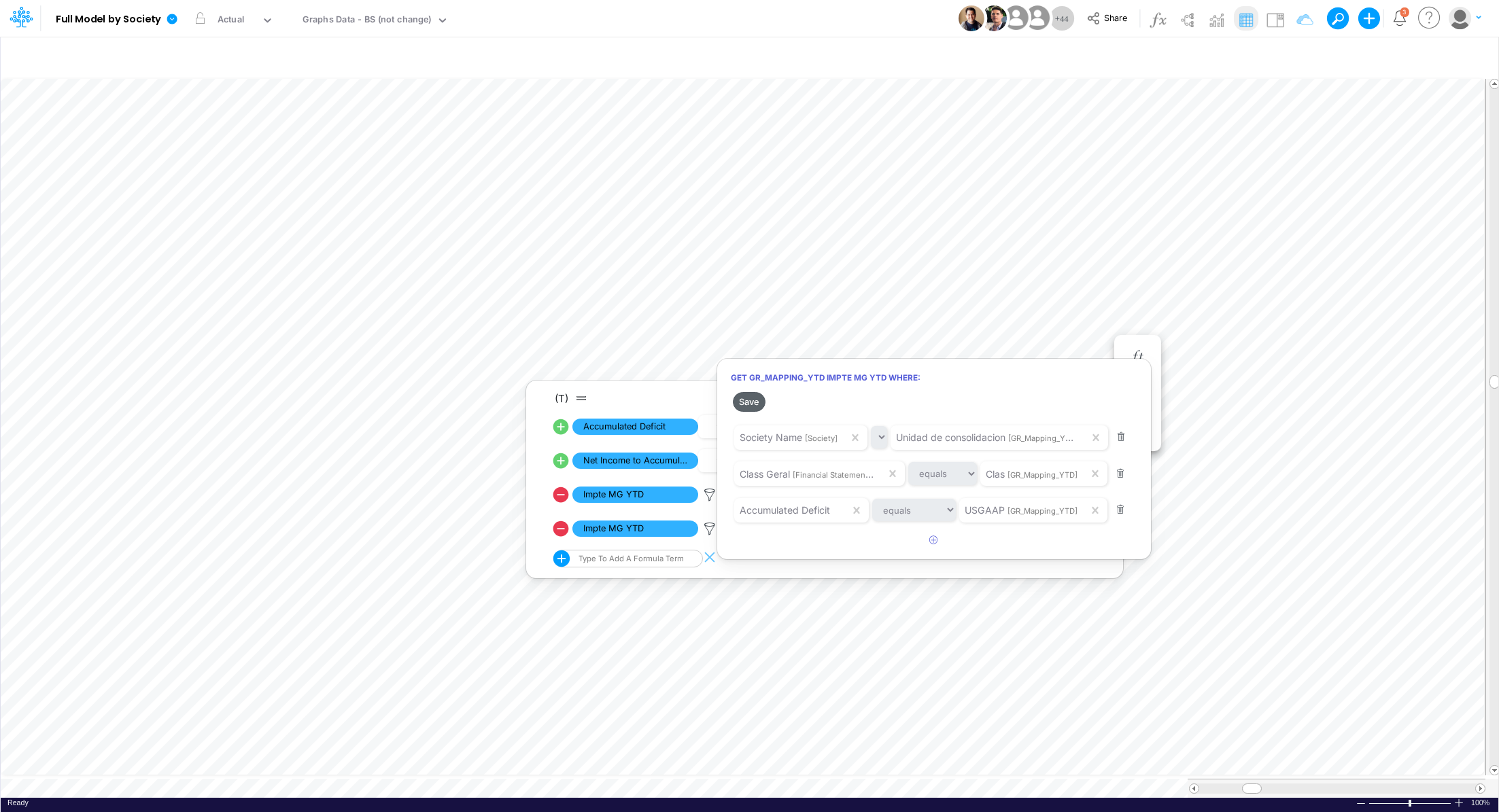
click at [749, 404] on button "Save" at bounding box center [749, 402] width 33 height 20
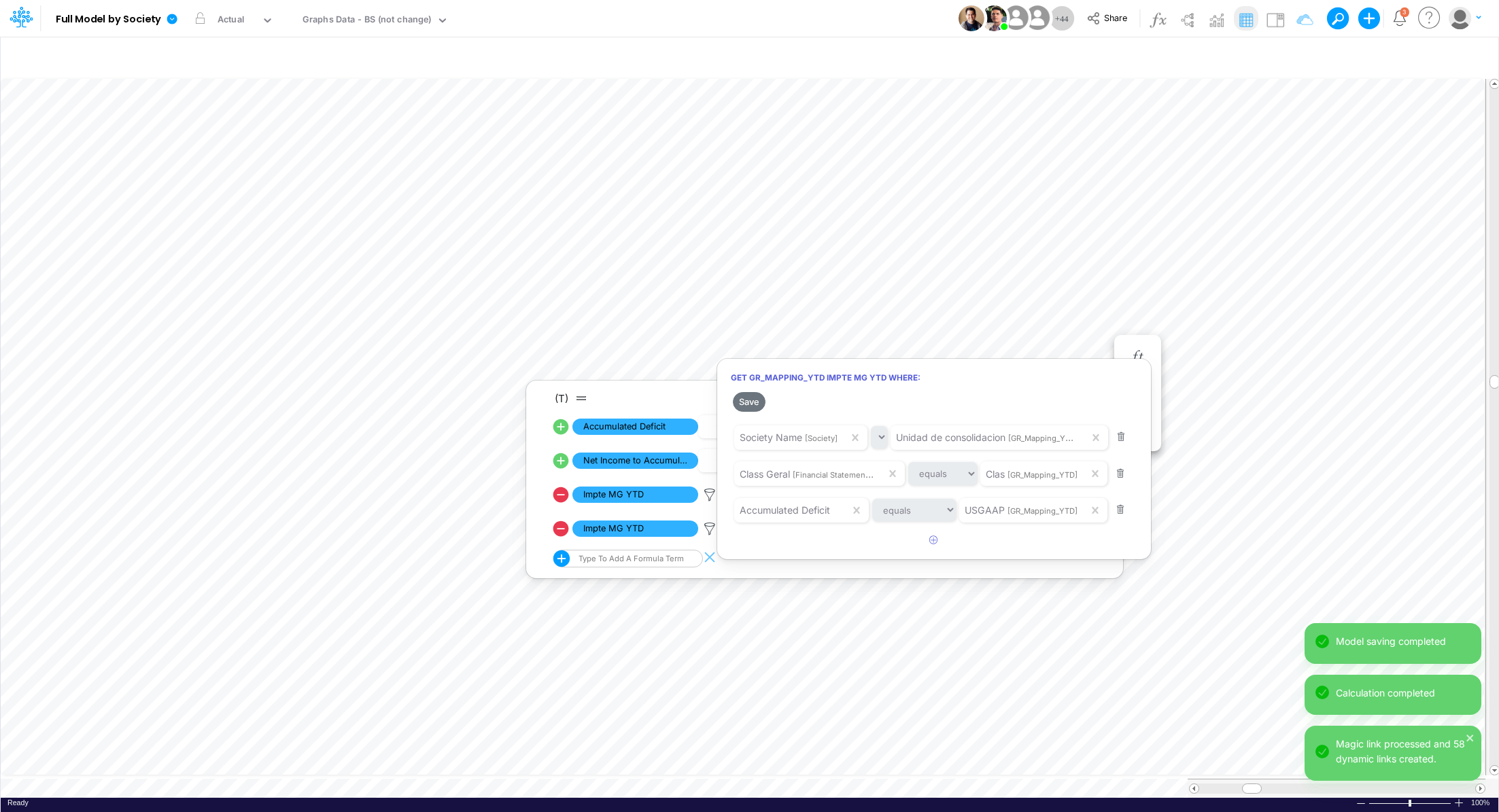
click at [1041, 263] on div at bounding box center [749, 409] width 1499 height 805
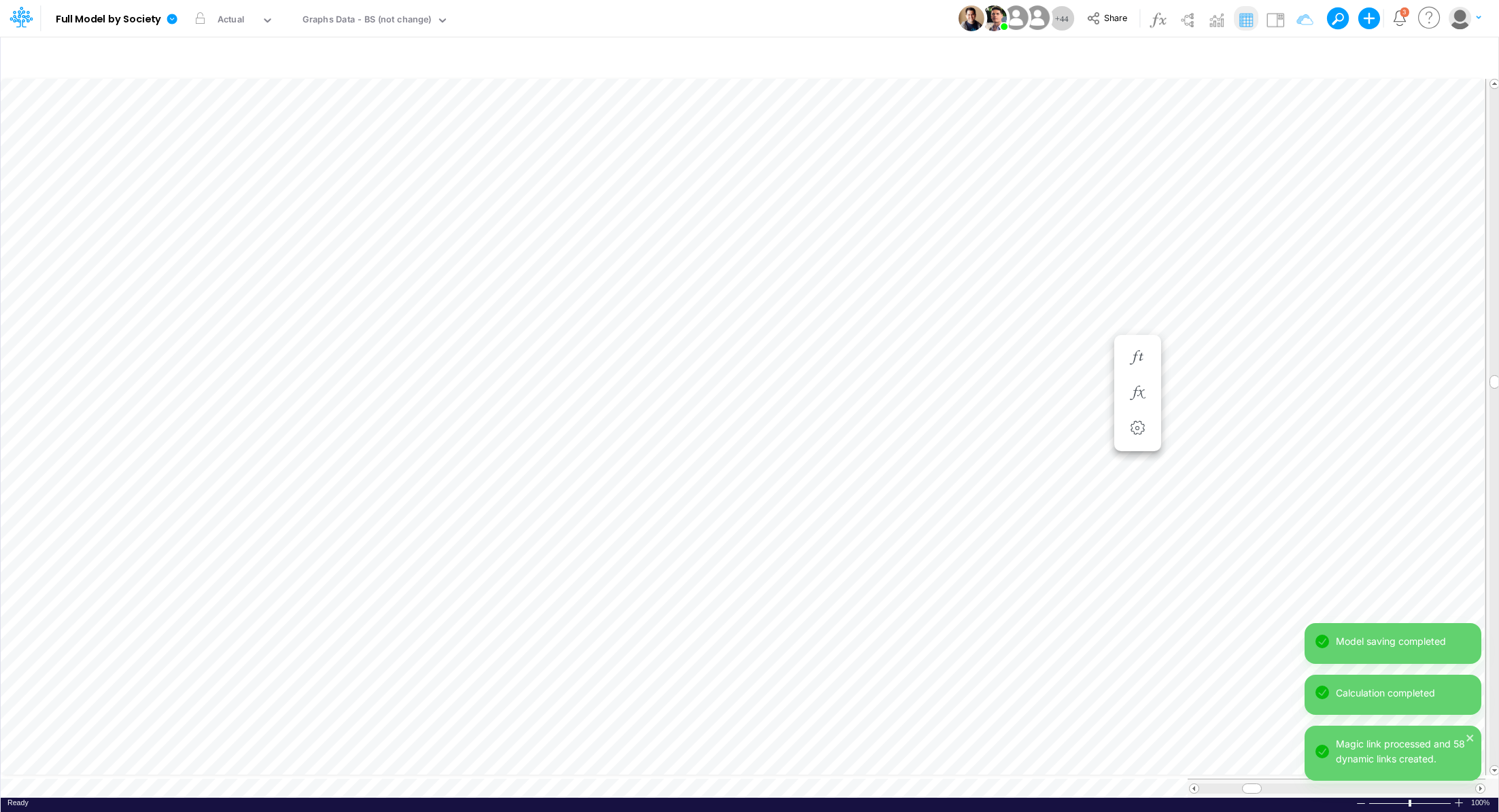
scroll to position [6, 1]
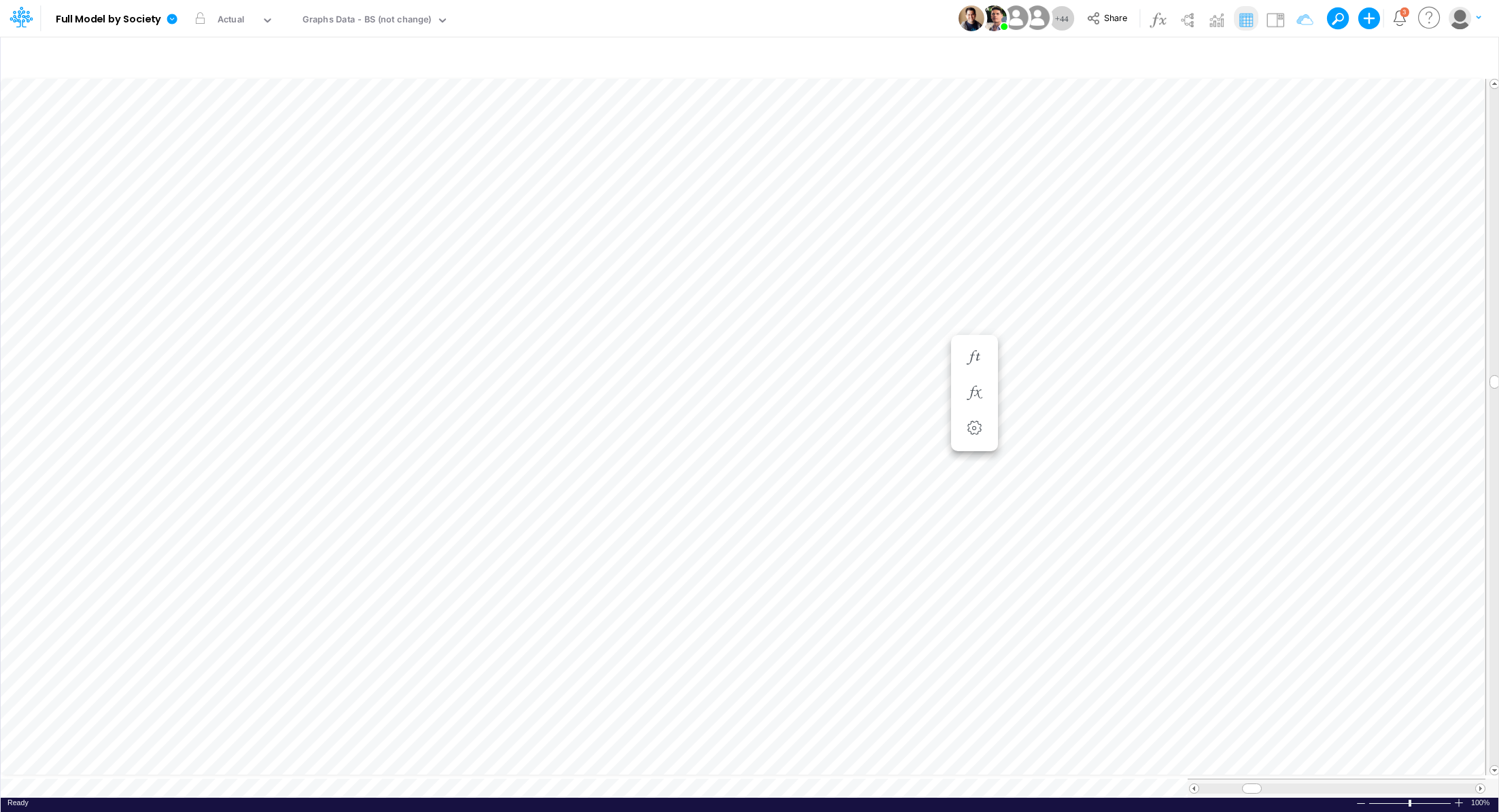
scroll to position [6, 1]
click at [1128, 358] on icon "button" at bounding box center [1137, 358] width 21 height 14
click at [1059, 362] on icon "button" at bounding box center [1056, 358] width 21 height 14
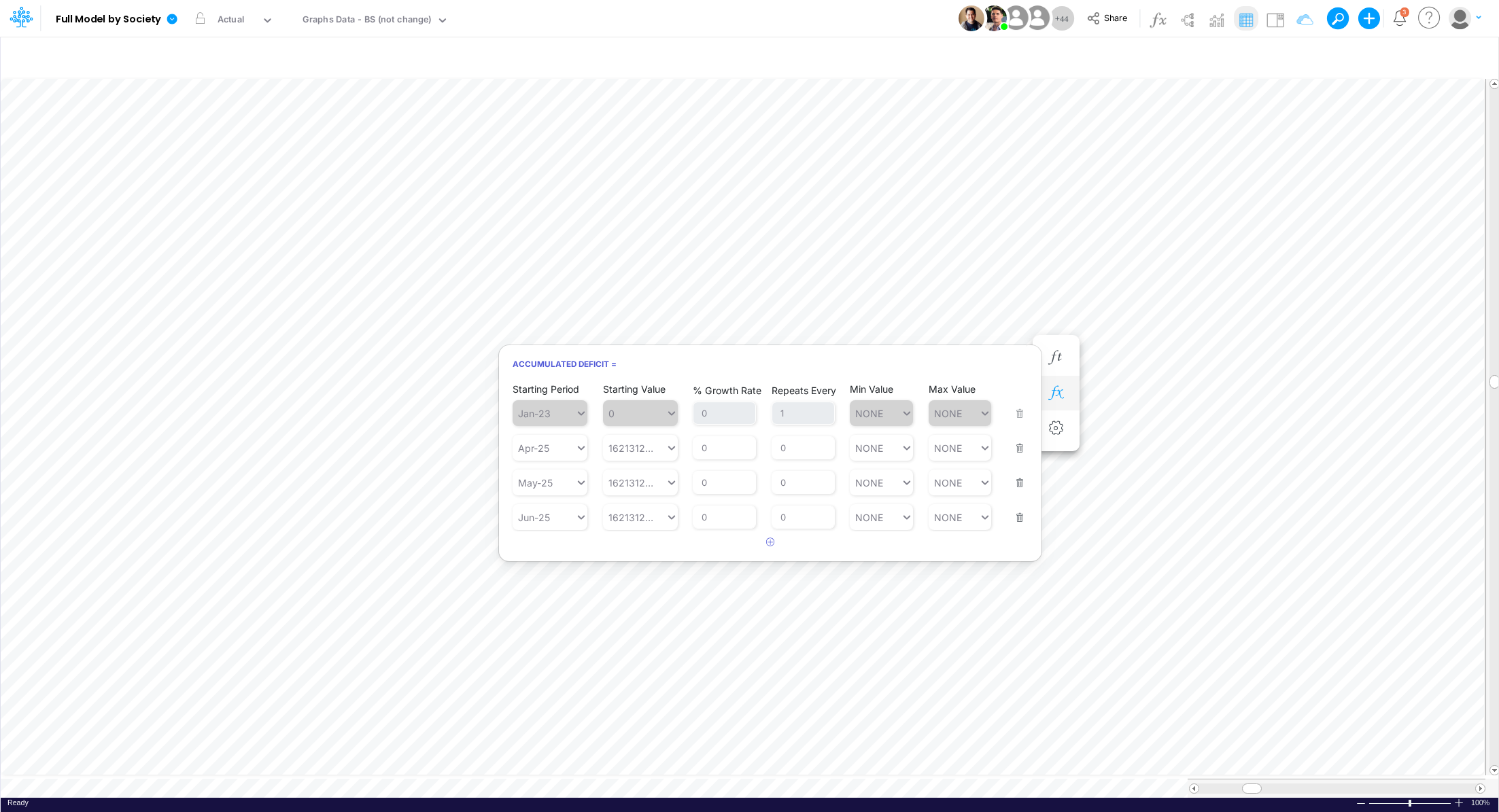
click at [1066, 397] on button "button" at bounding box center [1056, 393] width 25 height 27
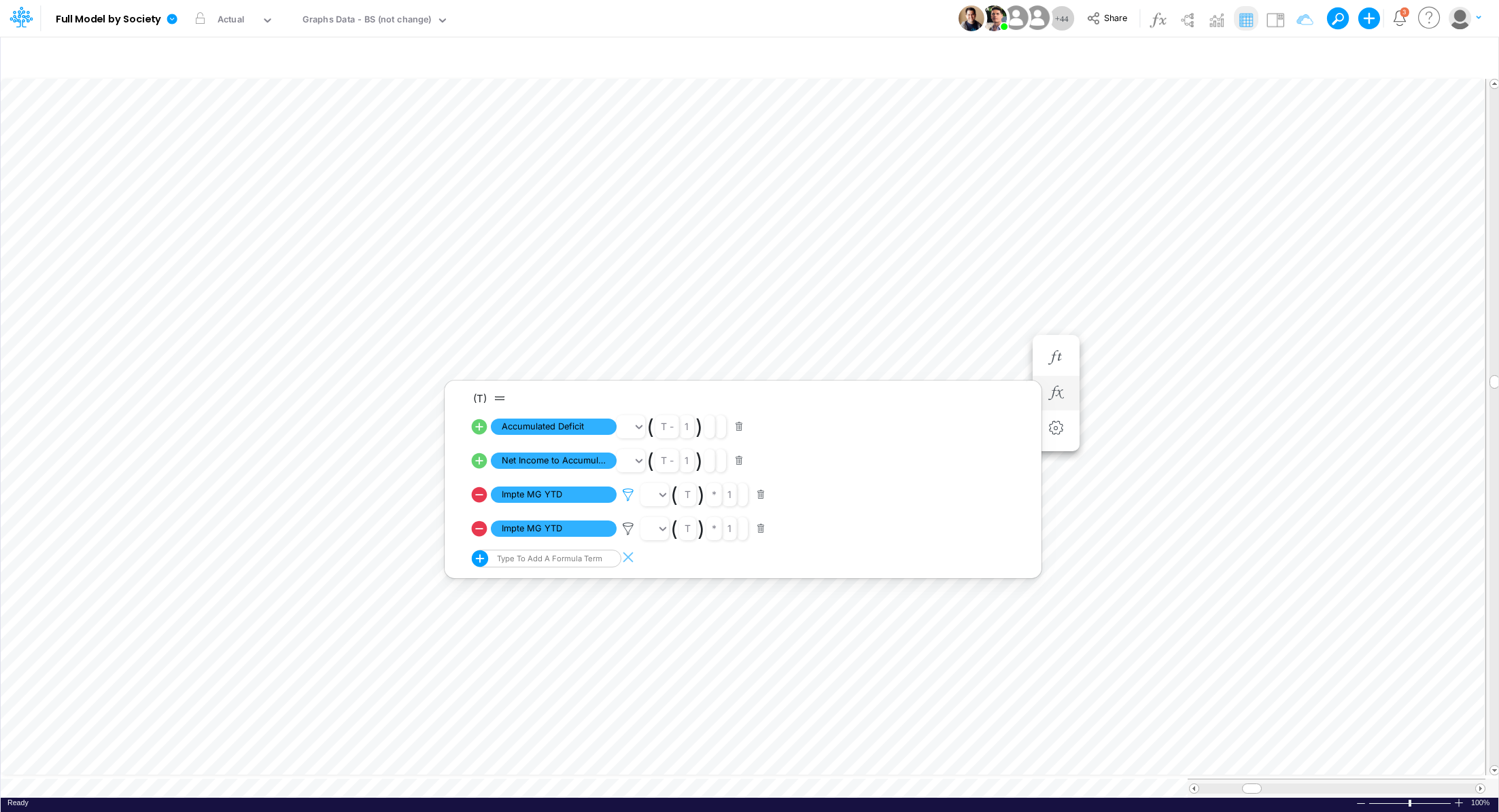
click at [629, 495] on icon at bounding box center [628, 495] width 21 height 14
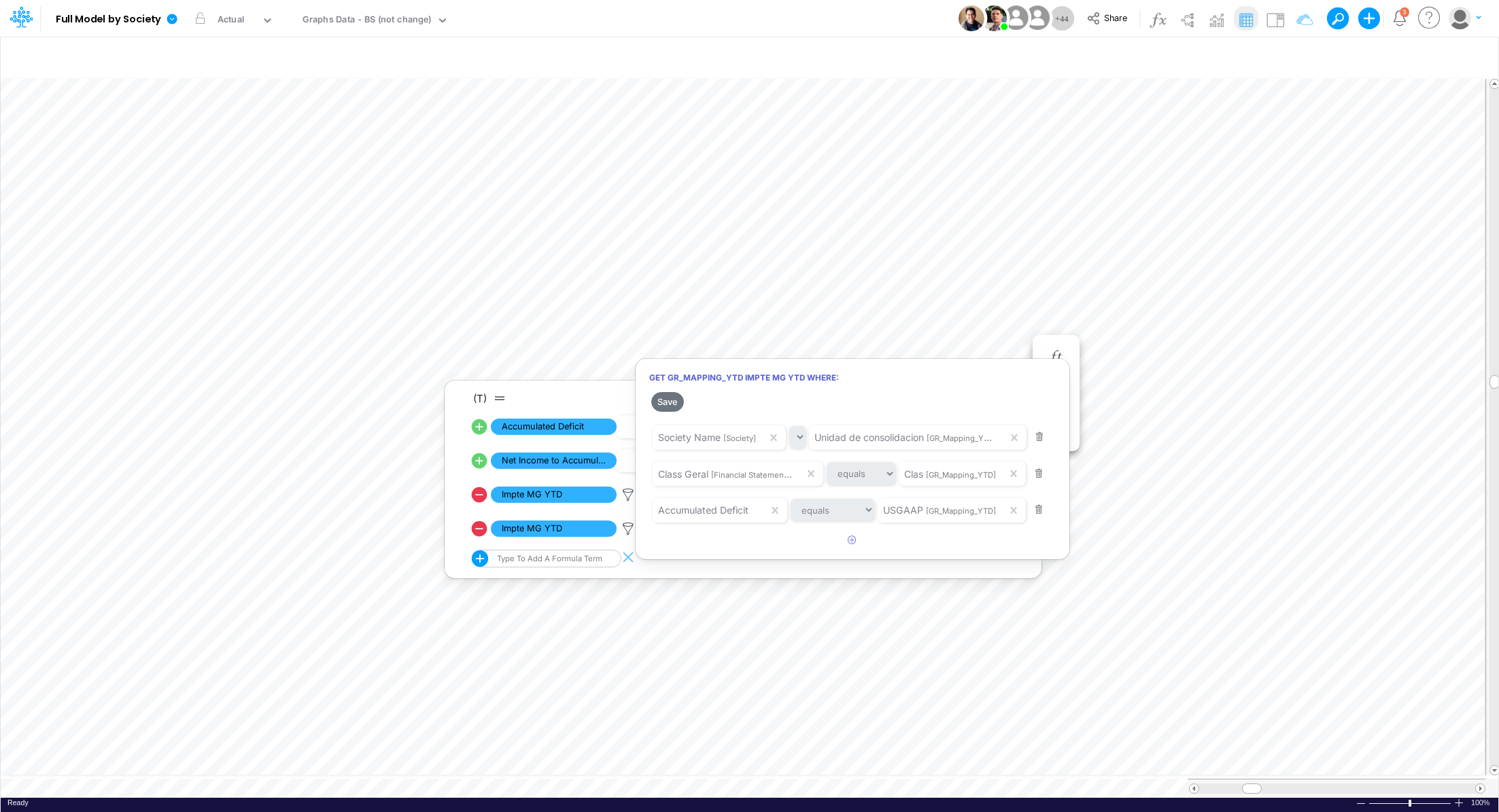
click at [914, 270] on div at bounding box center [749, 409] width 1499 height 805
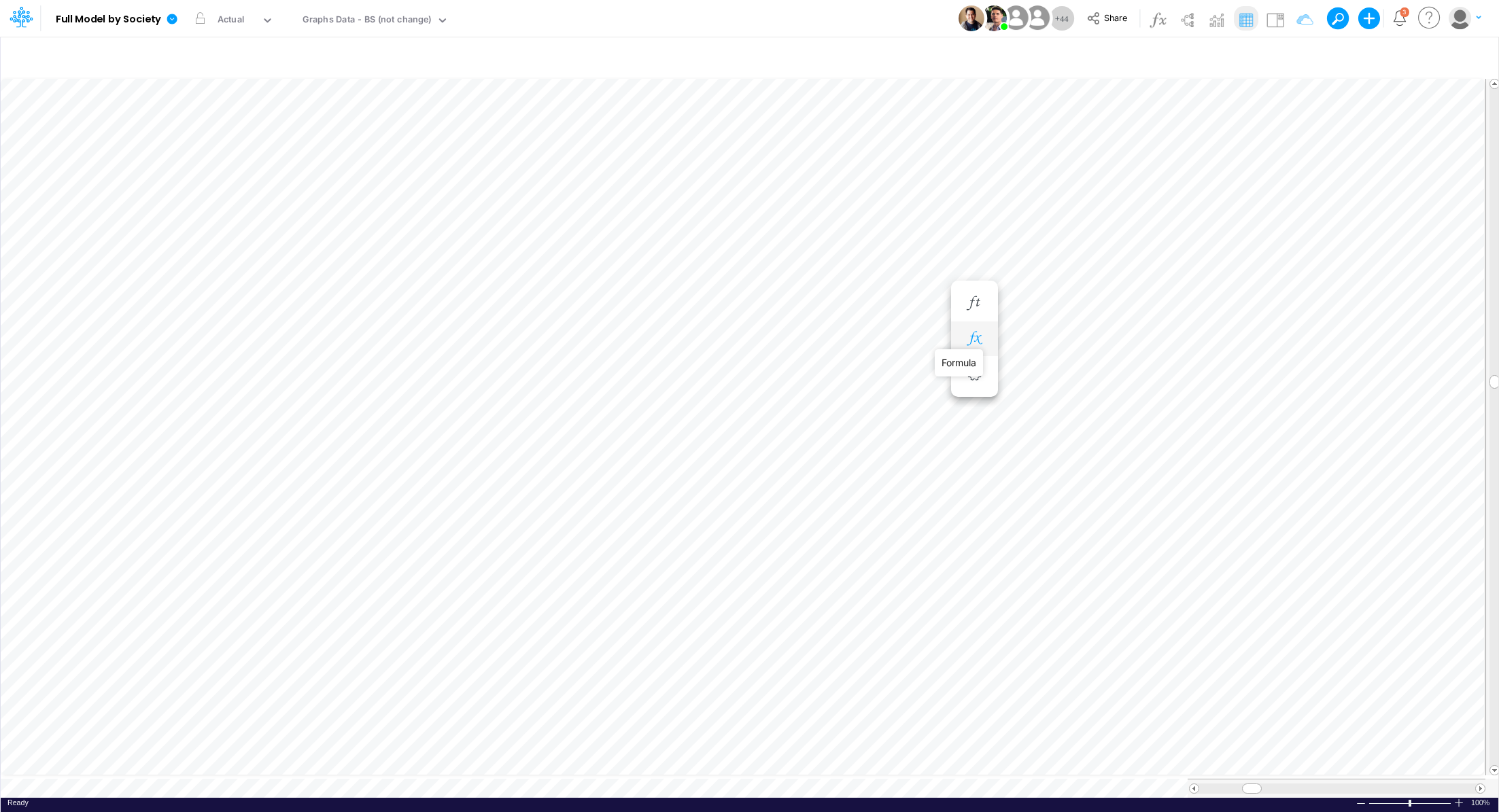
click at [979, 343] on icon "button" at bounding box center [974, 339] width 21 height 14
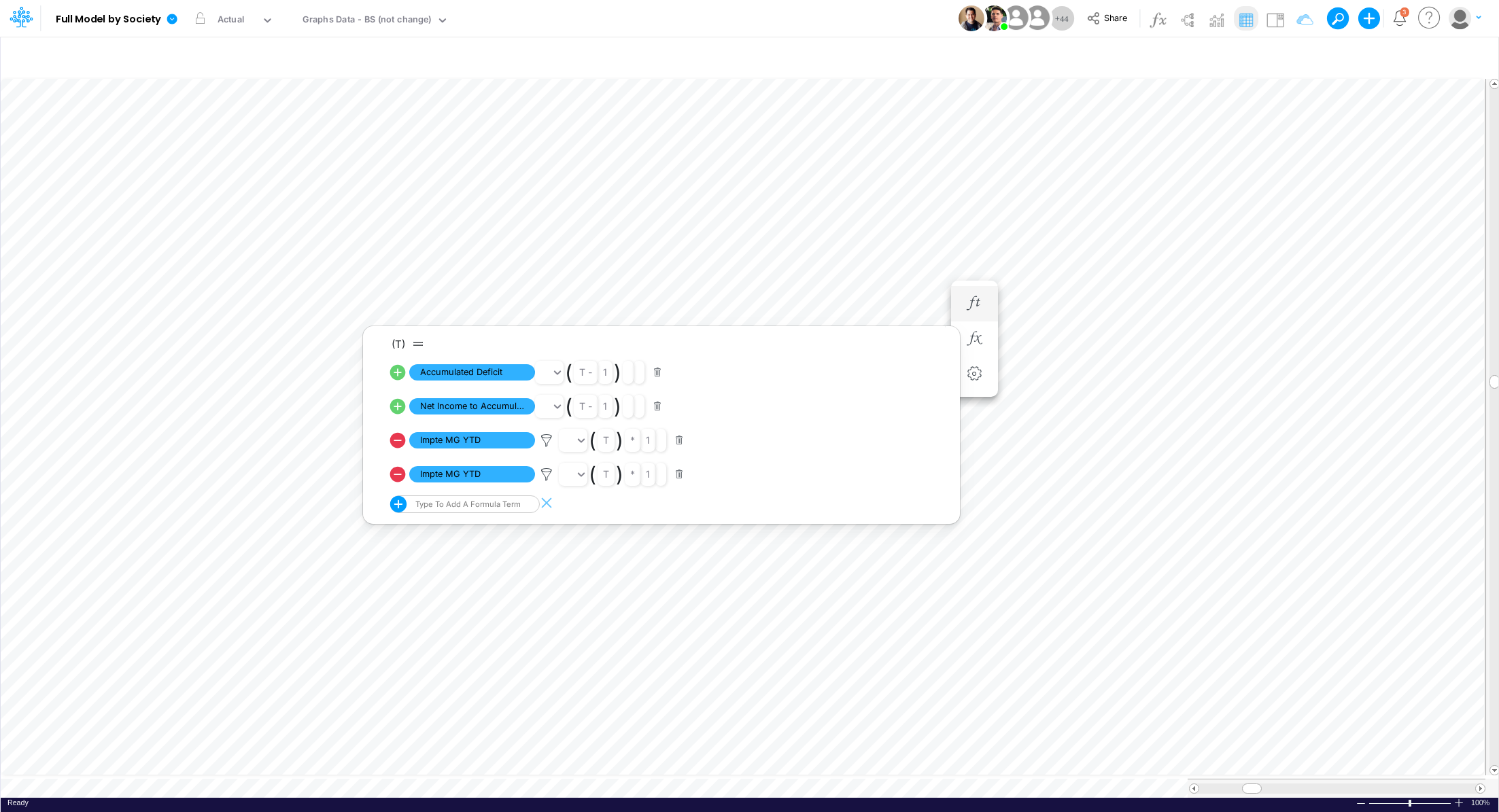
click at [987, 301] on li "Accumulated Deficit =" at bounding box center [974, 304] width 47 height 36
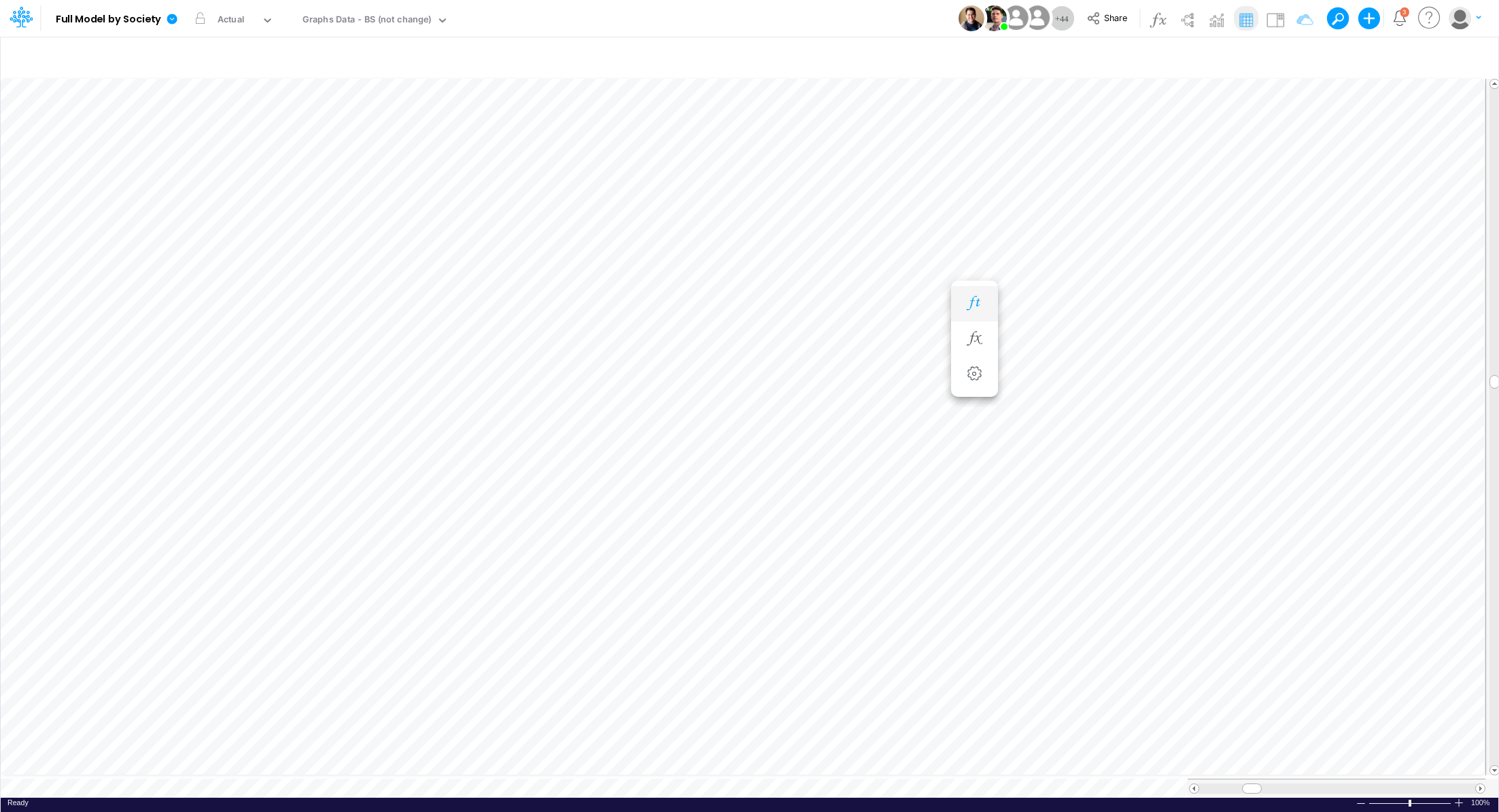
click at [984, 301] on icon "button" at bounding box center [974, 303] width 21 height 14
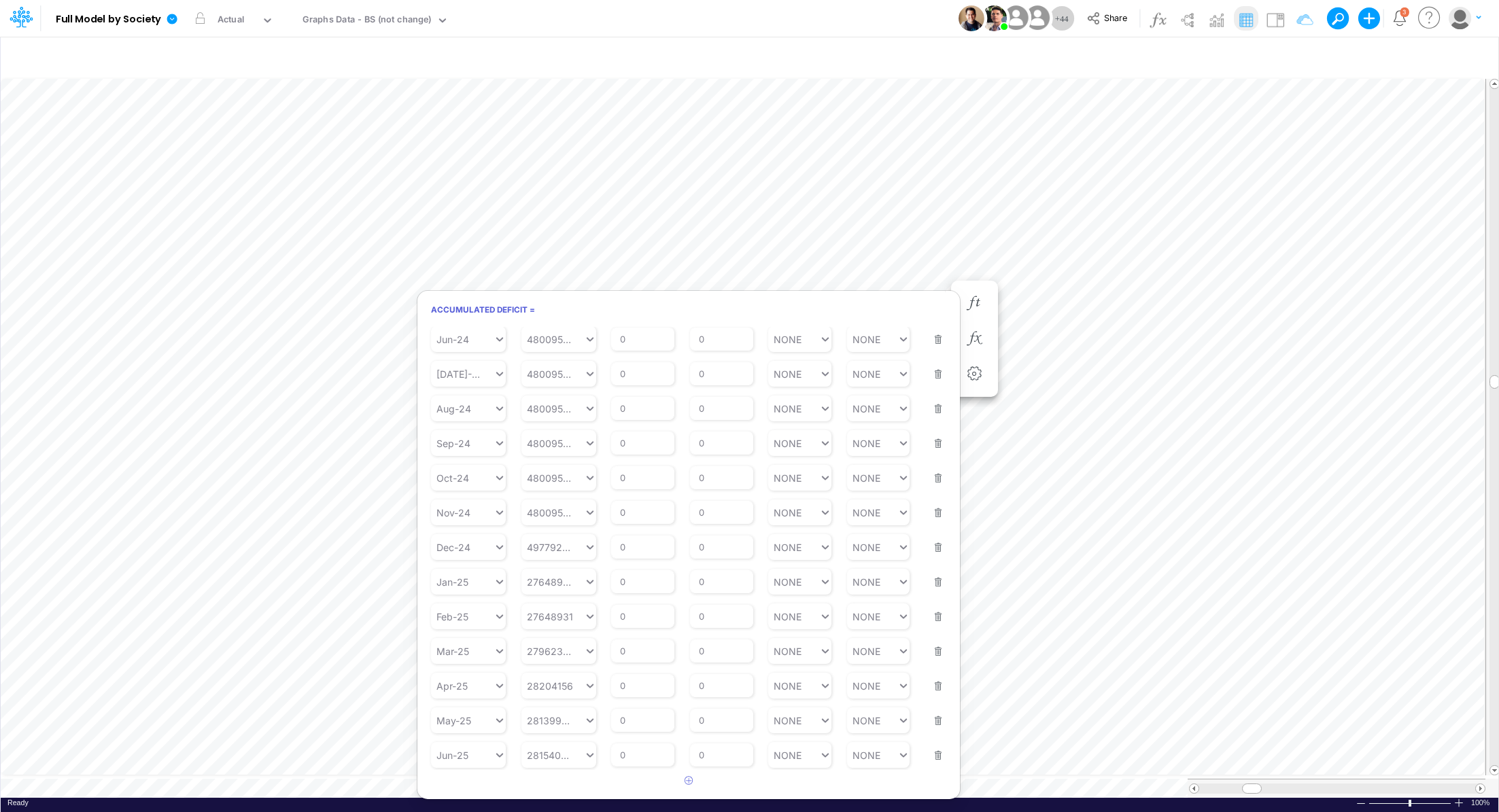
scroll to position [6, 1]
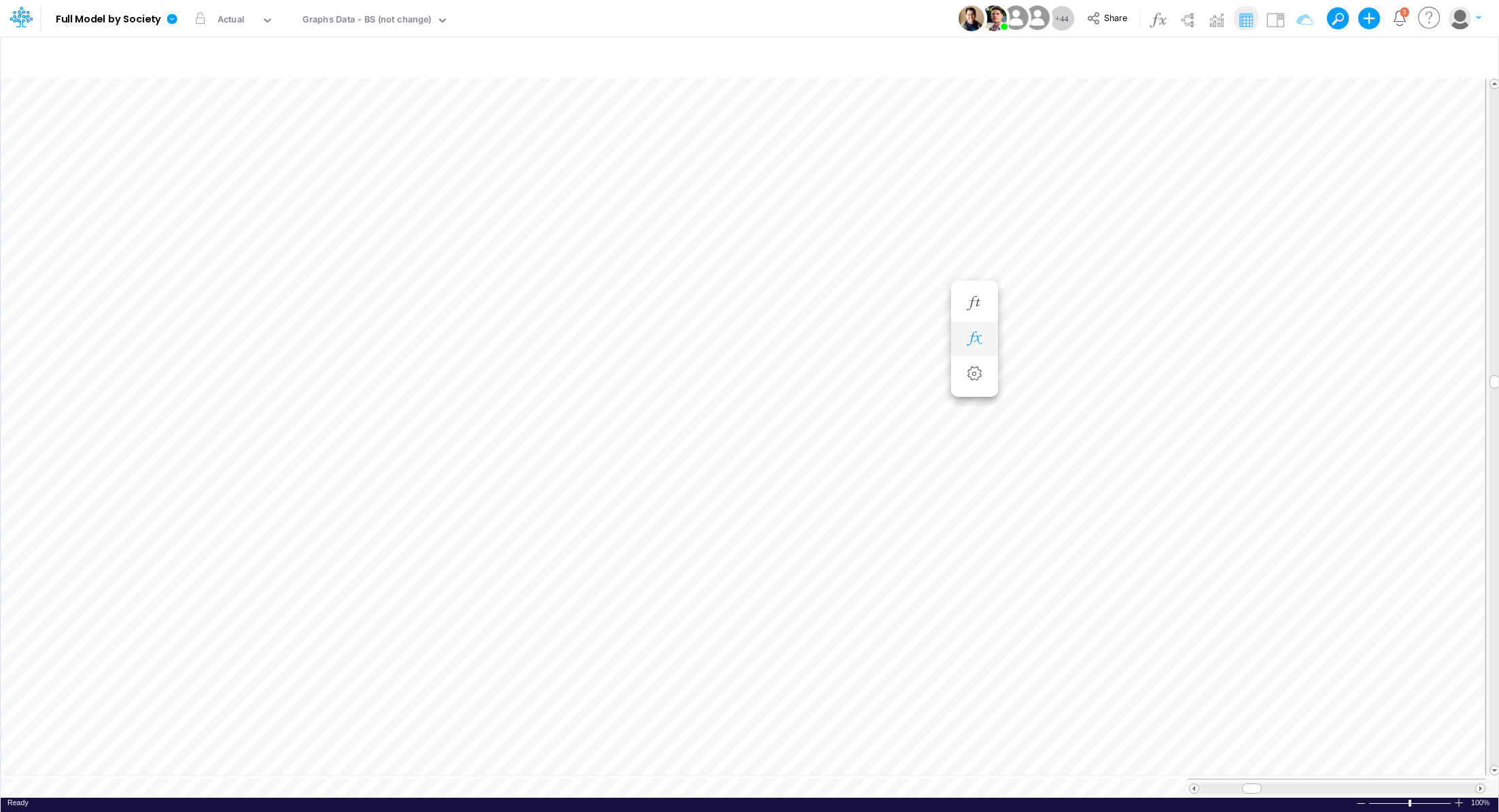
click at [968, 336] on icon "button" at bounding box center [974, 339] width 21 height 14
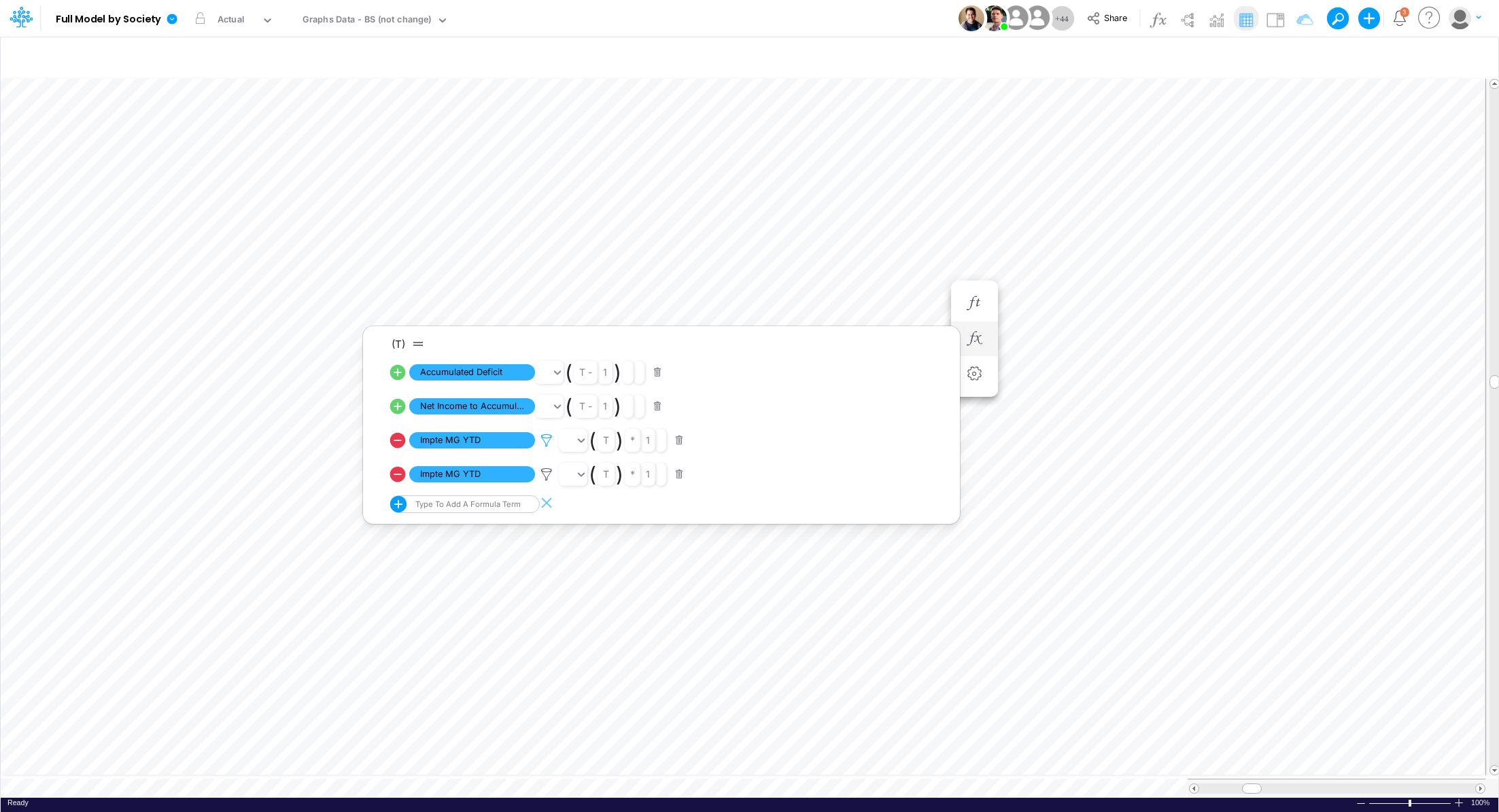
click at [546, 442] on icon at bounding box center [546, 441] width 21 height 14
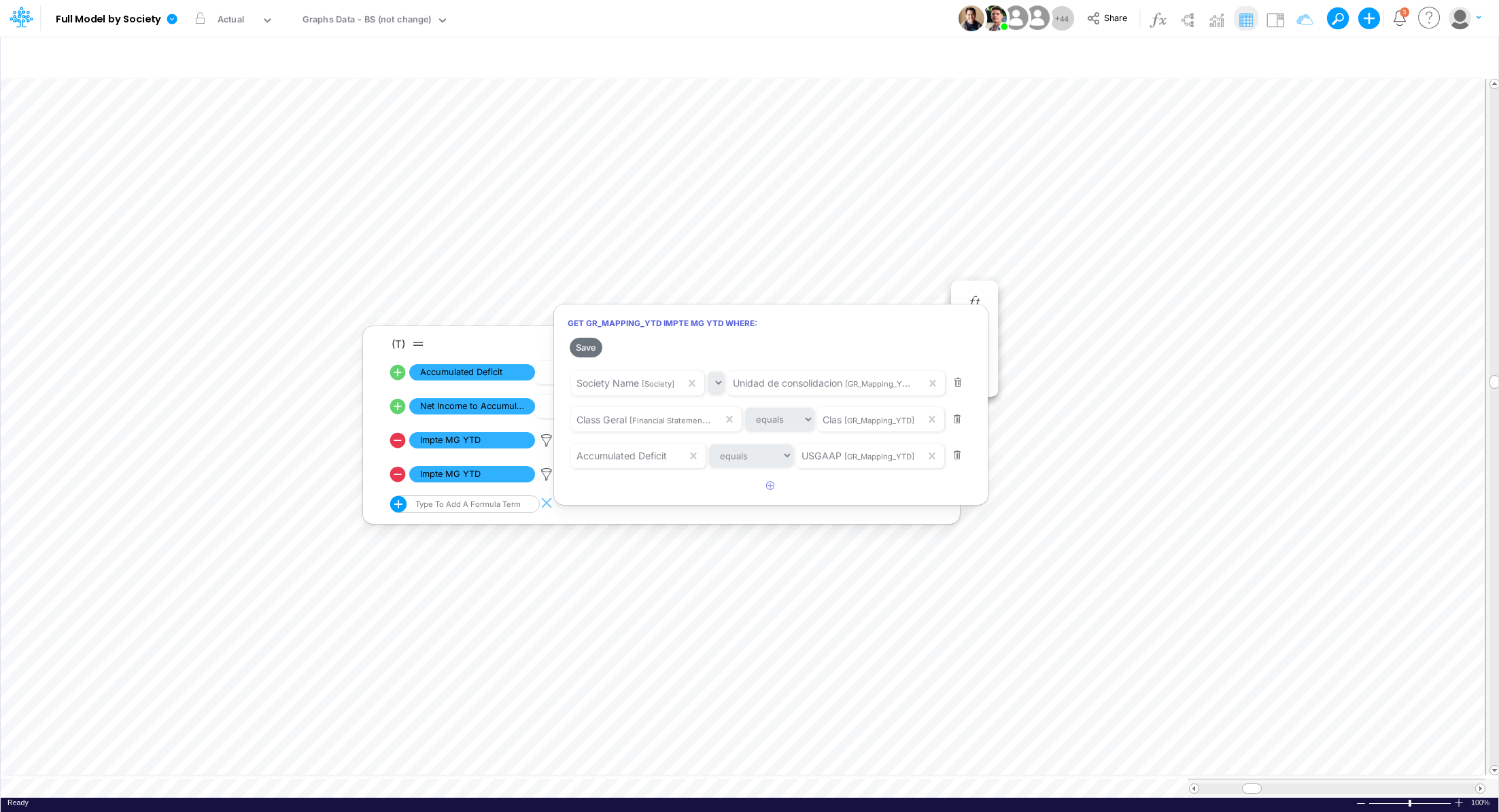
click at [936, 256] on div at bounding box center [749, 409] width 1499 height 805
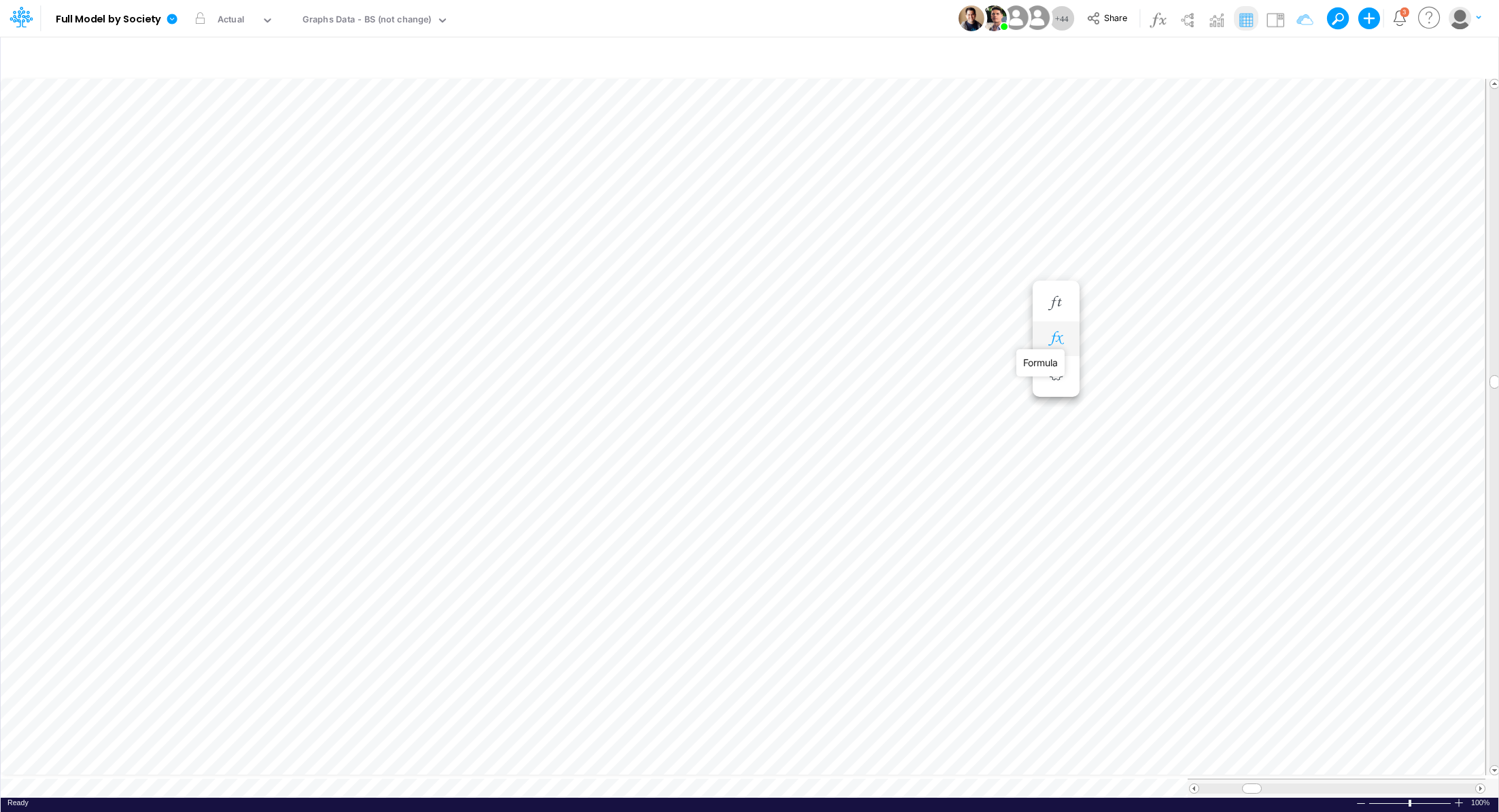
click at [1060, 341] on icon "button" at bounding box center [1056, 339] width 21 height 14
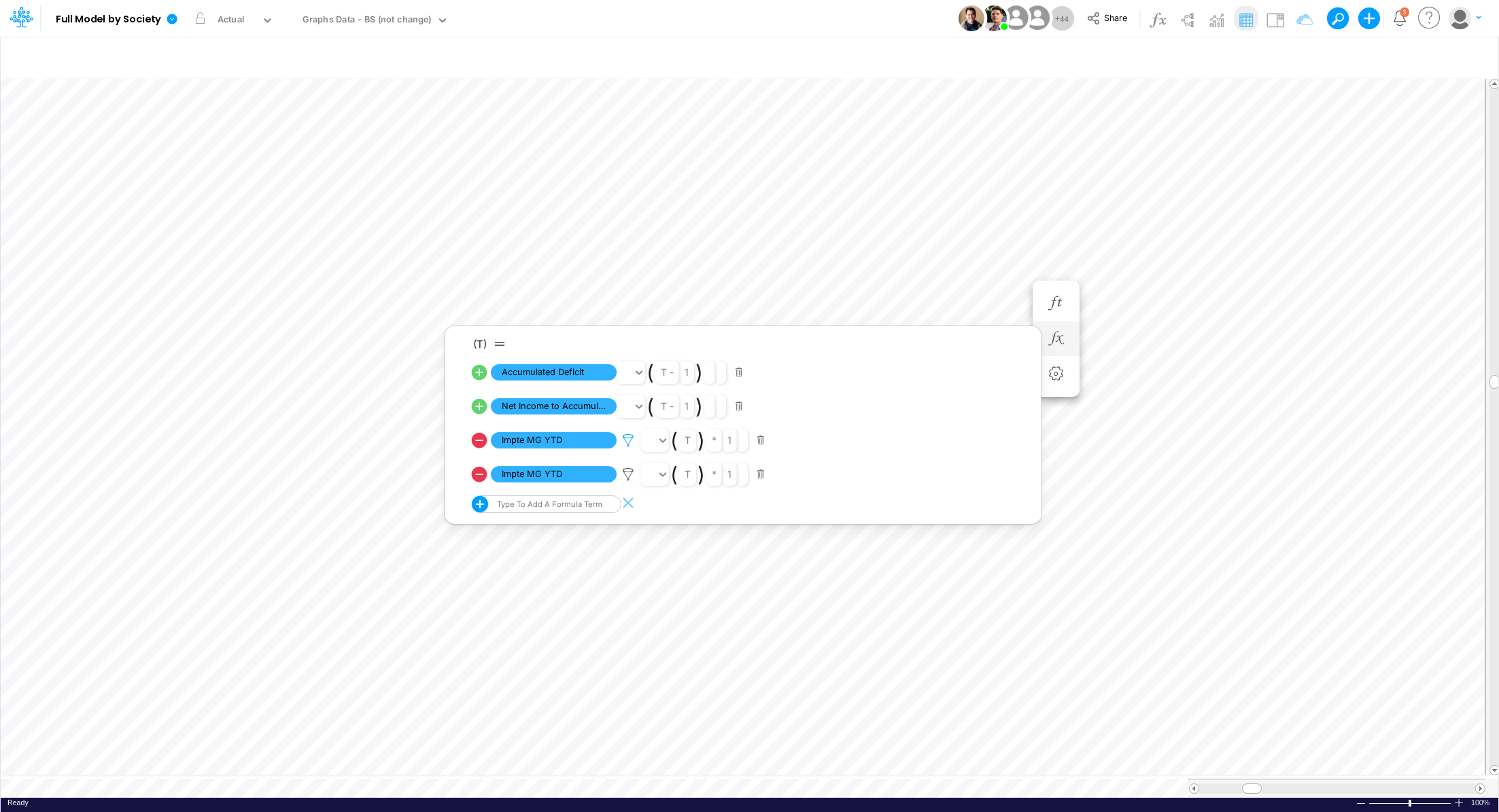
click at [629, 439] on icon at bounding box center [628, 441] width 21 height 14
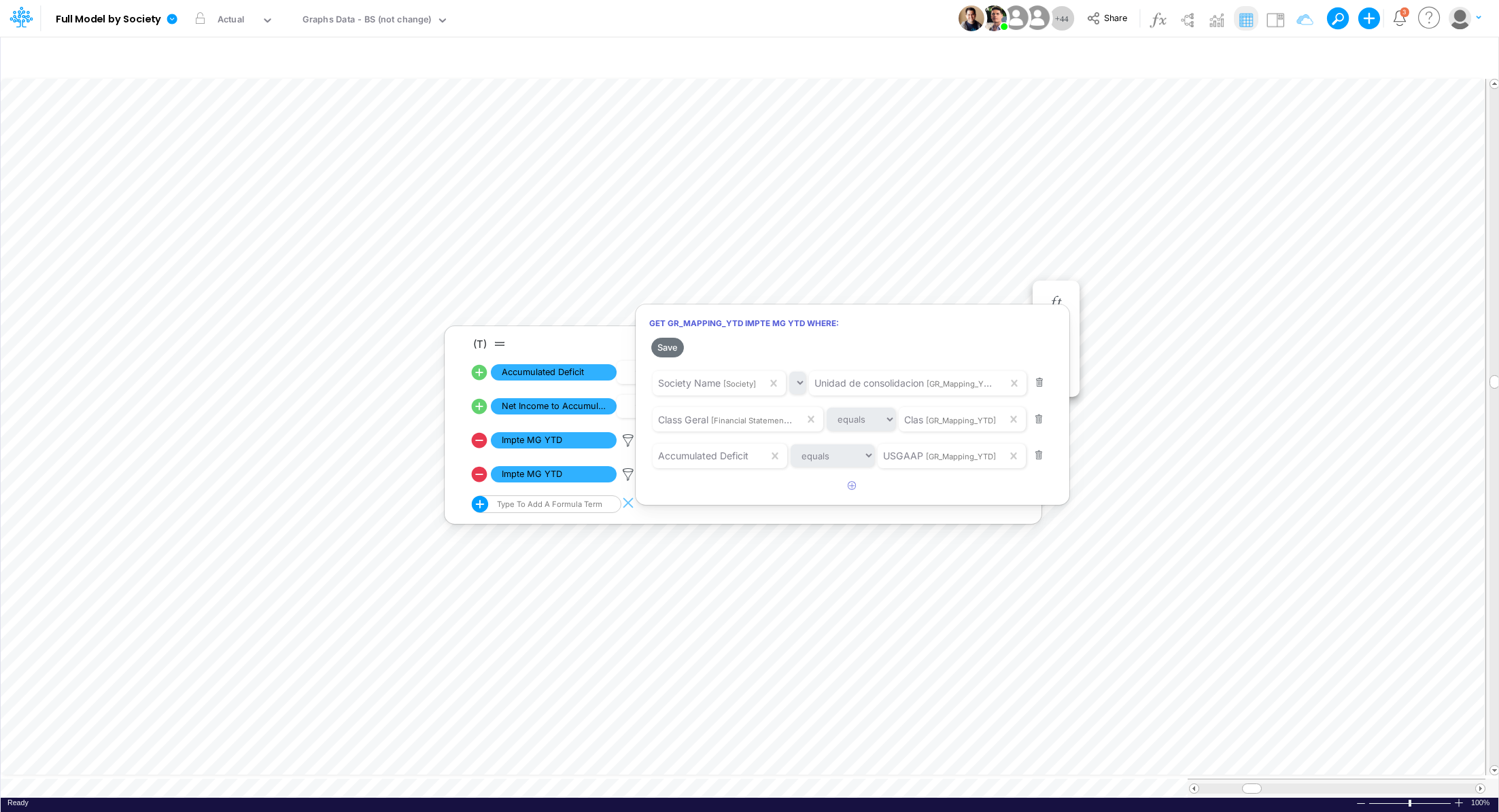
click at [625, 474] on div at bounding box center [749, 409] width 1499 height 805
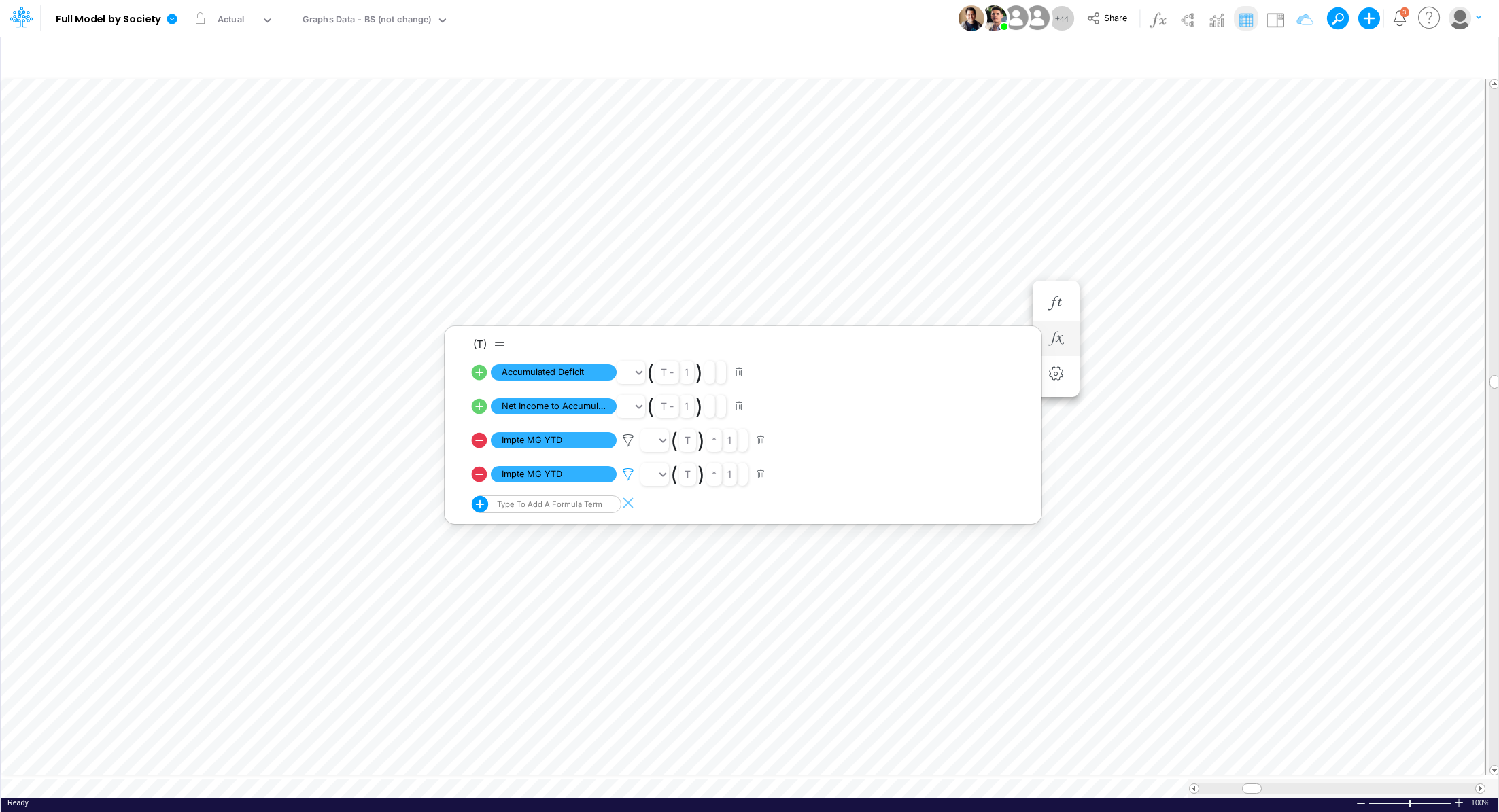
click at [626, 447] on icon at bounding box center [628, 441] width 21 height 14
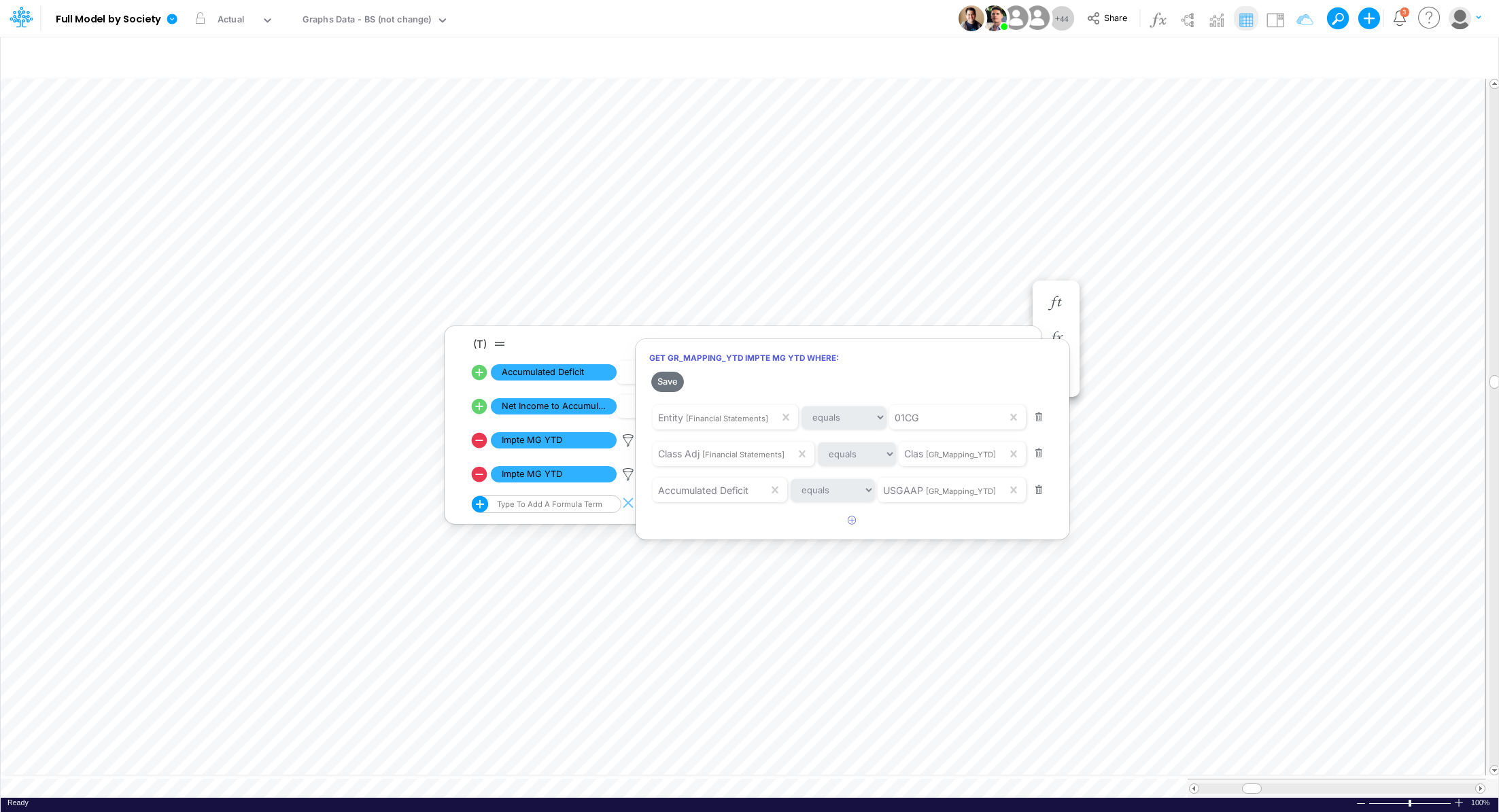
click at [975, 284] on div at bounding box center [749, 409] width 1499 height 805
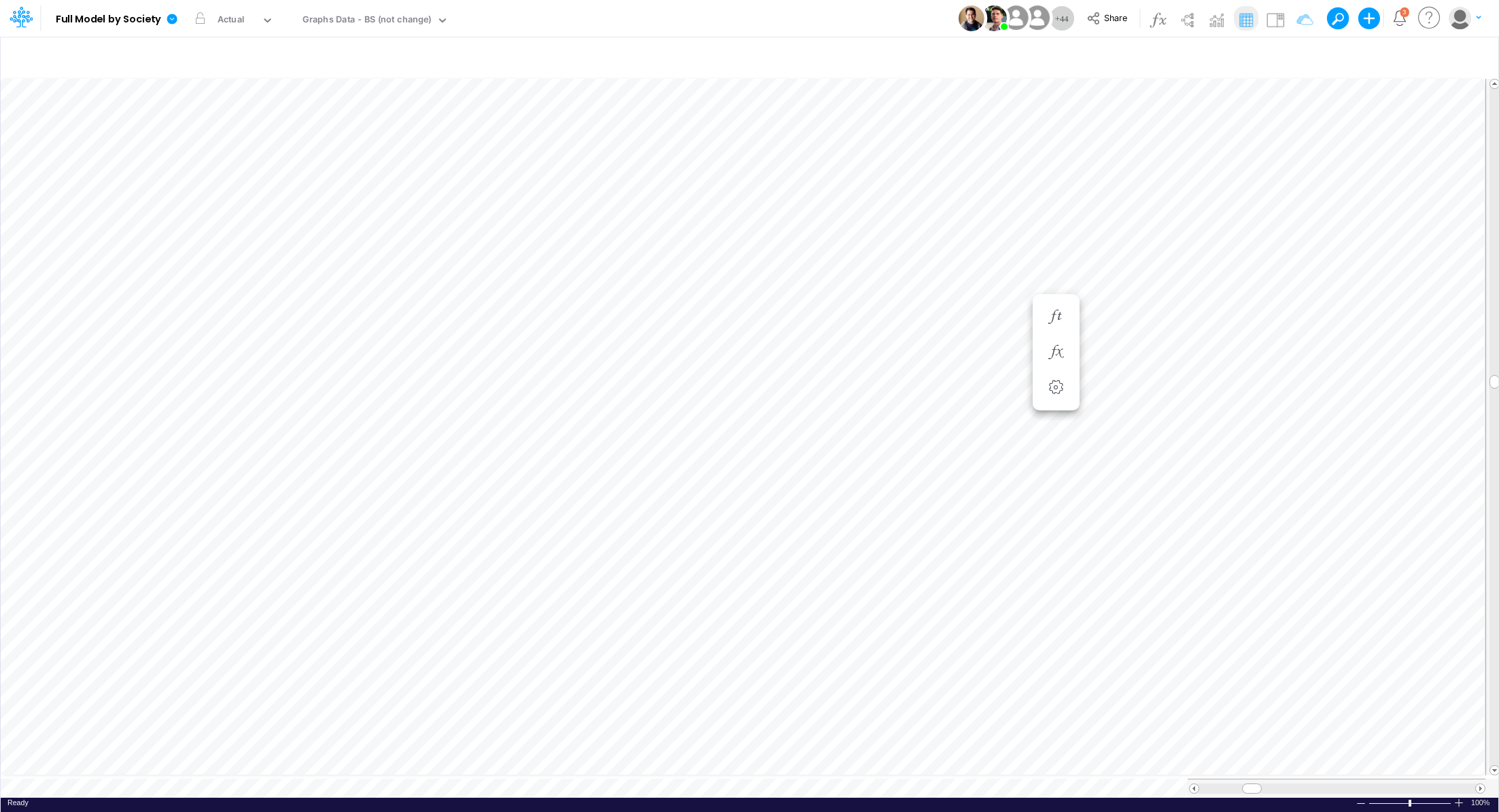
scroll to position [6, 1]
click at [1057, 394] on icon "button" at bounding box center [1056, 393] width 21 height 14
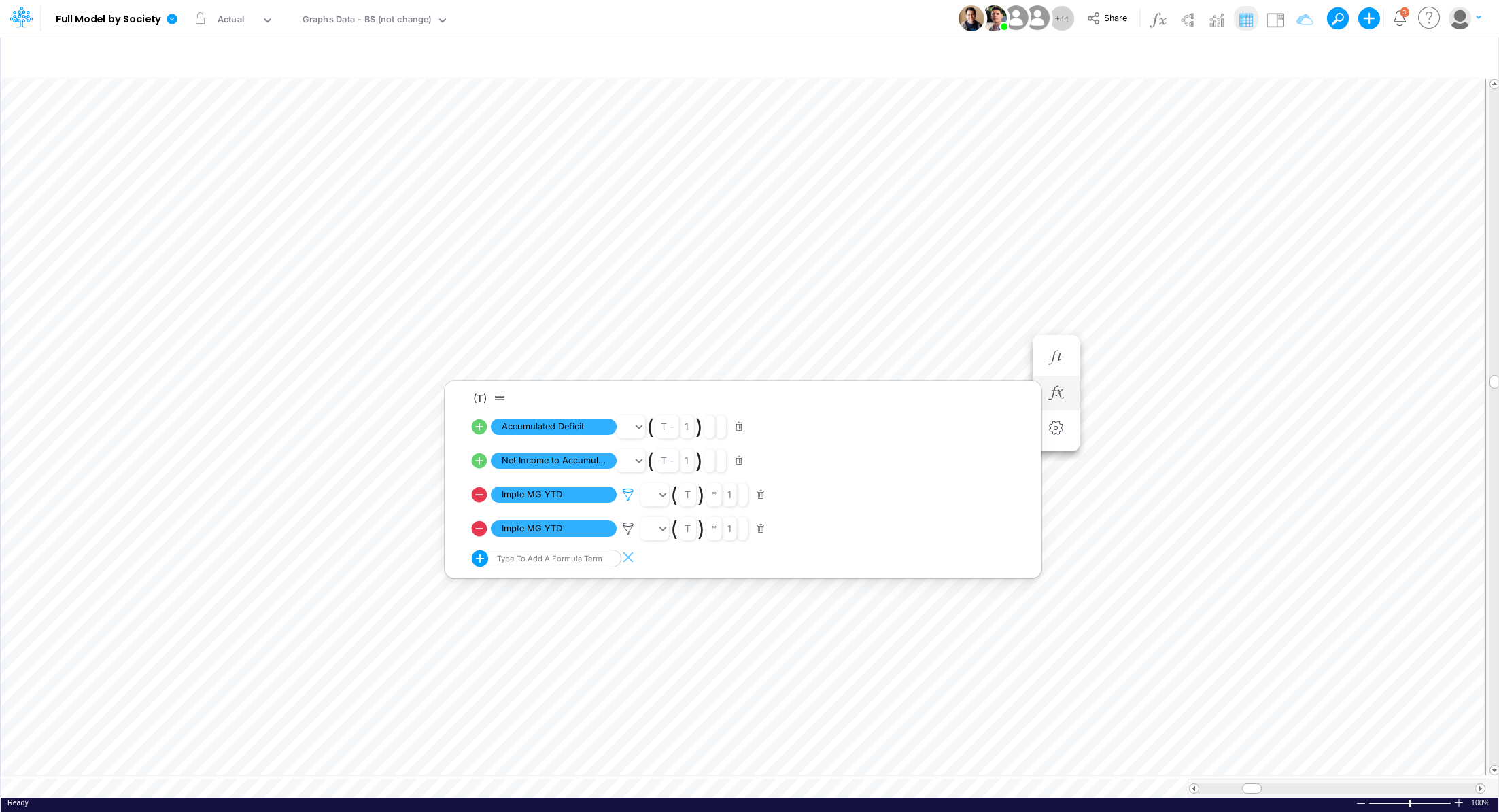
click at [627, 496] on icon at bounding box center [628, 495] width 21 height 14
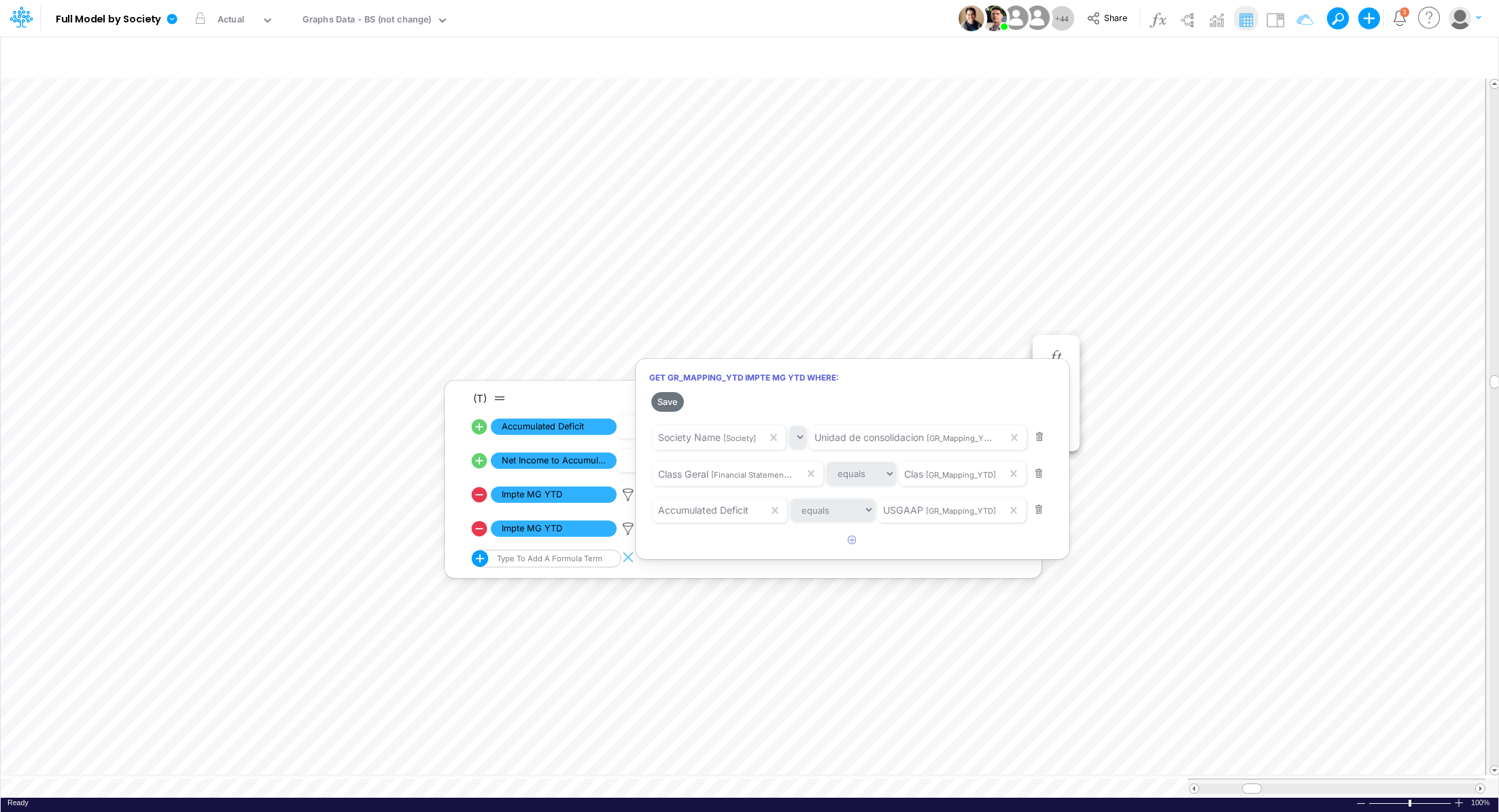
click at [358, 21] on div at bounding box center [749, 409] width 1499 height 805
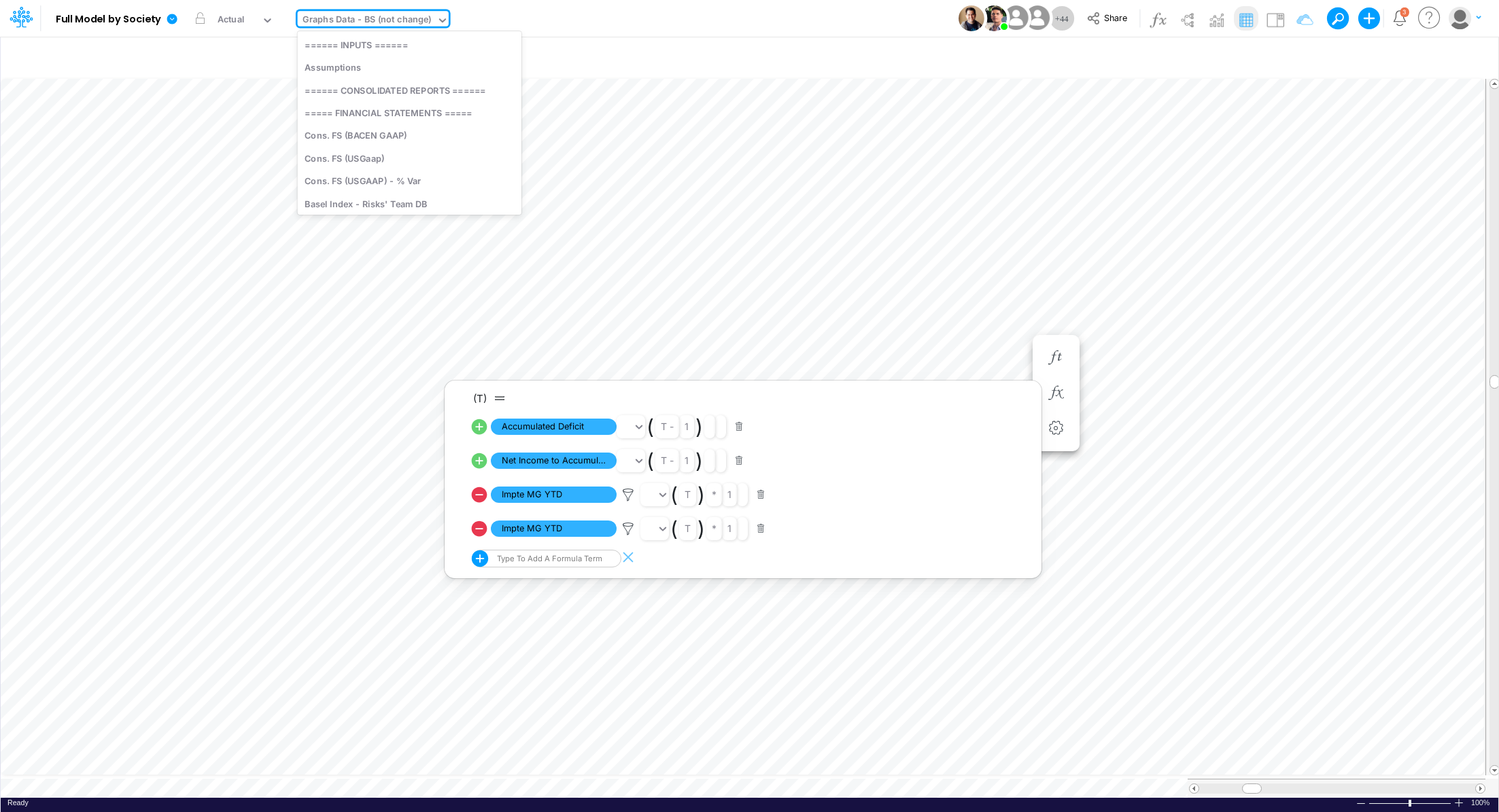
click at [358, 21] on div "Graphs Data - BS (not change)" at bounding box center [367, 21] width 129 height 16
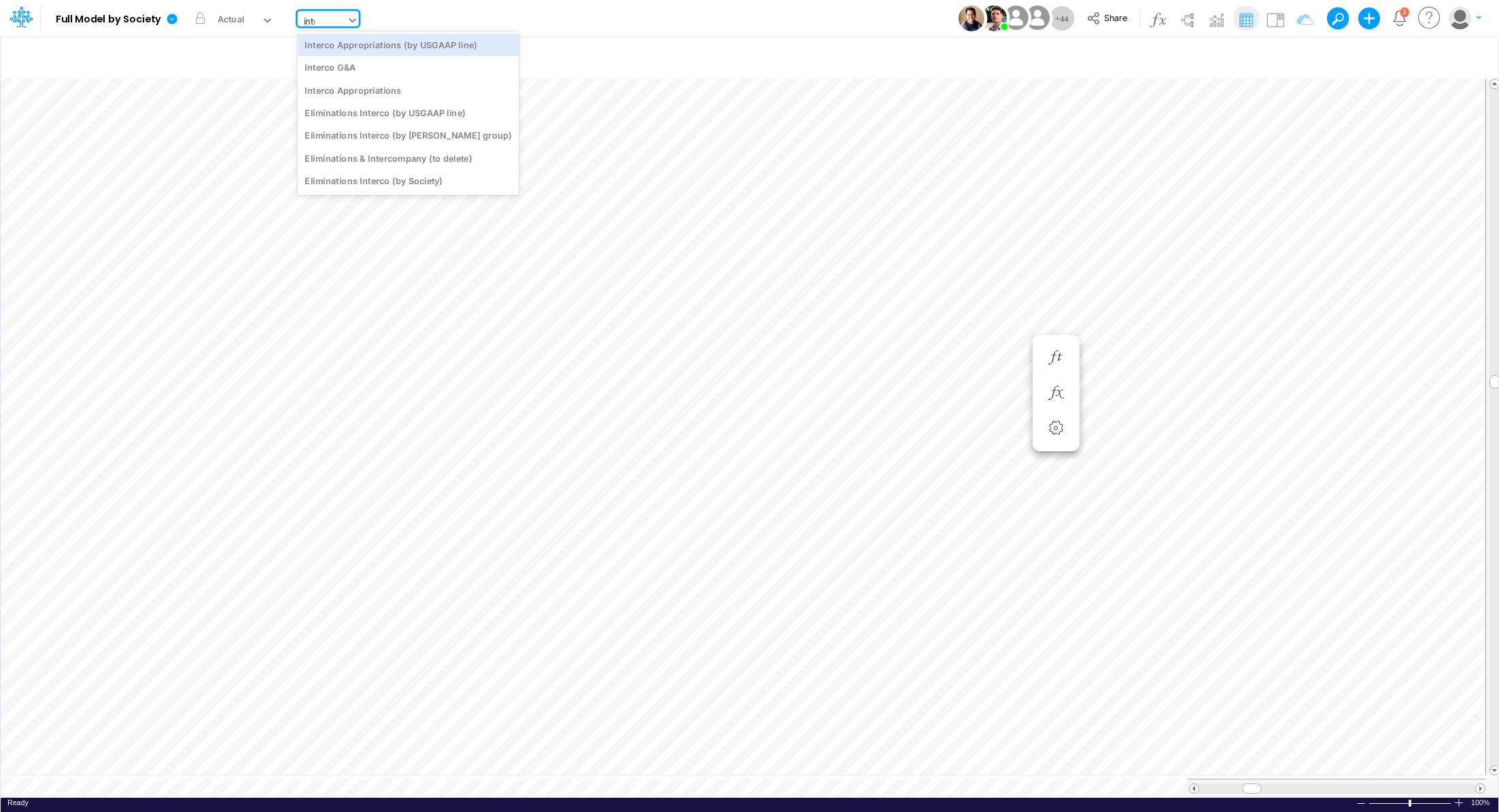
type input "inter"
click at [380, 66] on div "Interco G&A" at bounding box center [408, 67] width 221 height 23
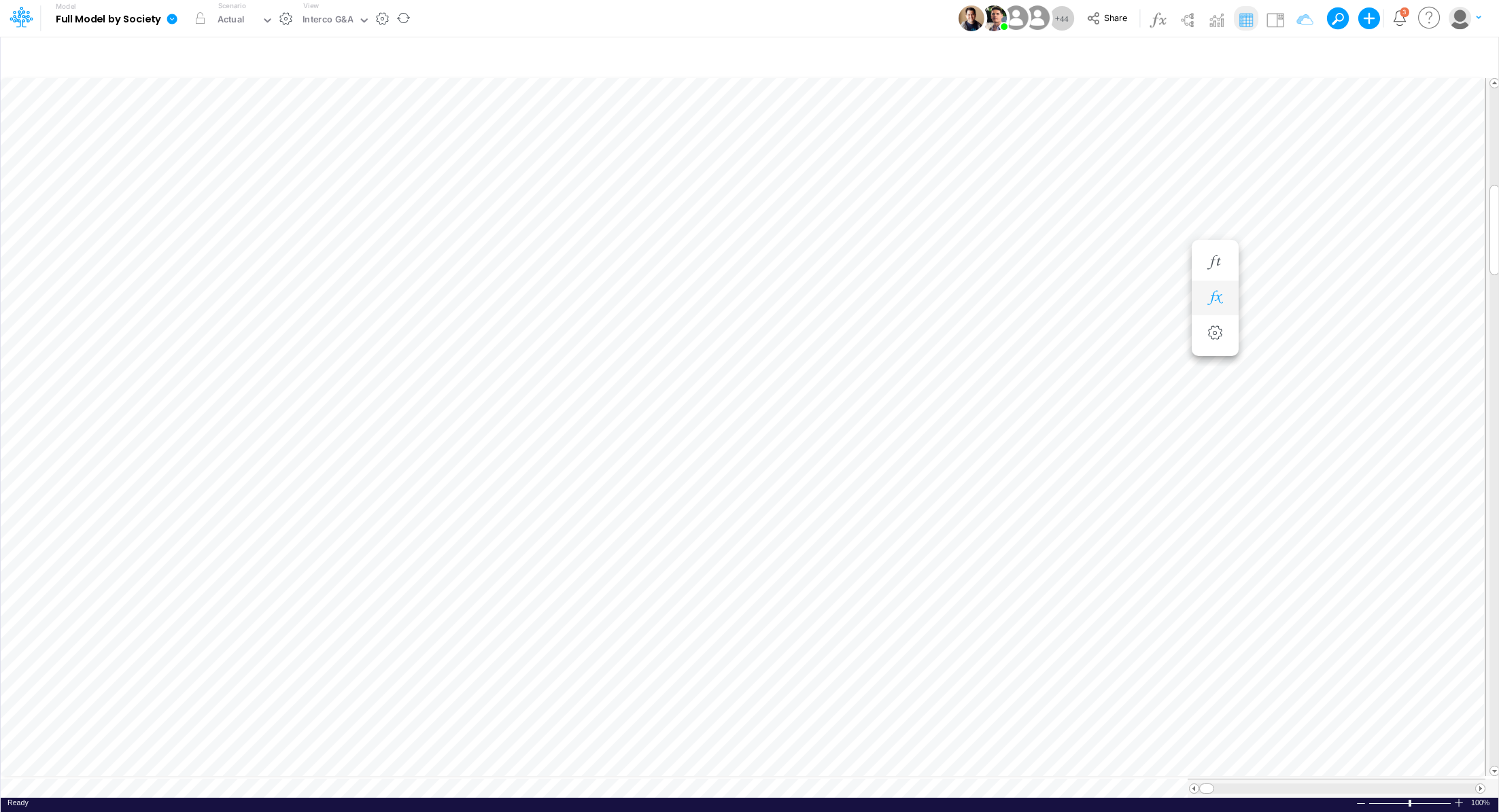
click at [1219, 294] on icon "button" at bounding box center [1215, 297] width 21 height 14
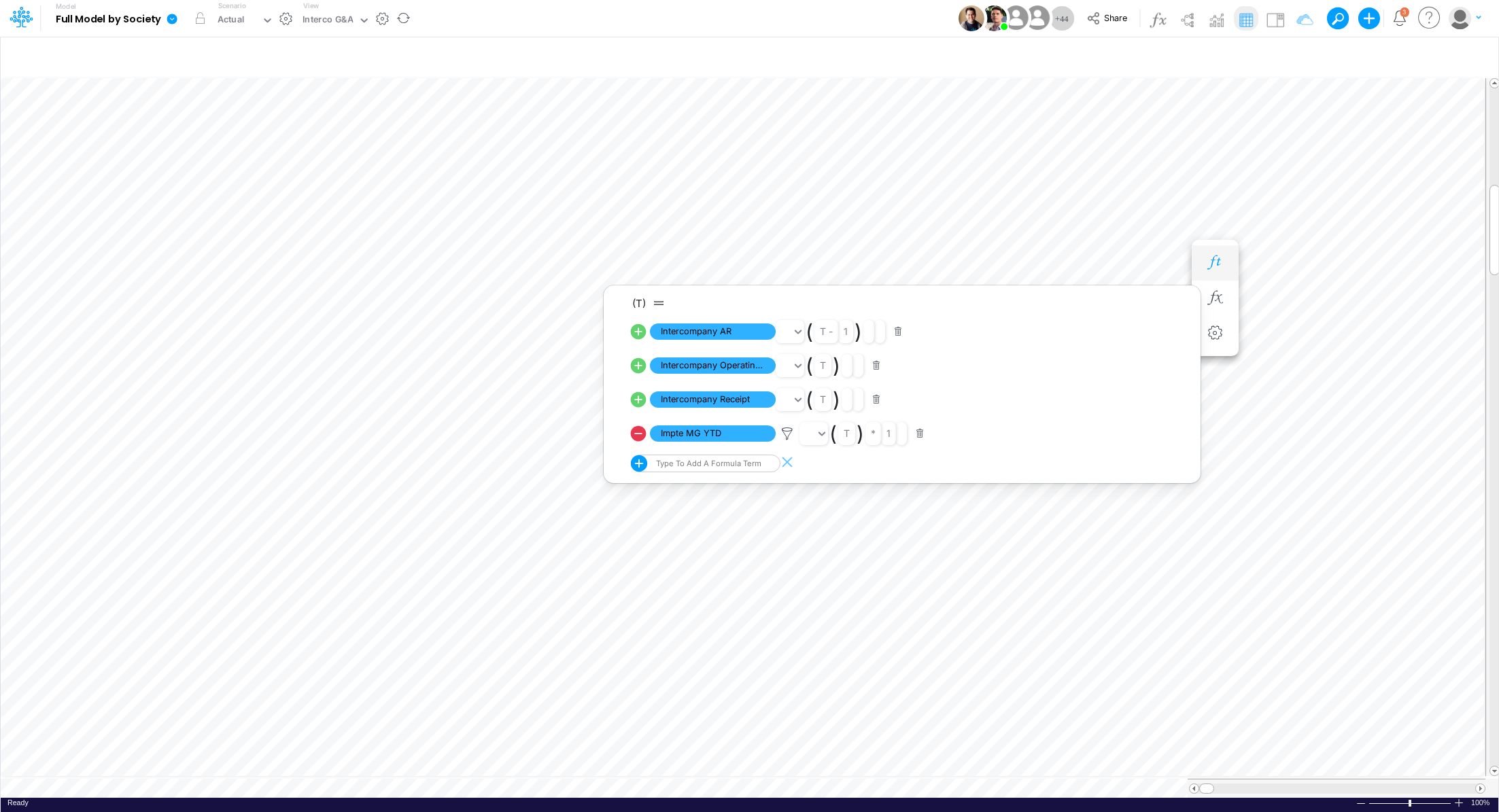
click at [1217, 260] on icon "button" at bounding box center [1215, 262] width 21 height 14
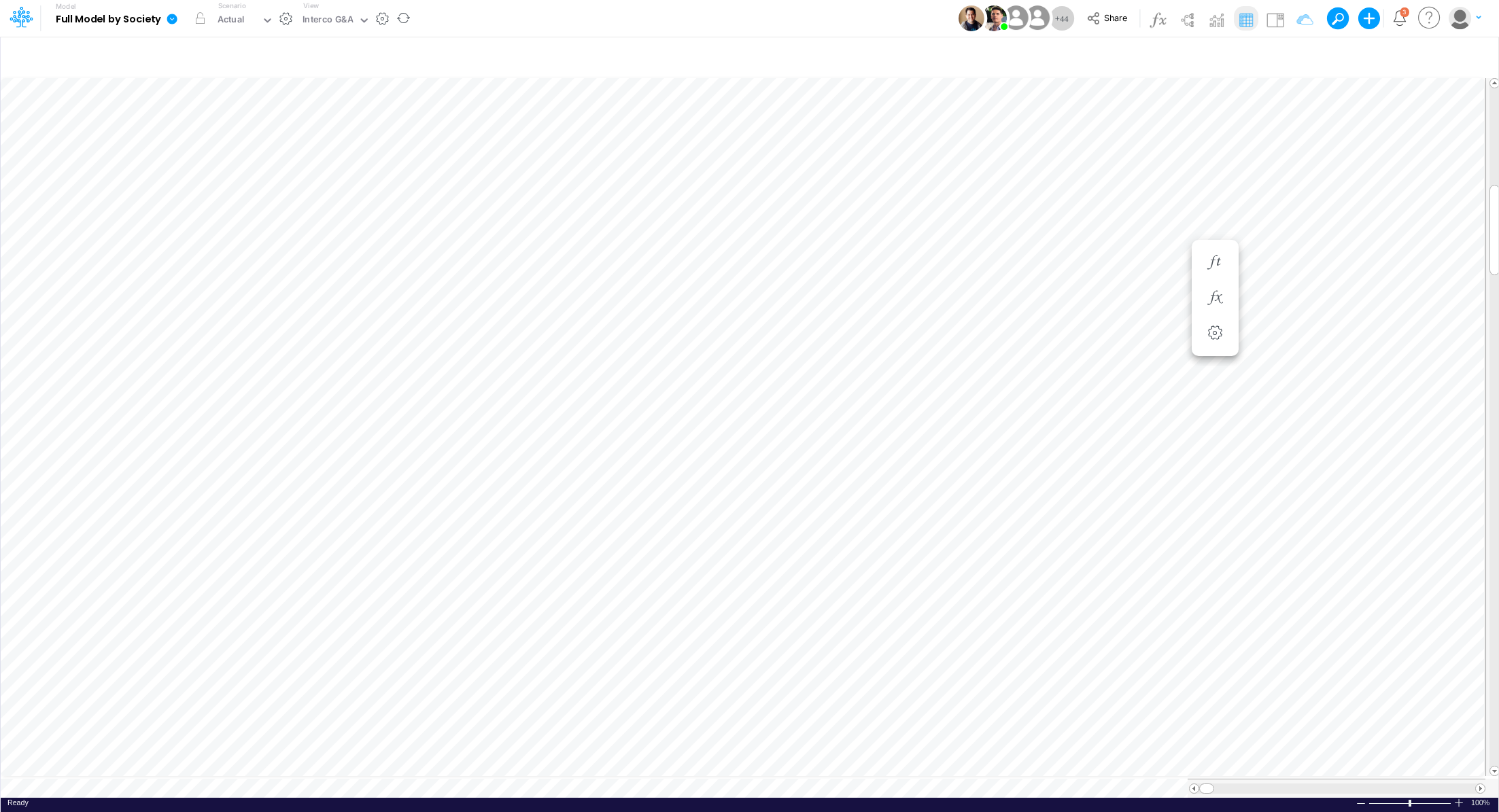
scroll to position [6, 1]
click at [1297, 299] on icon "button" at bounding box center [1296, 297] width 21 height 14
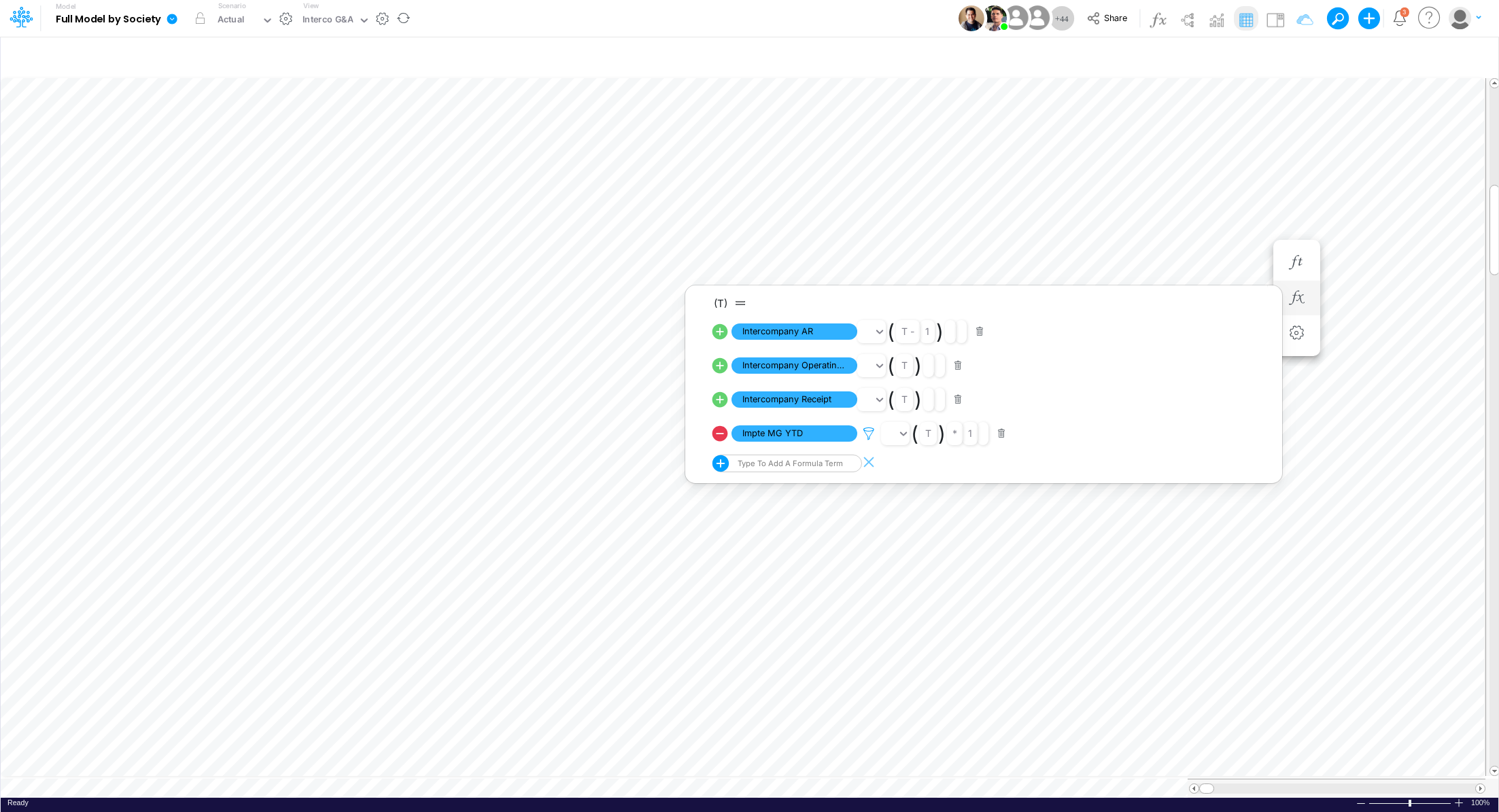
click at [873, 435] on icon at bounding box center [868, 434] width 21 height 14
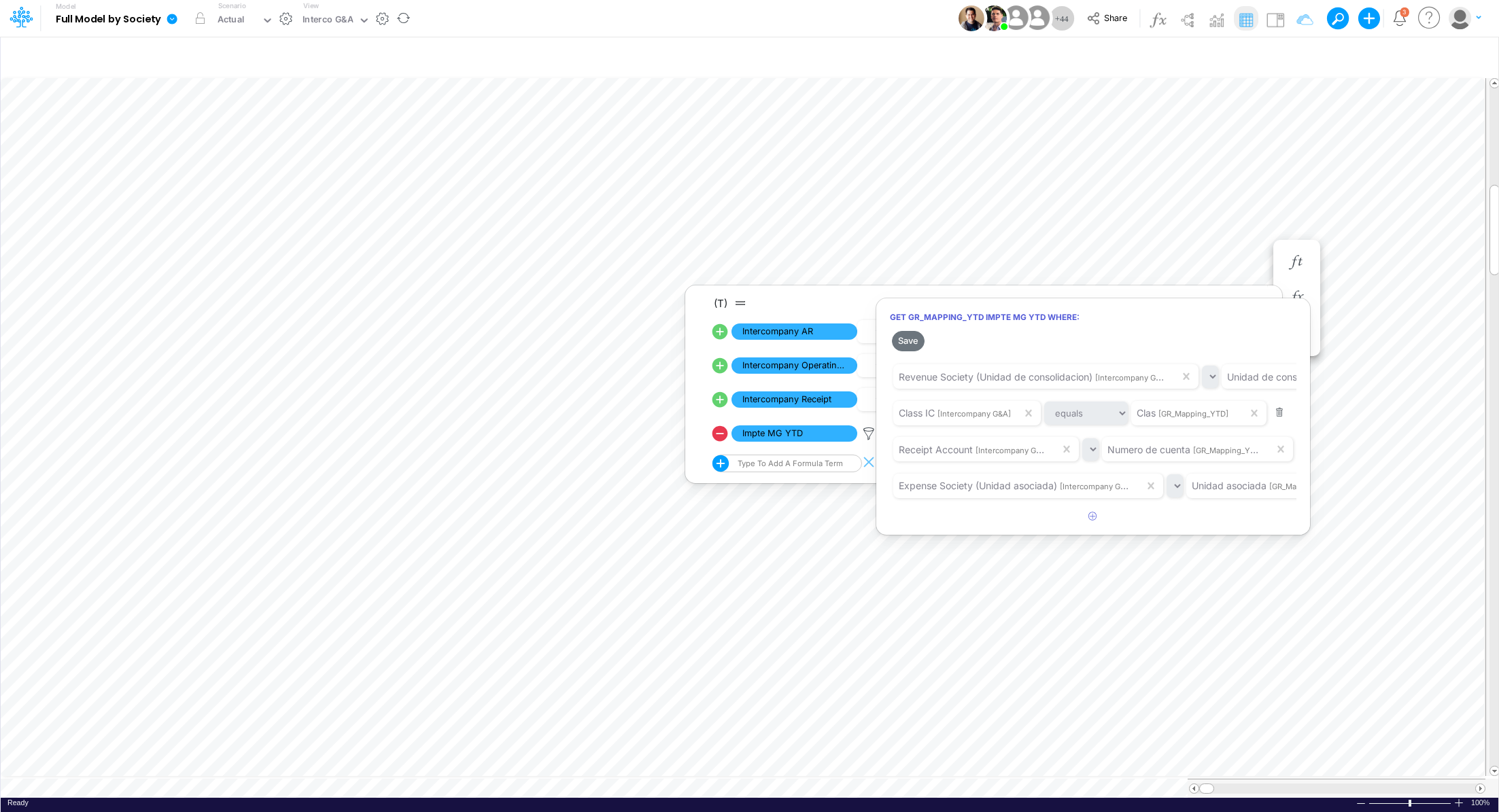
click at [1149, 506] on div at bounding box center [749, 409] width 1499 height 805
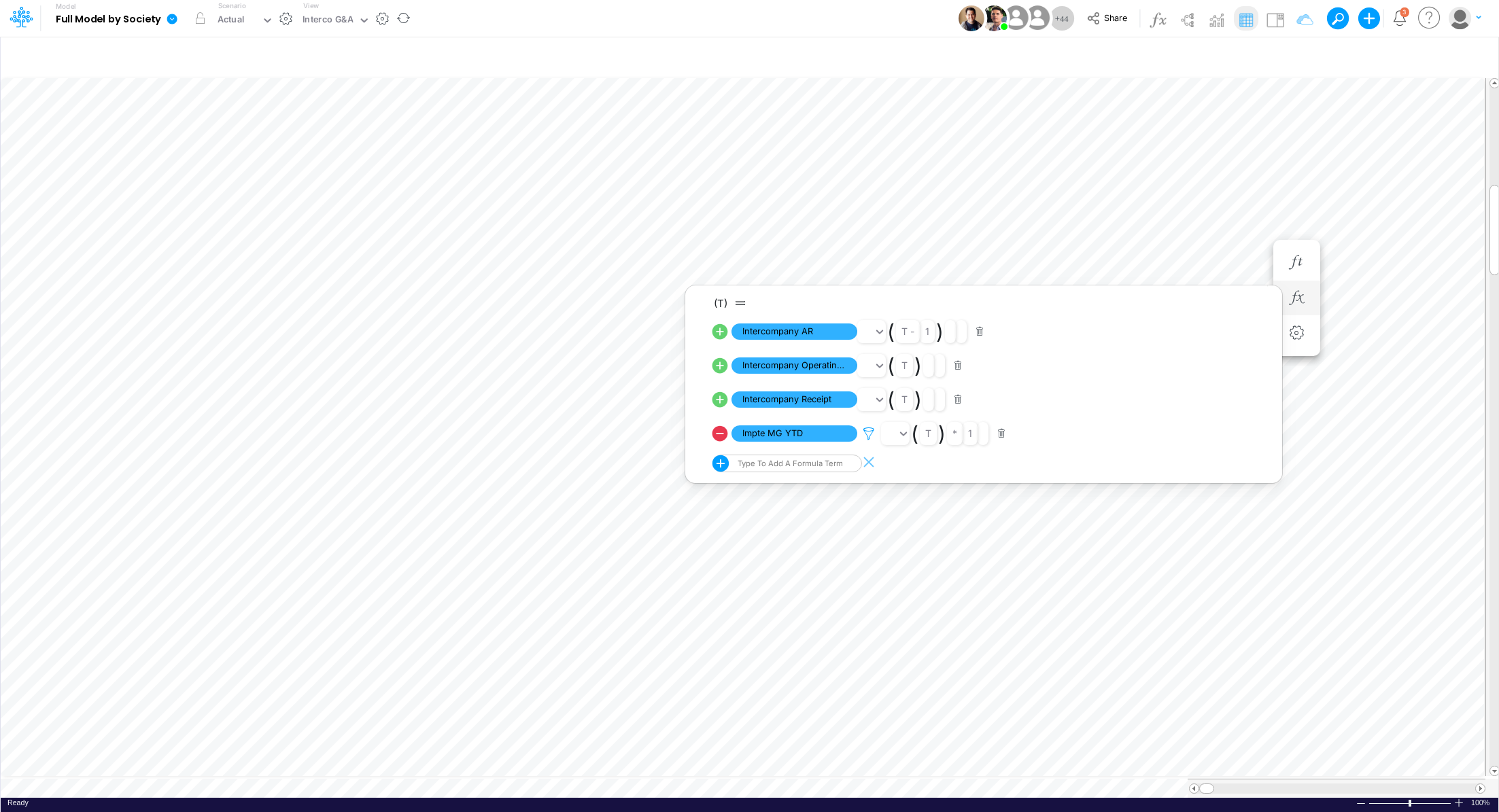
click at [871, 434] on icon at bounding box center [868, 434] width 21 height 14
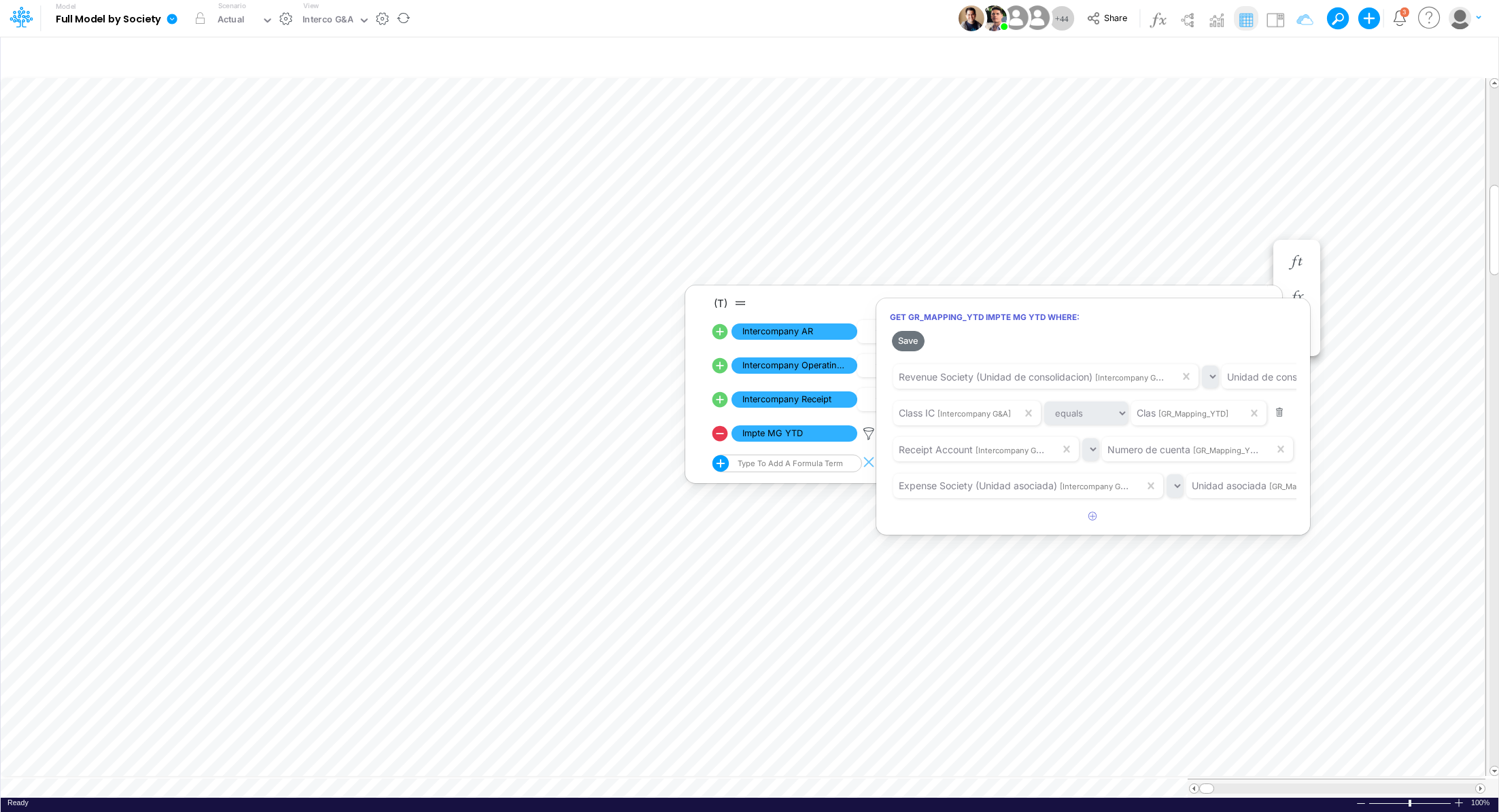
click at [1108, 507] on div at bounding box center [749, 409] width 1499 height 805
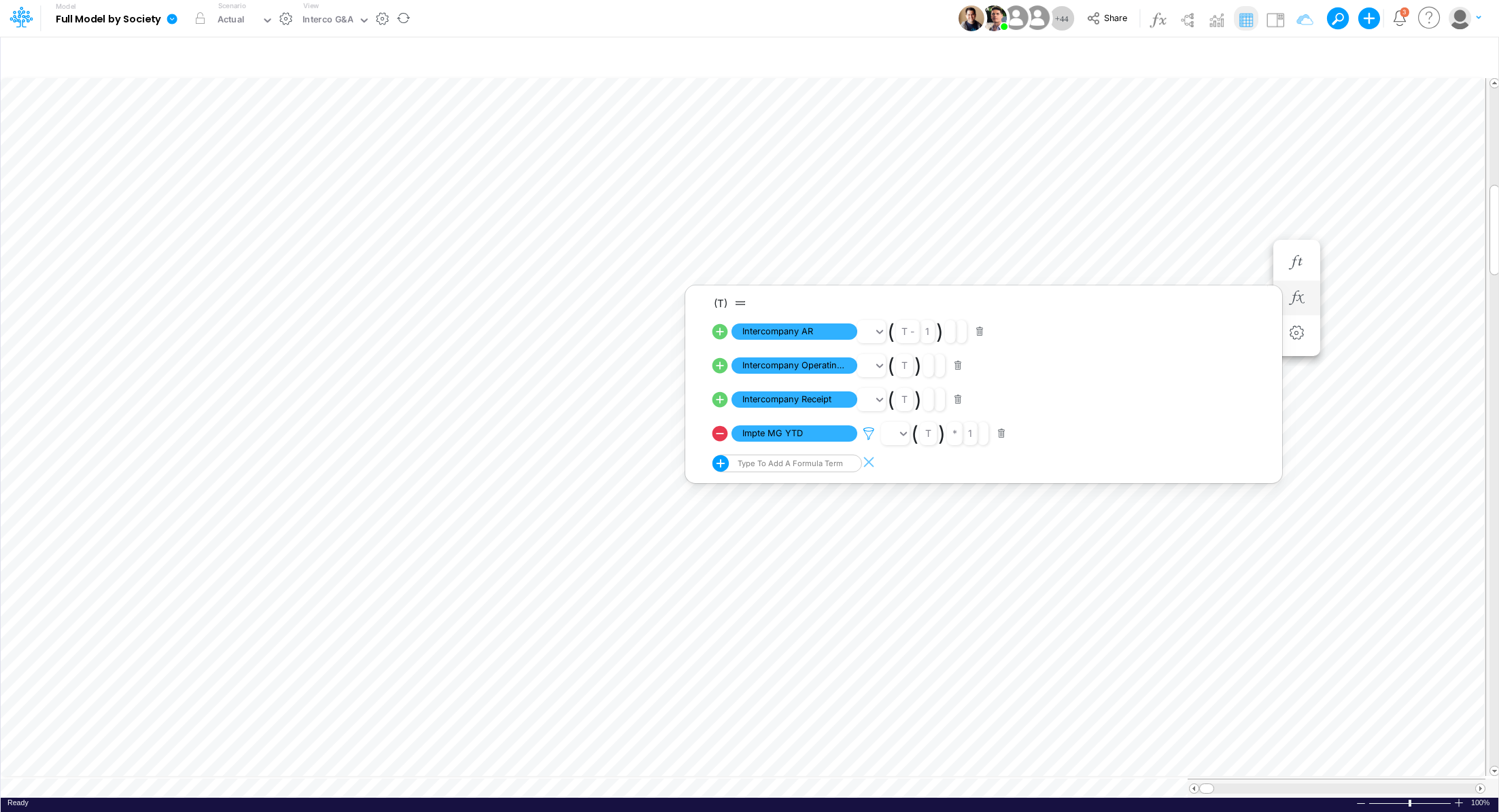
click at [870, 436] on icon at bounding box center [868, 434] width 21 height 14
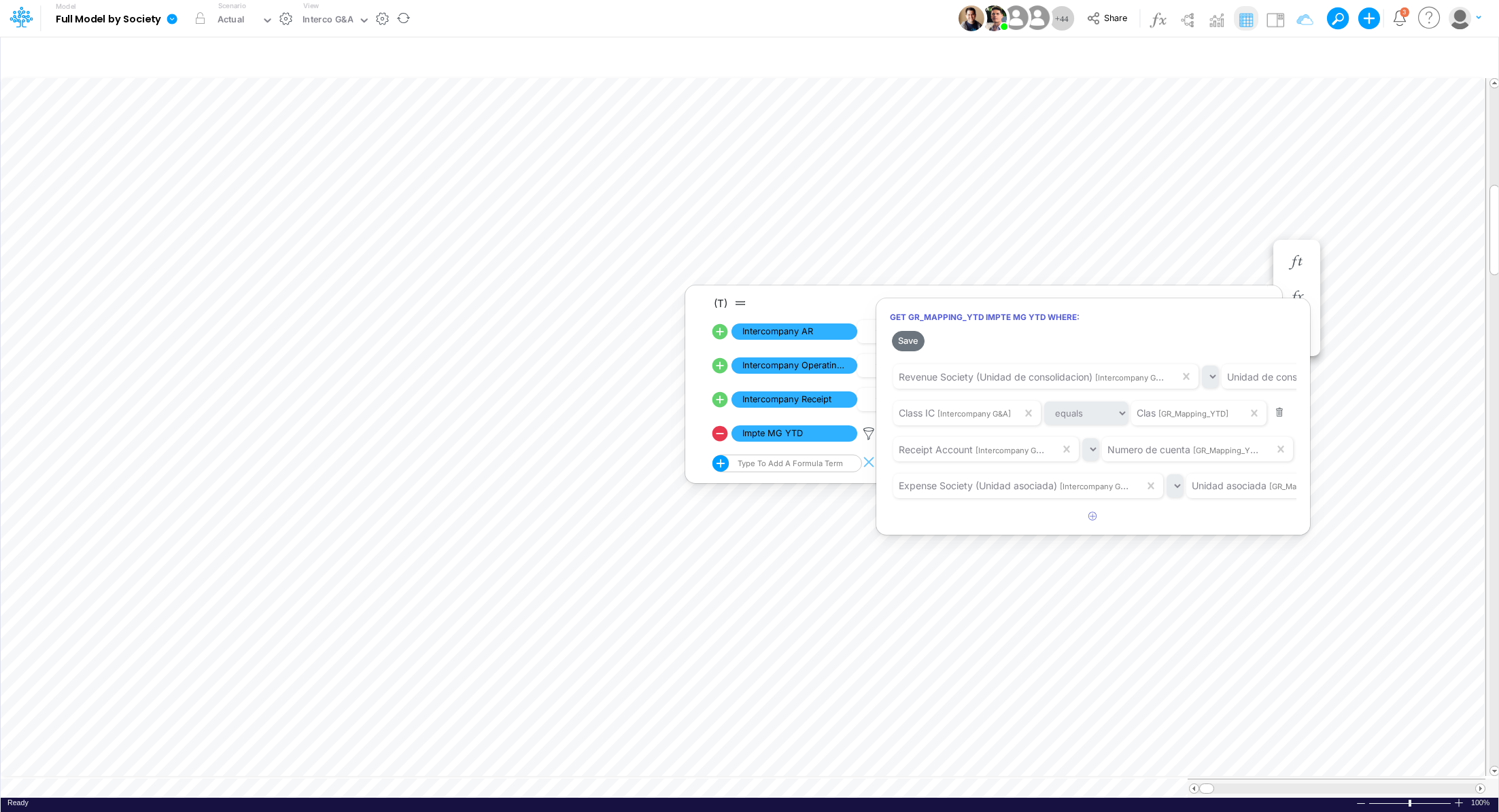
click at [572, 506] on div at bounding box center [749, 409] width 1499 height 805
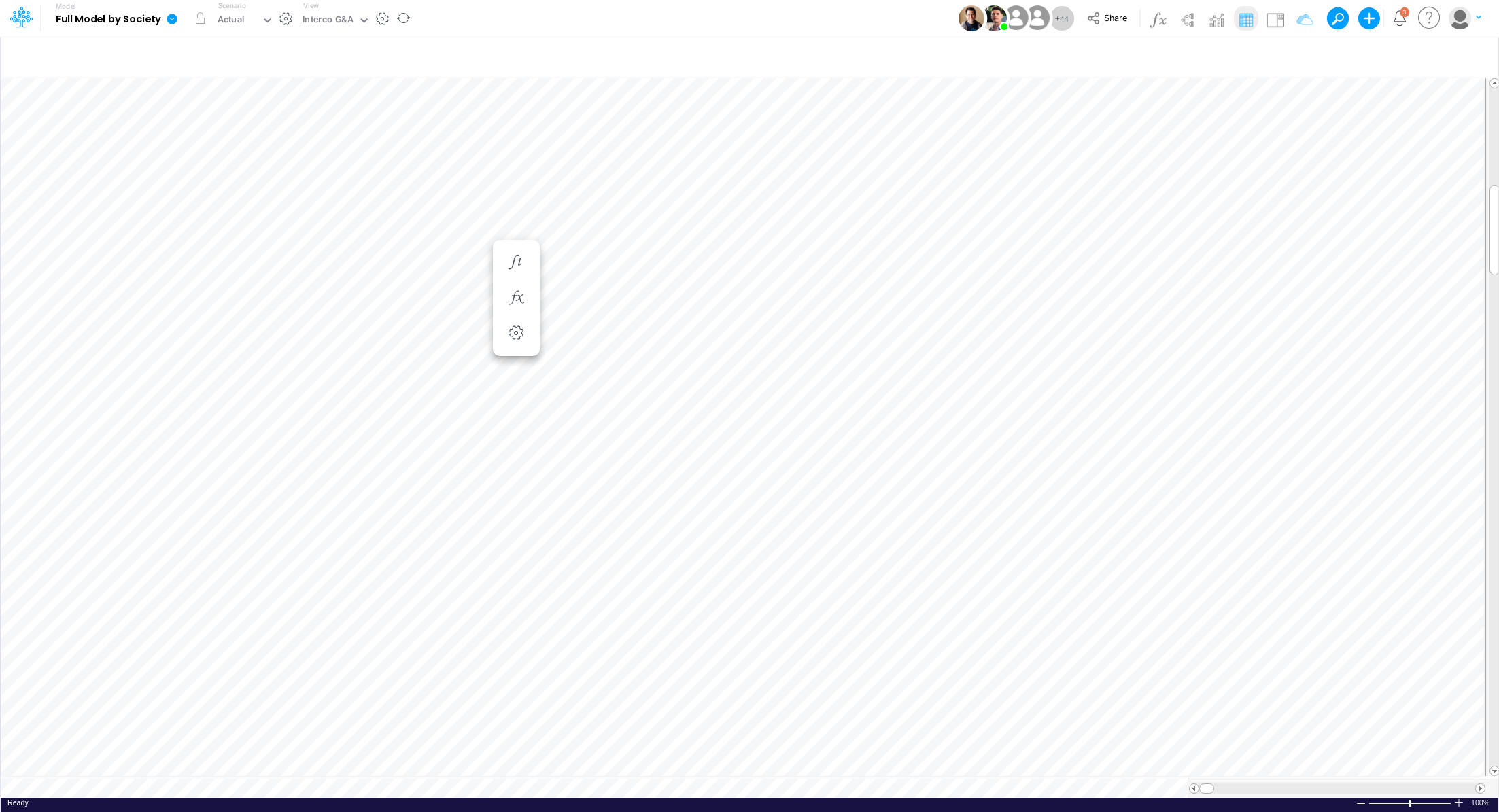
scroll to position [6, 1]
